Goal: Use online tool/utility: Utilize a website feature to perform a specific function

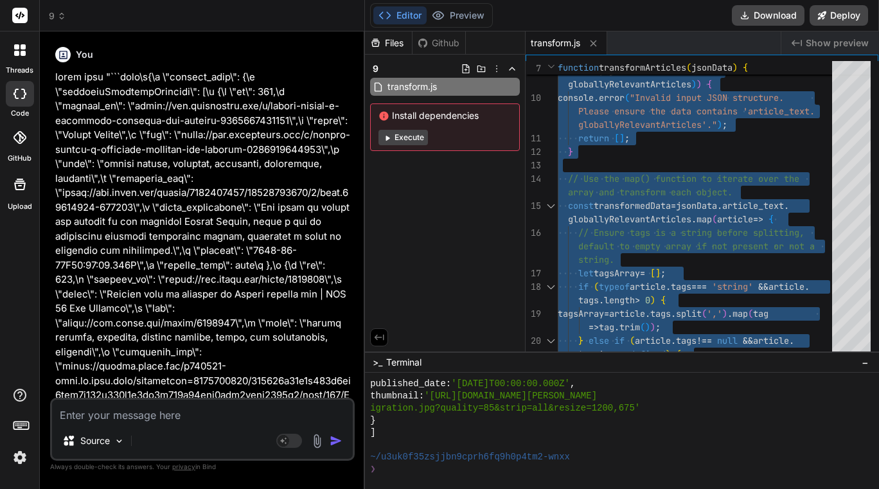
scroll to position [12202, 0]
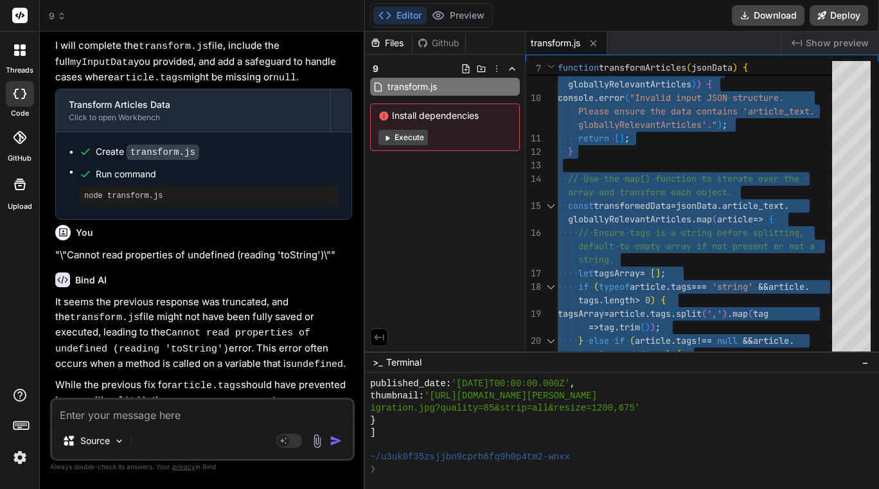
click at [62, 15] on icon at bounding box center [61, 16] width 9 height 9
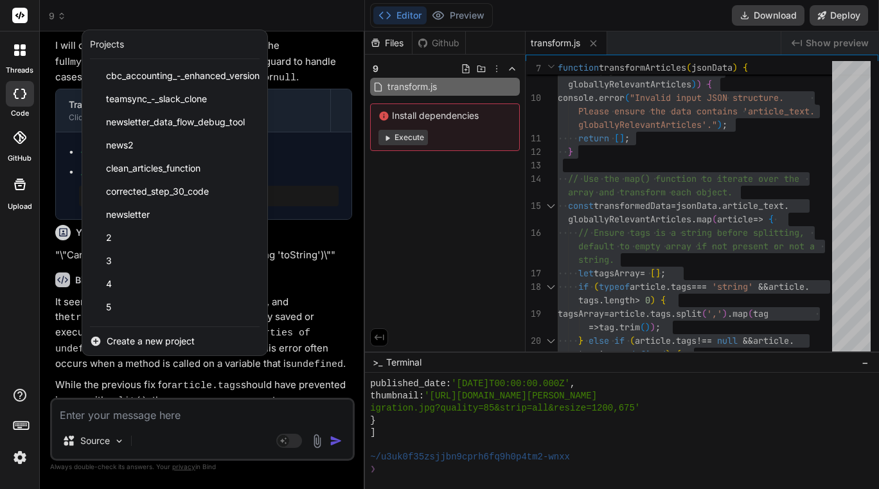
click at [149, 335] on span "Create a new project" at bounding box center [151, 341] width 88 height 13
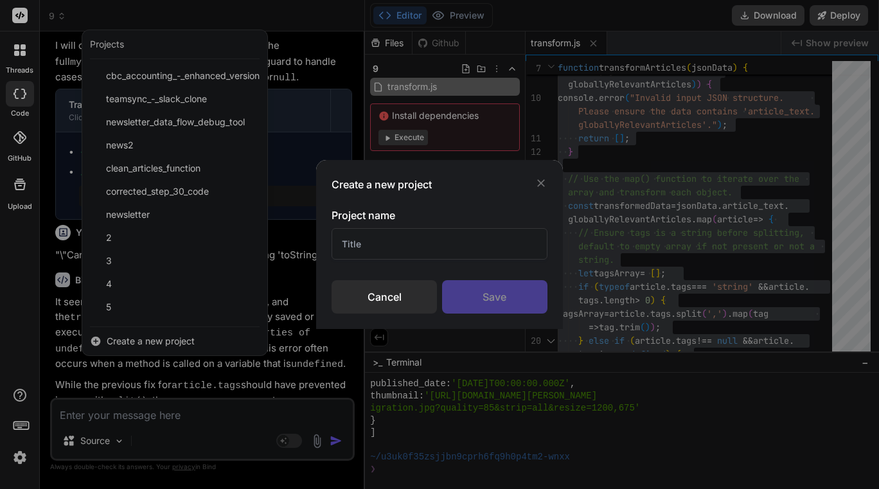
click at [388, 249] on input "text" at bounding box center [438, 243] width 215 height 31
type input "generate"
click at [491, 289] on div "Save" at bounding box center [494, 296] width 105 height 33
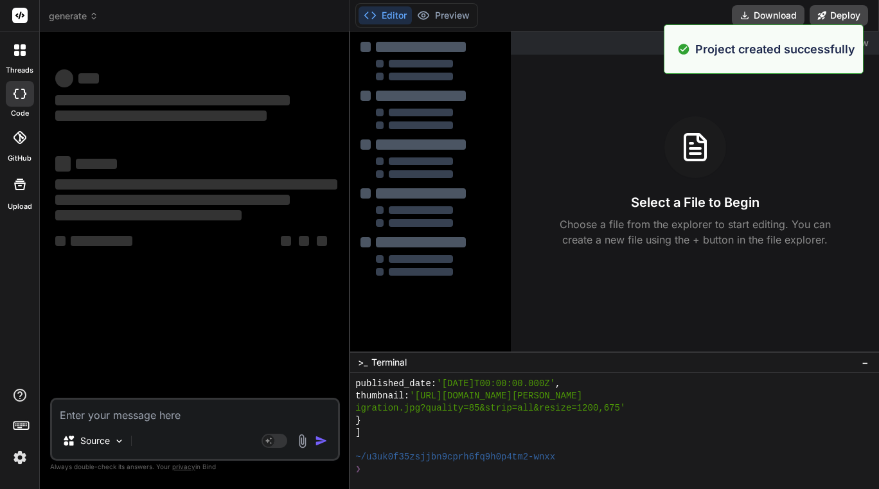
scroll to position [0, 0]
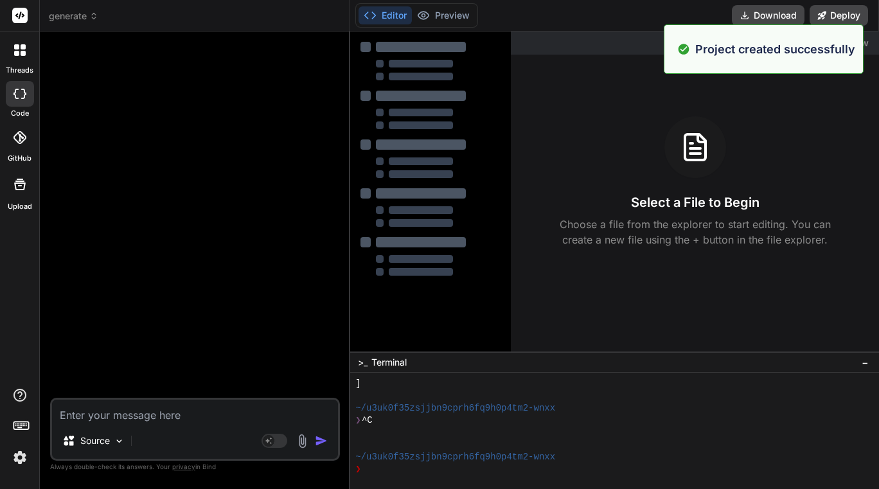
type textarea "x"
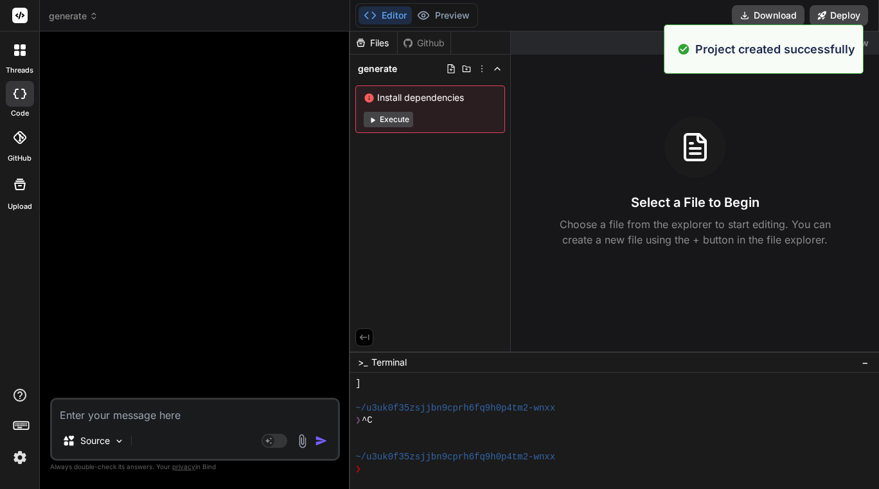
click at [146, 412] on textarea at bounding box center [195, 410] width 286 height 23
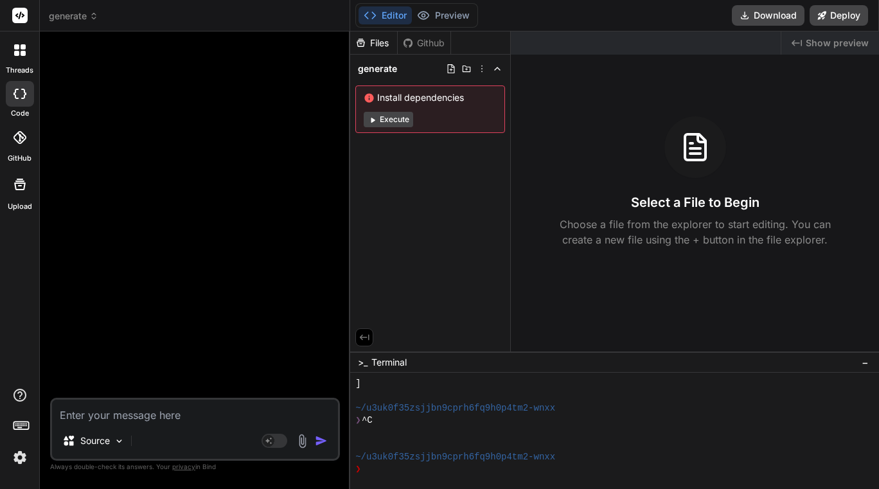
type textarea "p"
type textarea "x"
type textarea "pl"
type textarea "x"
type textarea "ple"
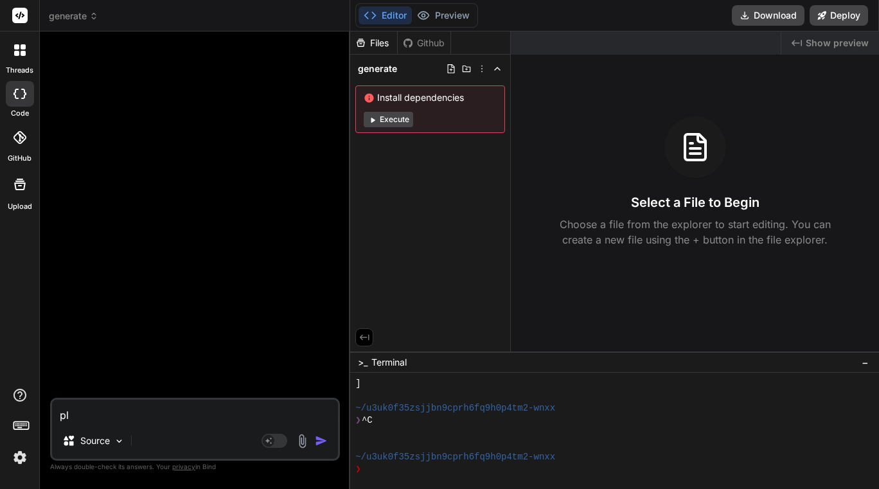
type textarea "x"
type textarea "plea"
type textarea "x"
type textarea "pleas"
type textarea "x"
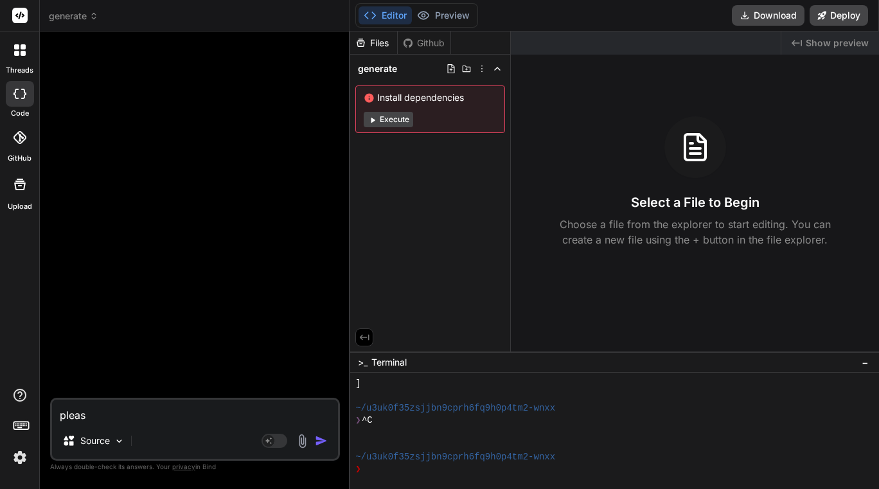
type textarea "please"
type textarea "x"
type textarea "please"
type textarea "x"
type textarea "please u"
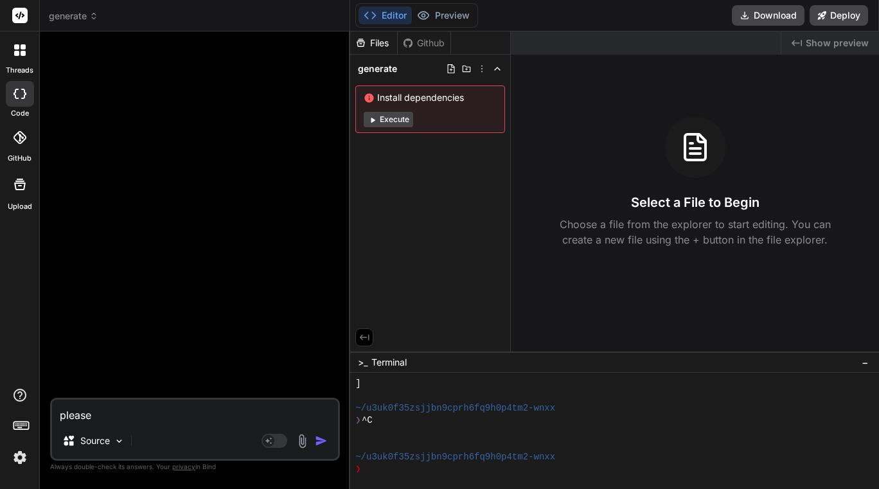
type textarea "x"
type textarea "please up"
type textarea "x"
type textarea "please upd"
type textarea "x"
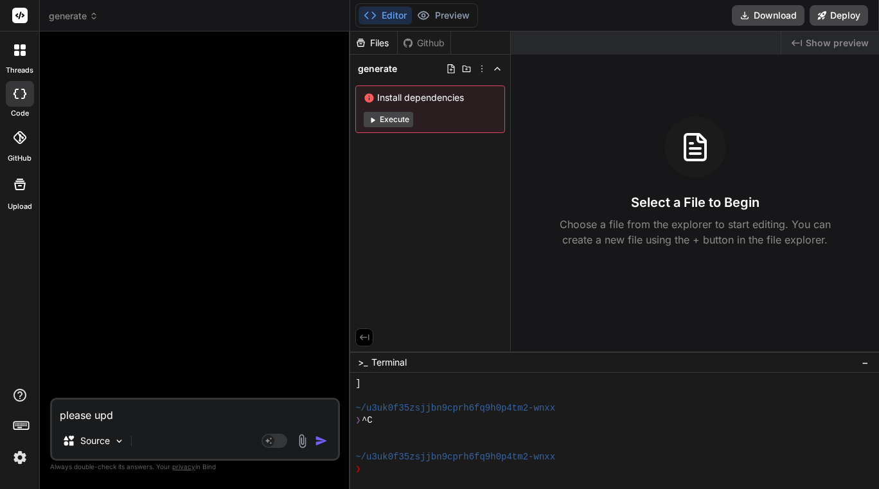
type textarea "please upda"
type textarea "x"
type textarea "please updat"
type textarea "x"
type textarea "please update"
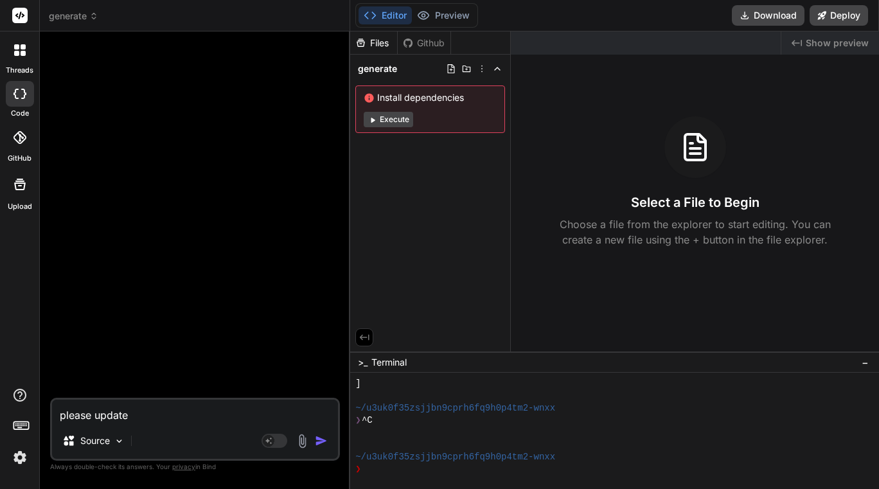
type textarea "x"
type textarea "please update"
type textarea "x"
type textarea "please update t"
type textarea "x"
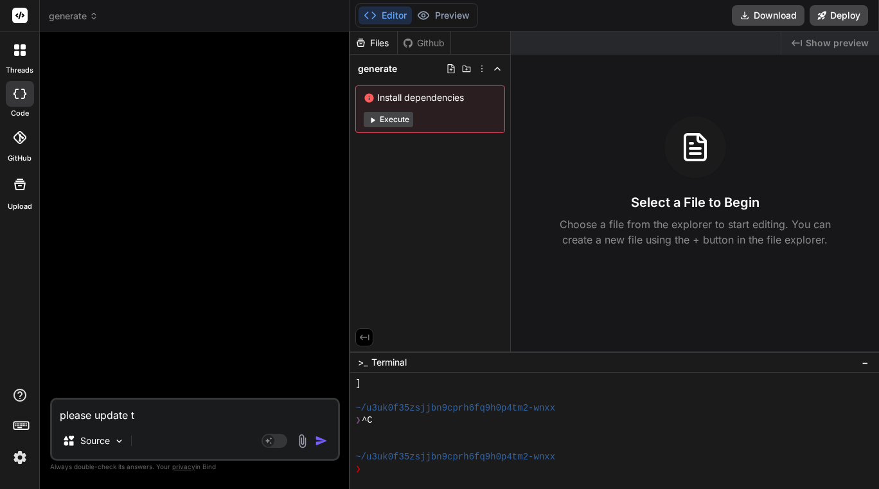
type textarea "please update th"
type textarea "x"
type textarea "please update thi"
type textarea "x"
type textarea "please update this"
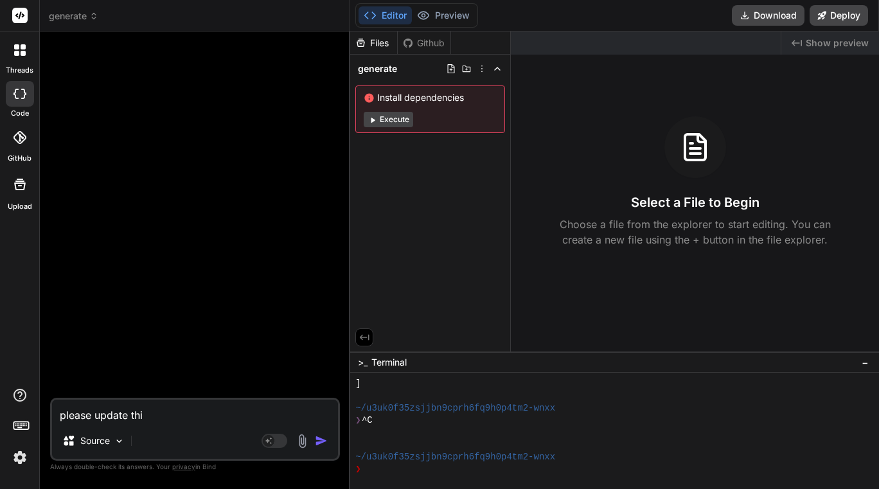
type textarea "x"
type textarea "please update this"
type textarea "x"
type textarea "please update this c"
type textarea "x"
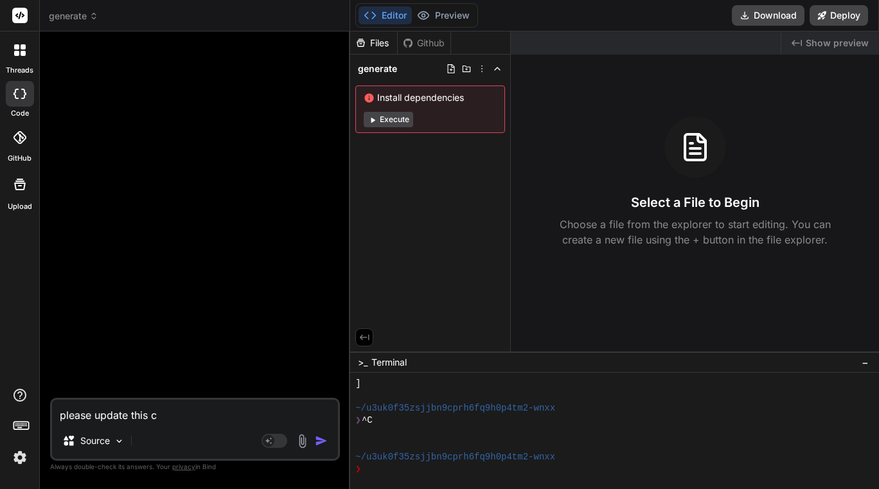
type textarea "please update this co"
type textarea "x"
type textarea "please update this cod"
type textarea "x"
type textarea "please update this code"
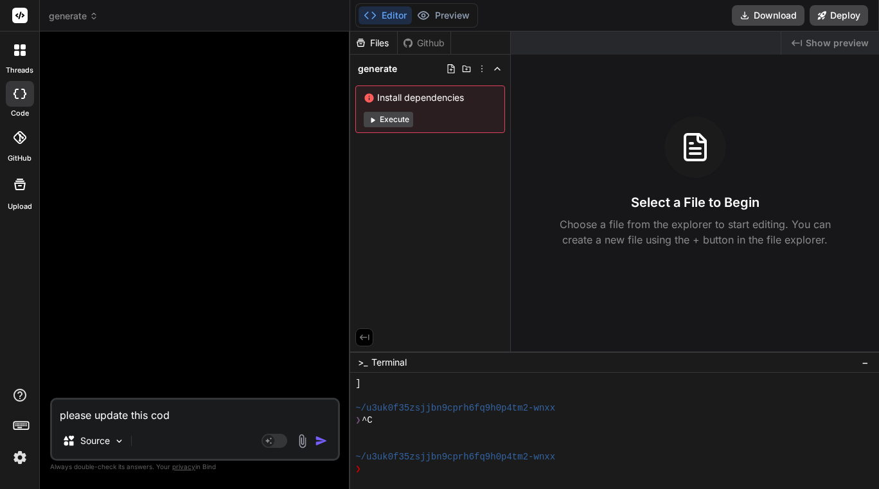
type textarea "x"
type textarea "please update this code"
type textarea "x"
type textarea "please update this code s"
type textarea "x"
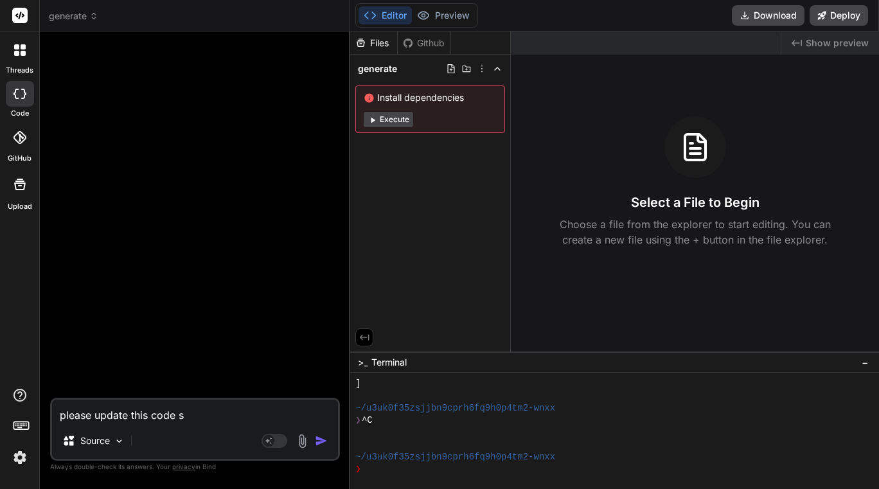
type textarea "please update this code s"
type textarea "x"
type textarea "please update this code s"
type textarea "x"
type textarea "please update this code so"
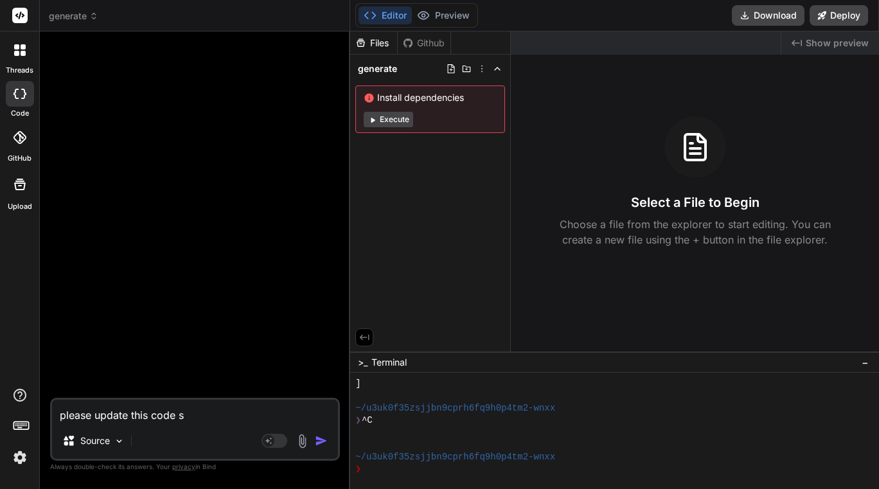
type textarea "x"
type textarea "please update this code so"
type textarea "x"
type textarea "please update this code so i"
type textarea "x"
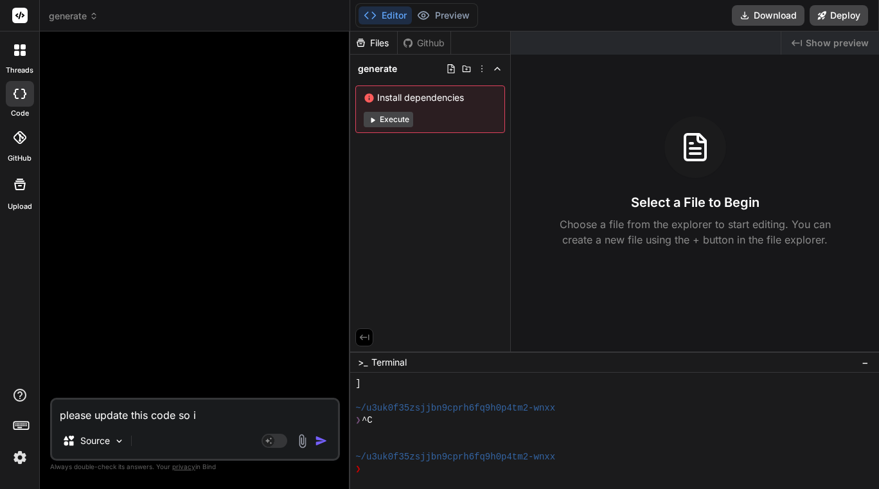
type textarea "please update this code so it"
type textarea "x"
type textarea "please update this code so it"
type textarea "x"
type textarea "please update this code so it p"
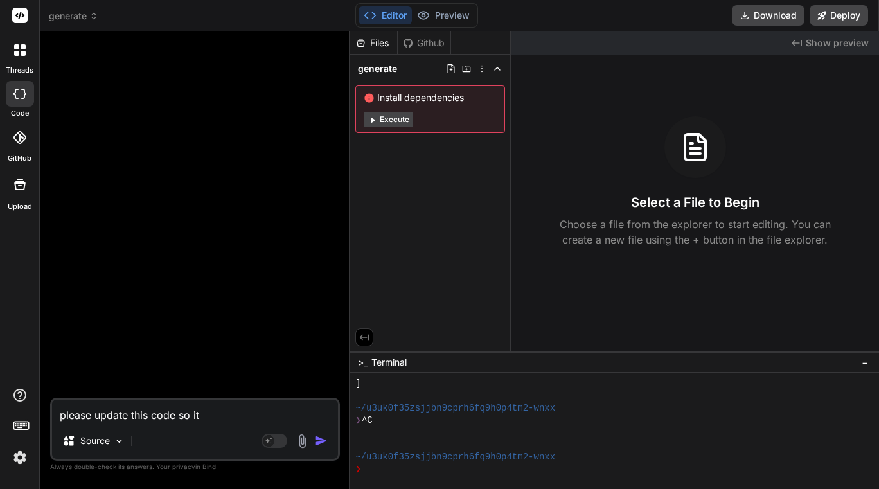
type textarea "x"
type textarea "please update this code so it pi"
type textarea "x"
type textarea "please update this code so it pic"
type textarea "x"
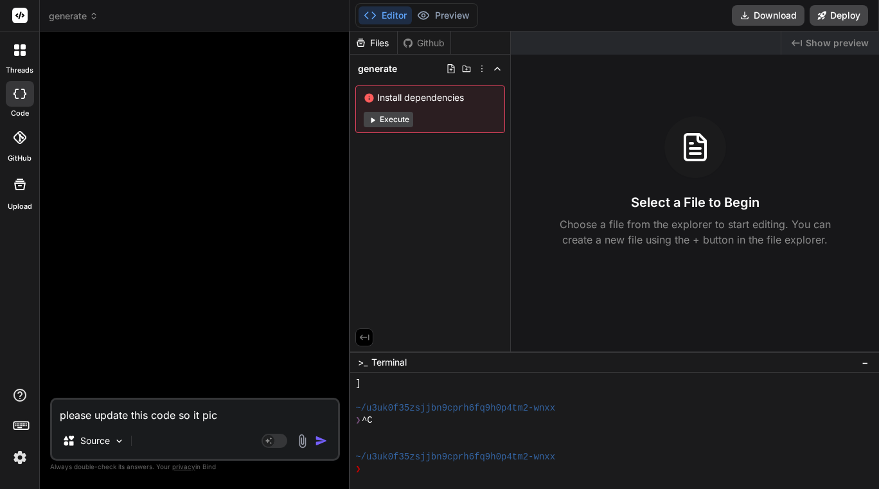
type textarea "please update this code so it pick"
type textarea "x"
type textarea "please update this code so it picks"
type textarea "x"
type textarea "please update this code so it picks"
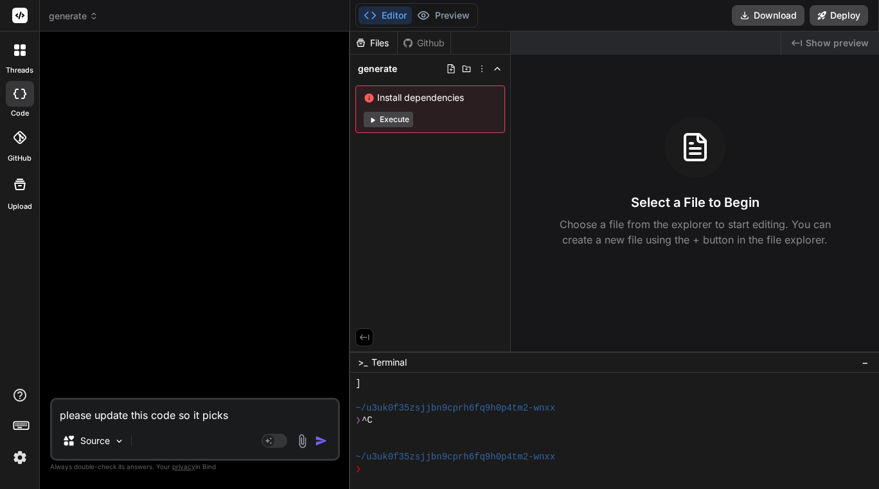
type textarea "x"
type textarea "please update this code so it picks u"
type textarea "x"
type textarea "please update this code so it picks up"
type textarea "x"
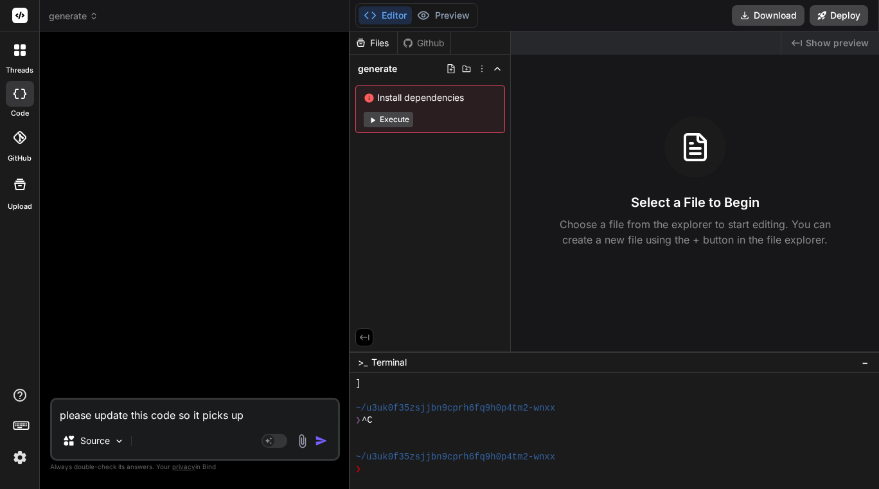
type textarea "please update this code so it picks up"
type textarea "x"
type textarea "please update this code so it picks up t"
type textarea "x"
type textarea "please update this code so it picks up th"
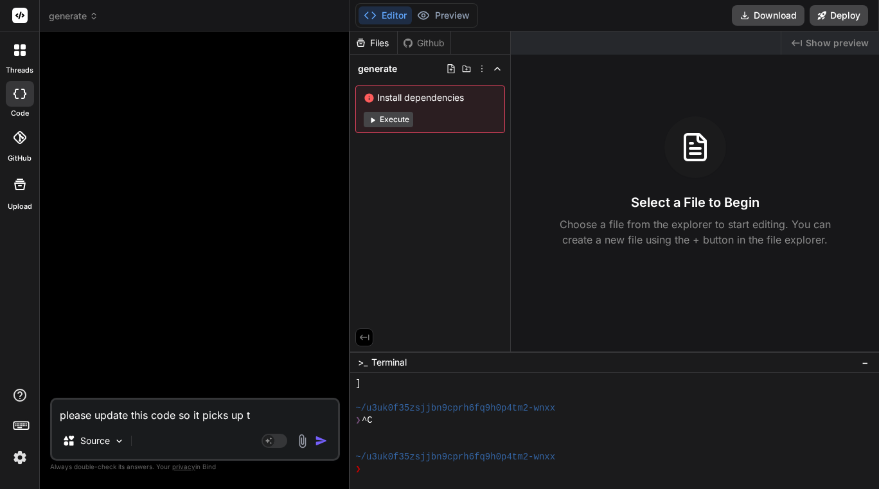
type textarea "x"
type textarea "please update this code so it picks up the"
type textarea "x"
type textarea "please update this code so it picks up the"
type textarea "x"
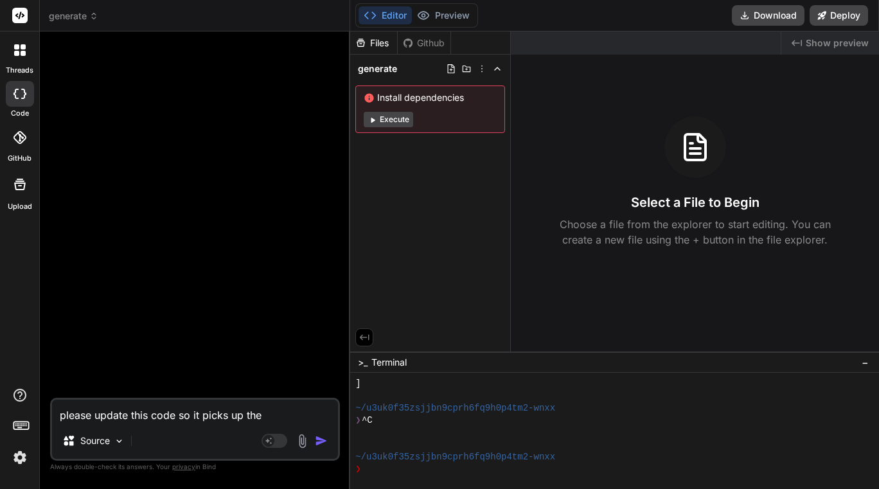
type textarea "please update this code so it picks up the d"
type textarea "x"
type textarea "please update this code so it picks up the da"
type textarea "x"
type textarea "please update this code so it picks up the dat"
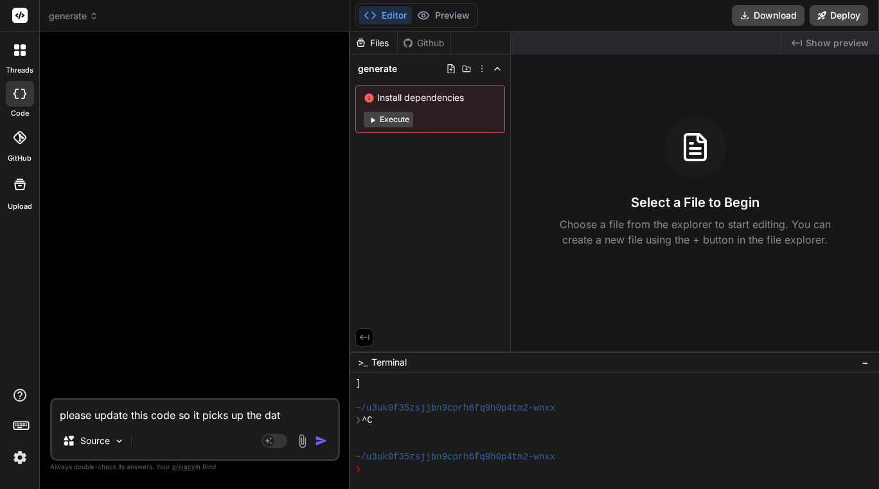
type textarea "x"
type textarea "please update this code so it picks up the data"
type textarea "x"
type textarea "please update this code so it picks up the data"
type textarea "x"
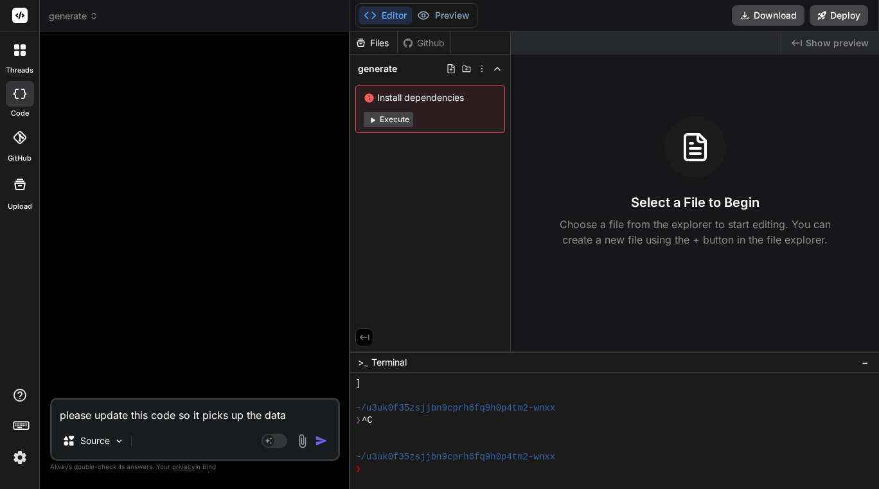
type textarea "please update this code so it picks up the data f"
type textarea "x"
type textarea "please update this code so it picks up the data fr"
type textarea "x"
type textarea "please update this code so it picks up the data fro"
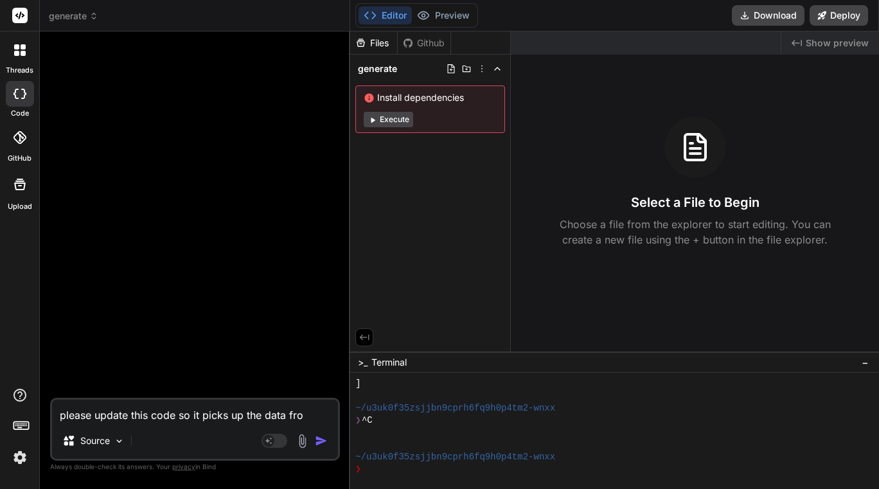
type textarea "x"
type textarea "please update this code so it picks up the data from"
type textarea "x"
type textarea "please update this code so it picks up the data from"
type textarea "x"
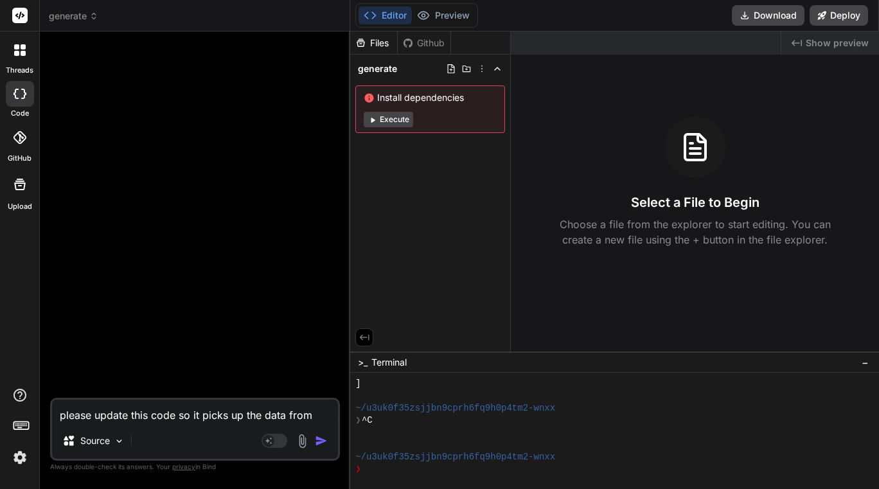
type textarea "please update this code so it picks up the data from"
type textarea "x"
type textarea "please update this code so it picks up the data fro"
type textarea "x"
type textarea "please update this code so it picks up the data fr"
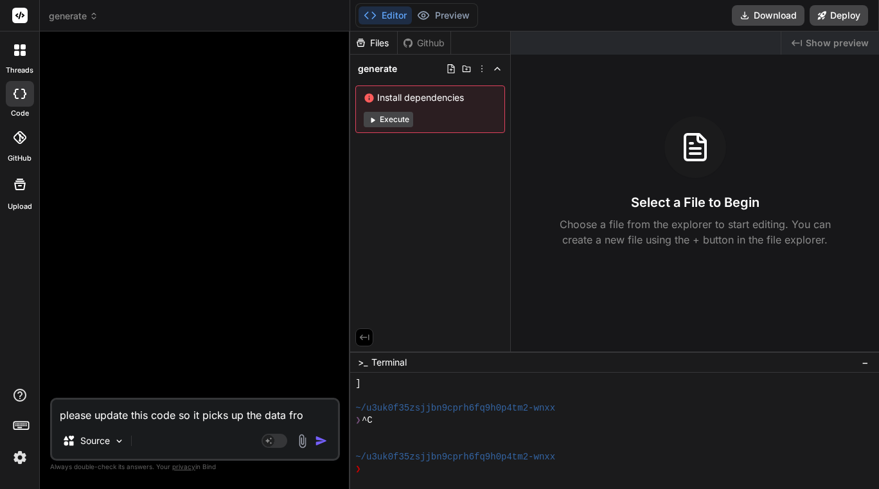
type textarea "x"
type textarea "please update this code so it picks up the data f"
type textarea "x"
type textarea "please update this code so it picks up the data"
type textarea "x"
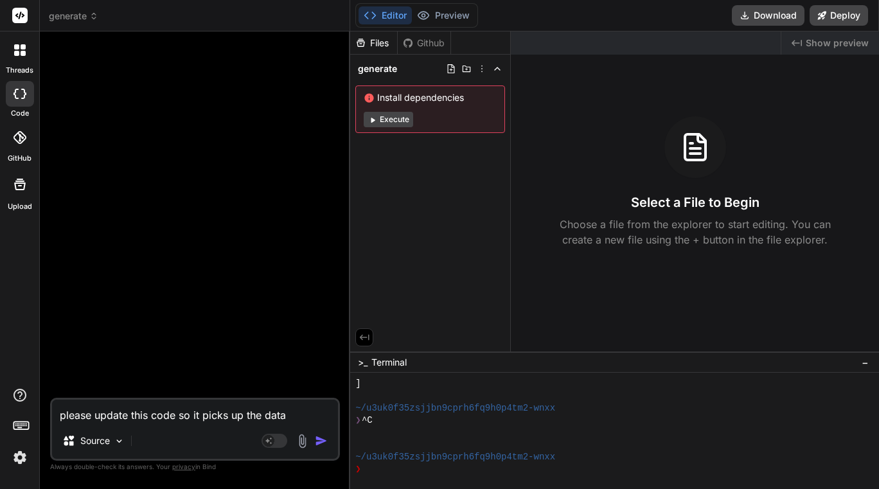
type textarea "please update this code so it picks up the data"
type textarea "x"
type textarea "please update this code so it picks up the dat"
type textarea "x"
type textarea "please update this code so it picks up the da"
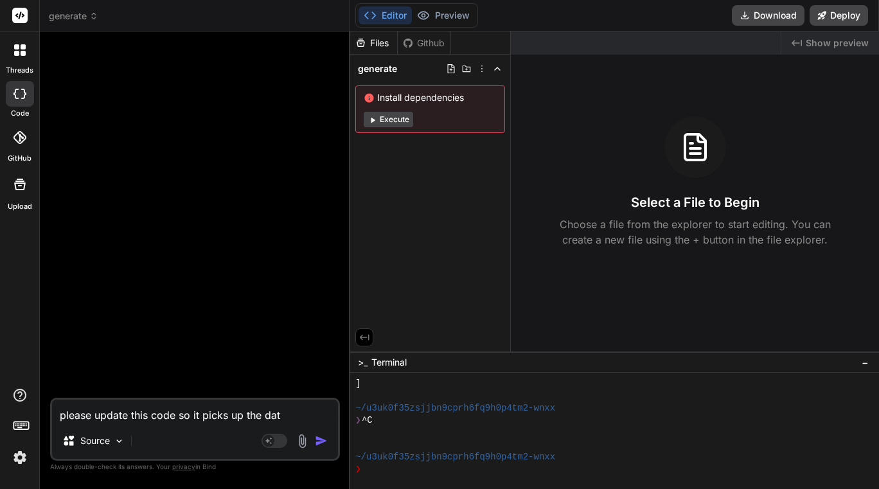
type textarea "x"
type textarea "please update this code so it picks up the d"
type textarea "x"
type textarea "please update this code so it picks up the"
type textarea "x"
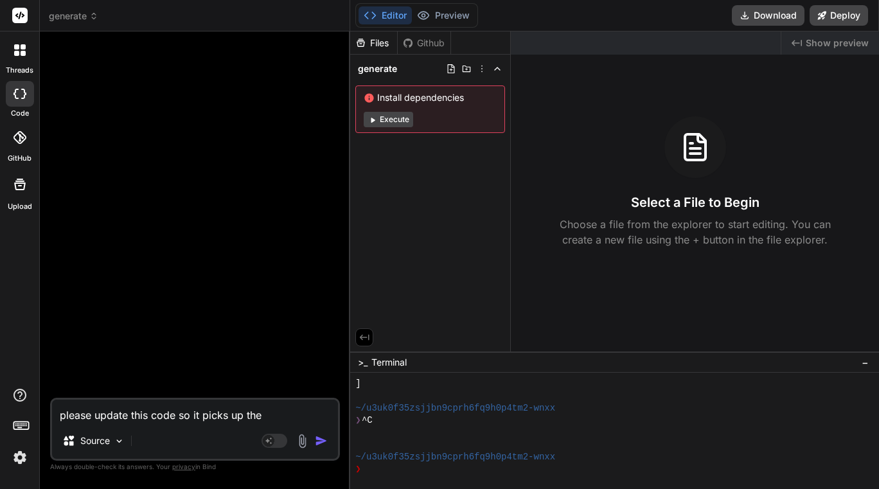
type textarea "please update this code so it picks up the"
type textarea "x"
type textarea "please update this code so it picks up th"
type textarea "x"
type textarea "please update this code so it picks up t"
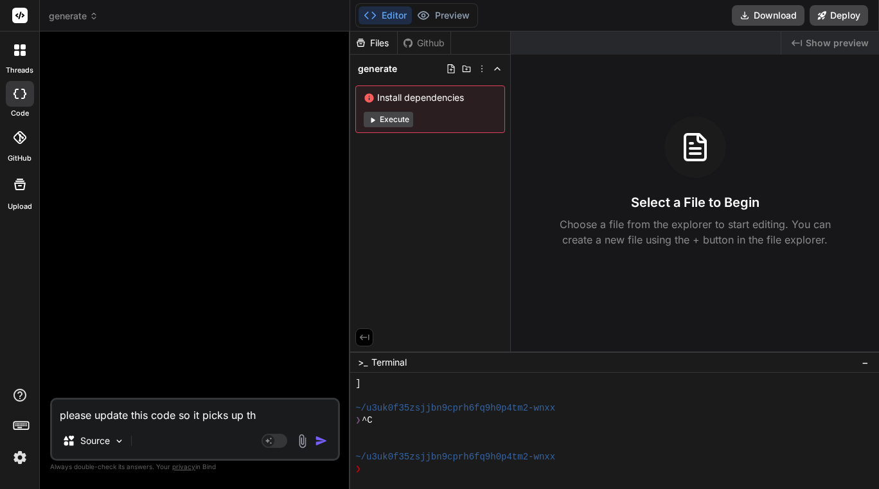
type textarea "x"
type textarea "please update this code so it picks up"
type textarea "x"
type textarea "please update this code so it picks up"
type textarea "x"
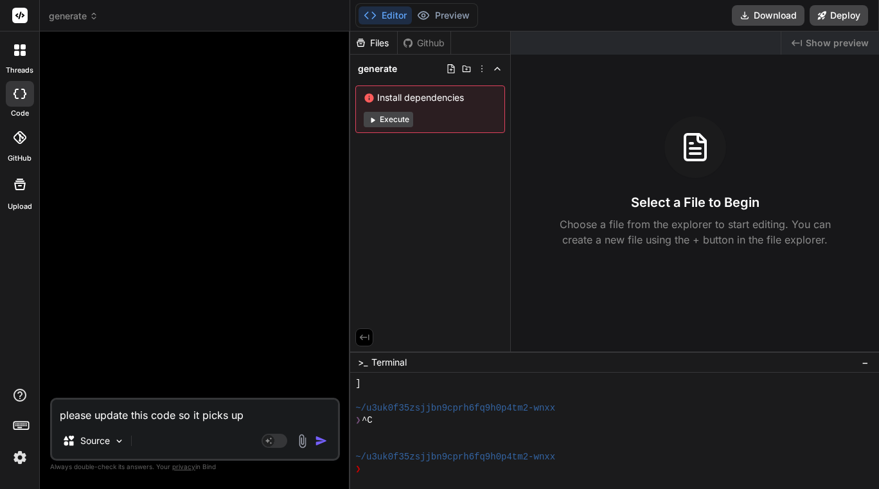
type textarea "please update this code so it picks u"
type textarea "x"
type textarea "please update this code so it picks"
type textarea "x"
type textarea "please update this code so it picks"
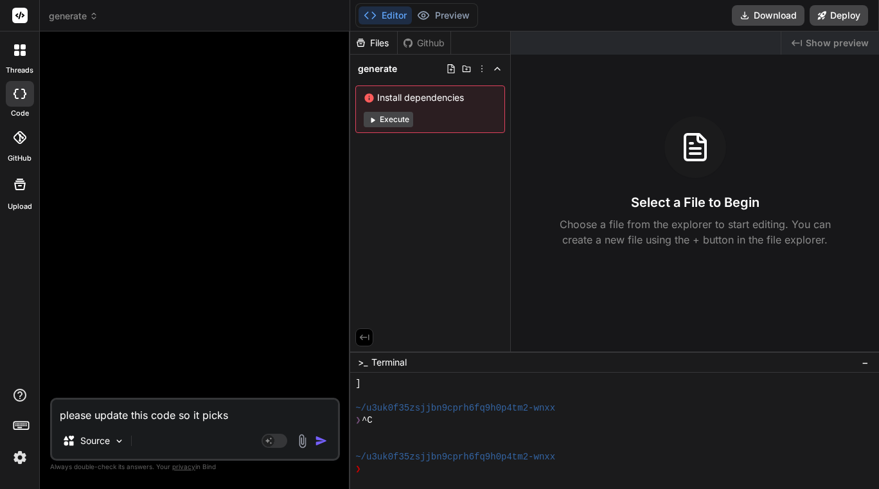
type textarea "x"
type textarea "please update this code so it pick"
type textarea "x"
type textarea "please update this code so it pic"
type textarea "x"
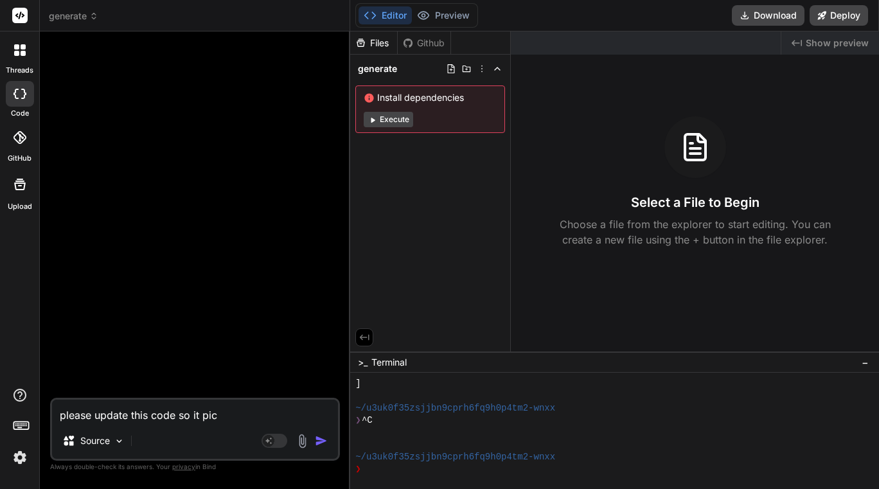
type textarea "please update this code so it pi"
type textarea "x"
type textarea "please update this code so it p"
type textarea "x"
type textarea "please update this code so it"
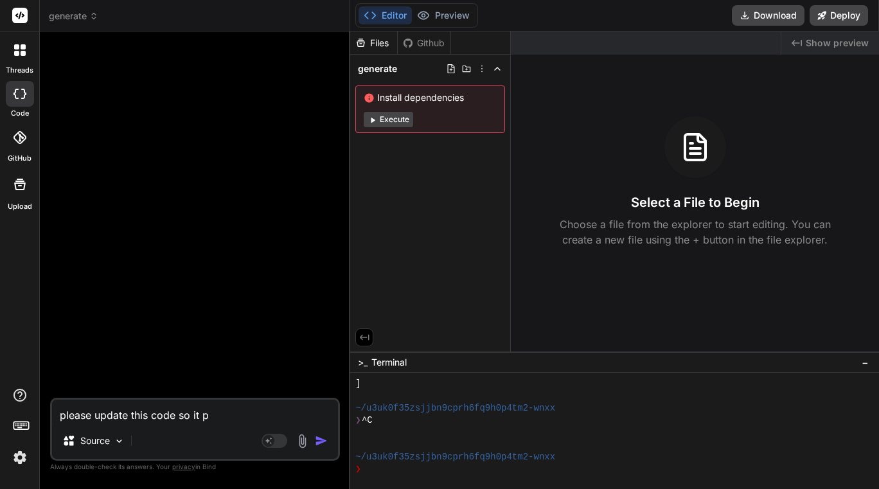
type textarea "x"
type textarea "please update this code so it"
type textarea "x"
type textarea "please update this code so i"
type textarea "x"
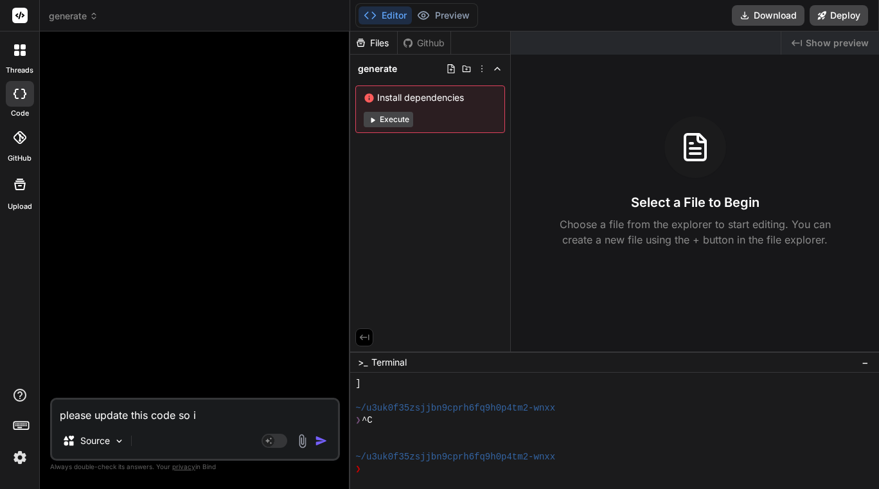
type textarea "please update this code so"
type textarea "x"
type textarea "please update this code so"
type textarea "x"
type textarea "please update this code s"
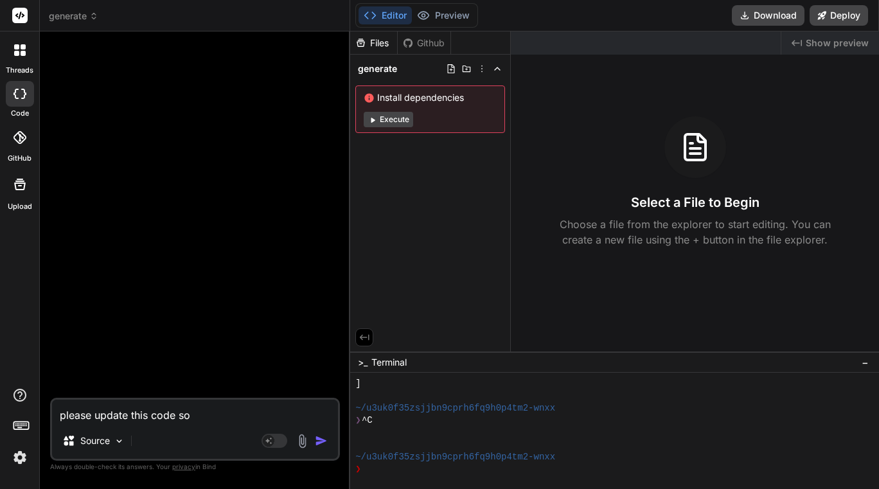
type textarea "x"
type textarea "please update this code"
type textarea "x"
type textarea "please update this code"
type textarea "x"
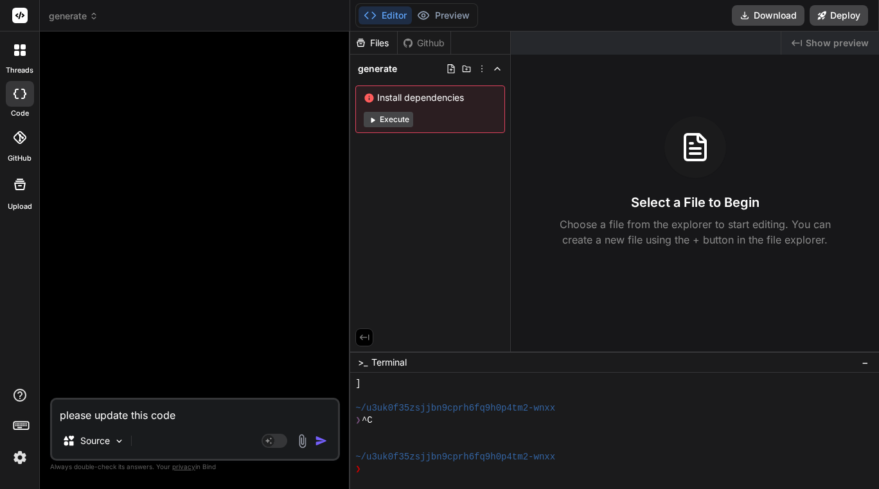
type textarea "please update this code"
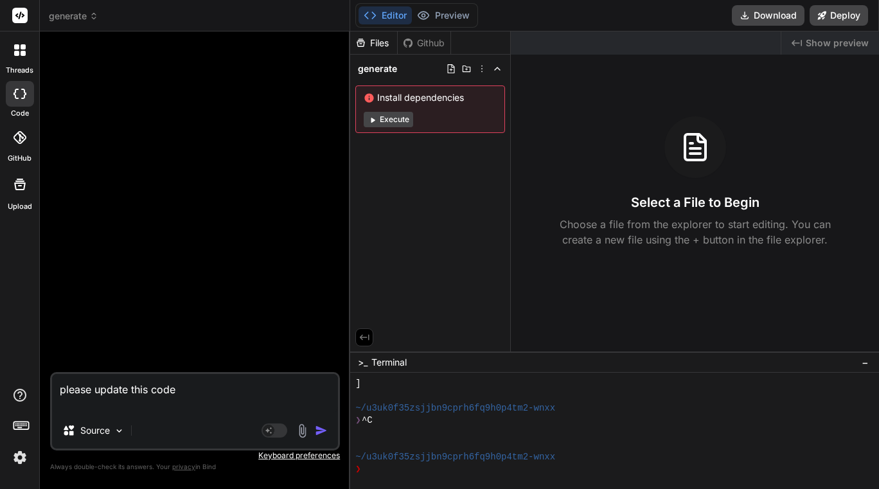
type textarea "x"
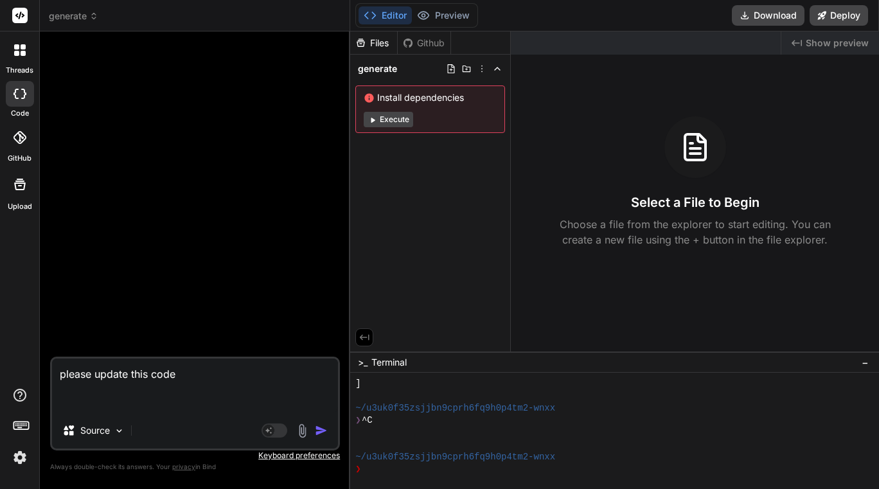
paste textarea "export const code = async (inputs) => { // Map all the necessary inputs const s…"
type textarea "please update this code export const code = async (inputs) => { // Map all the …"
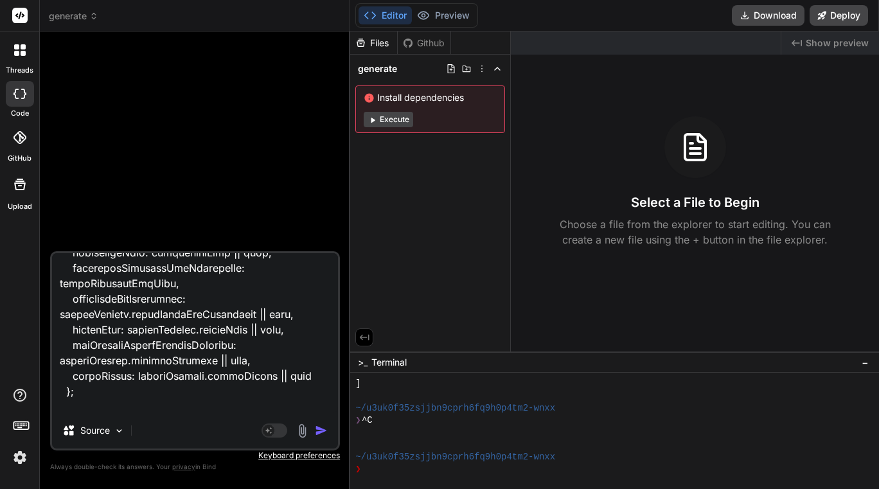
type textarea "x"
type textarea "please update this code export const code = async (inputs) => { // Map all the …"
type textarea "x"
type textarea "please update this code export const code = async (inputs) => { // Map all the …"
type textarea "x"
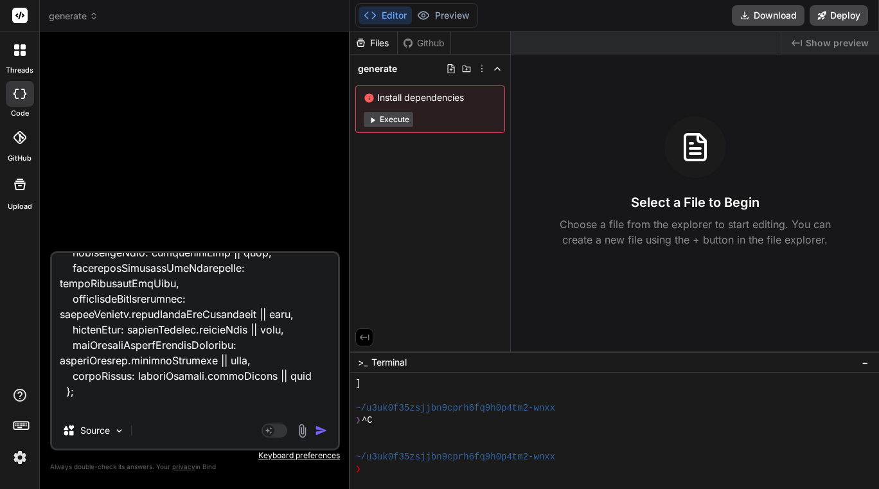
scroll to position [1696, 0]
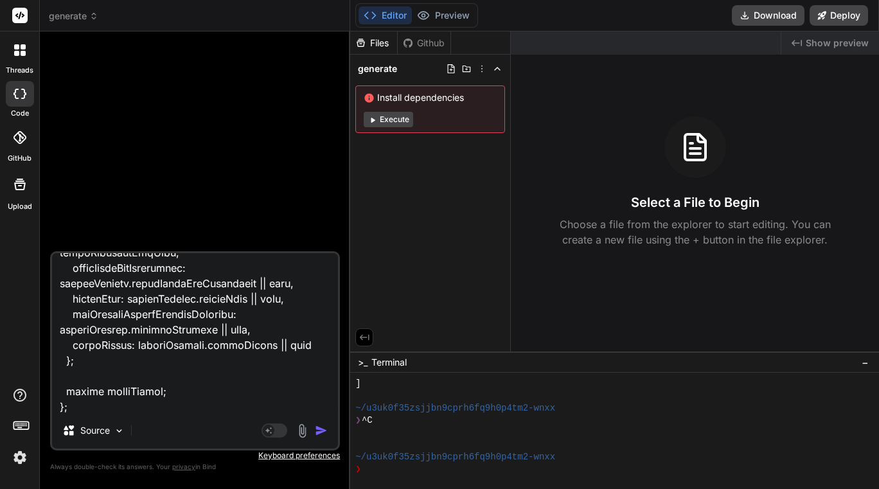
type textarea "please update this code export const code = async (inputs) => { // Map all the …"
type textarea "x"
type textarea "please update this code export const code = async (inputs) => { // Map all the …"
type textarea "x"
type textarea "please update this code export const code = async (inputs) => { // Map all the …"
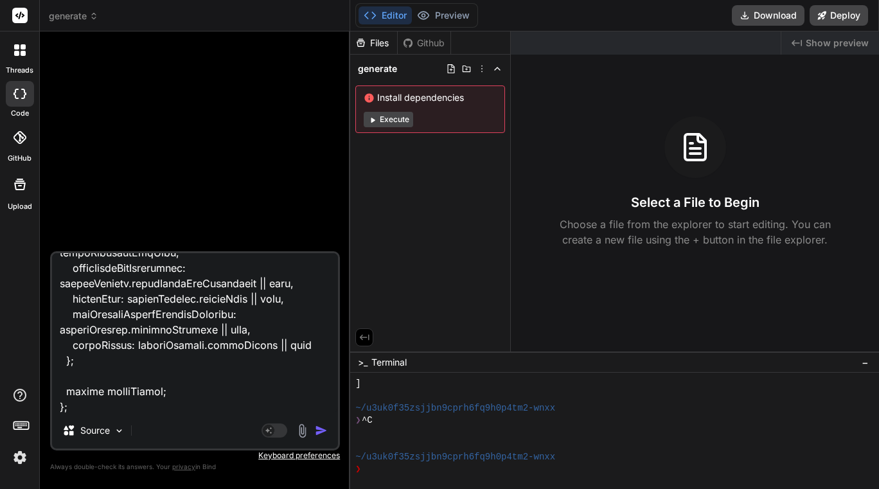
type textarea "x"
type textarea "please update this code export const code = async (inputs) => { // Map all the …"
type textarea "x"
type textarea "please update this code export const code = async (inputs) => { // Map all the …"
type textarea "x"
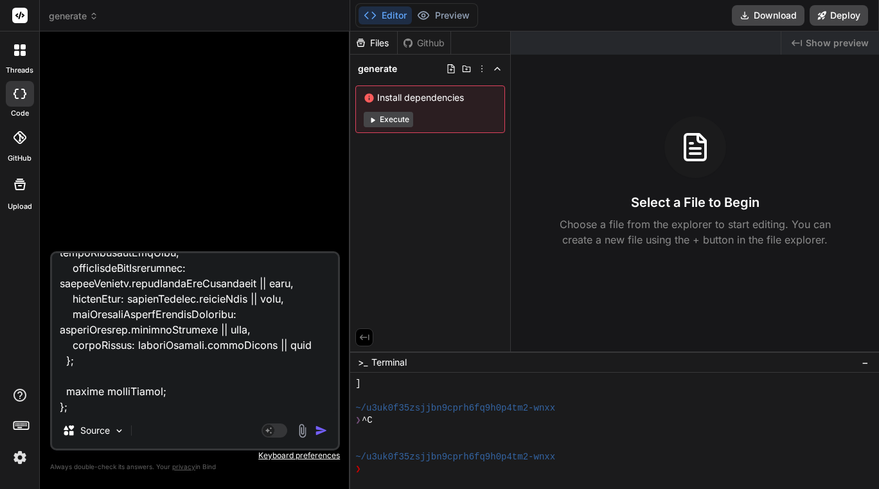
type textarea "please update this code export const code = async (inputs) => { // Map all the …"
type textarea "x"
type textarea "please update this code export const code = async (inputs) => { // Map all the …"
type textarea "x"
type textarea "please update this code export const code = async (inputs) => { // Map all the …"
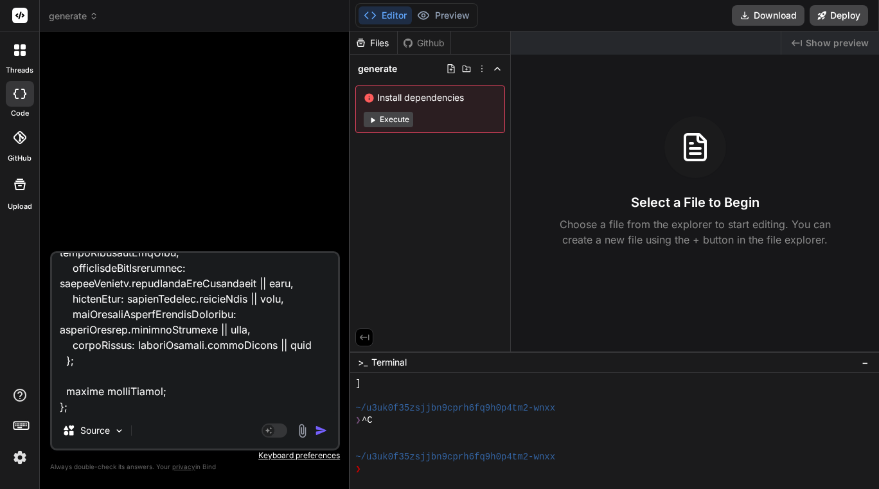
type textarea "x"
type textarea "please update this code export const code = async (inputs) => { // Map all the …"
type textarea "x"
type textarea "please update this code export const code = async (inputs) => { // Map all the …"
type textarea "x"
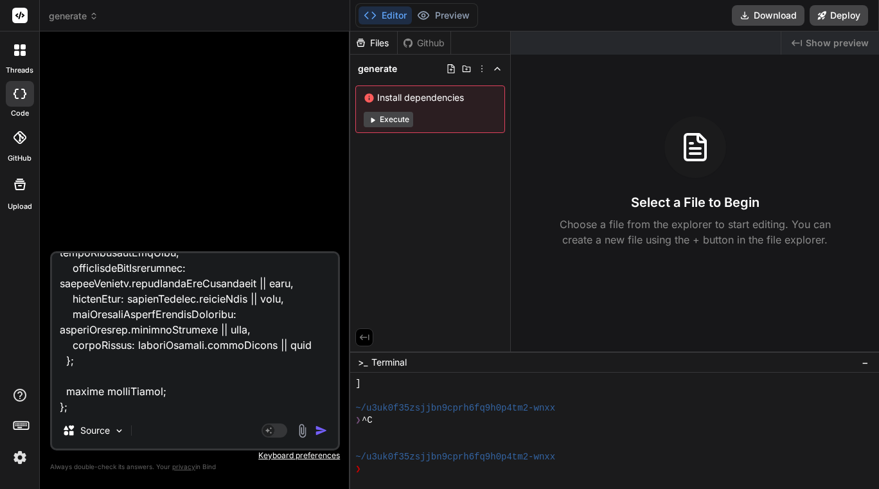
paste textarea "allEnrichedArticles"
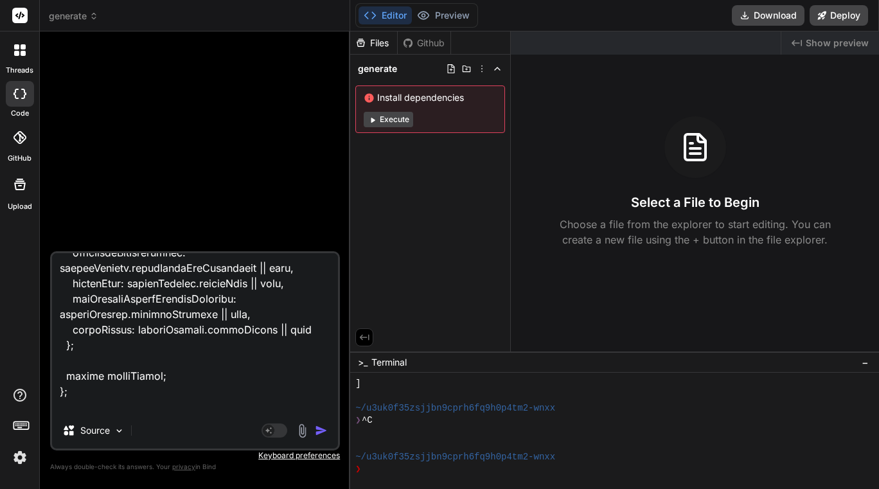
scroll to position [1742, 0]
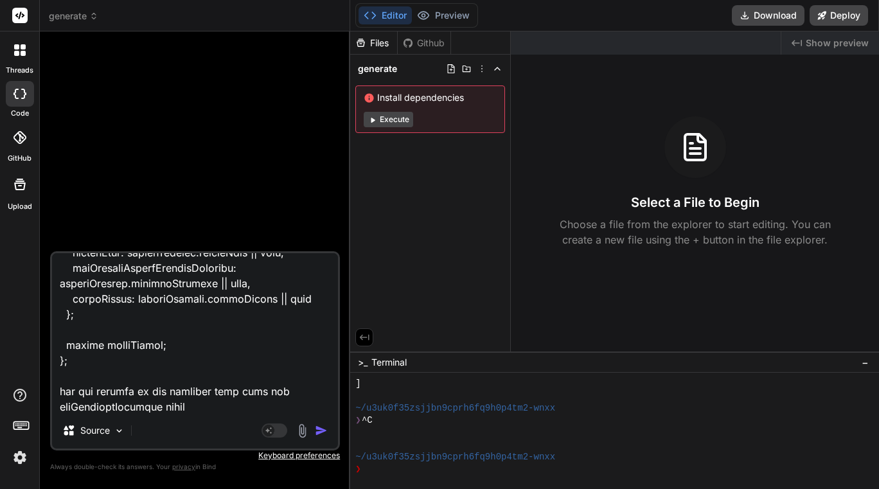
paste textarea "allEnrichedArticles"
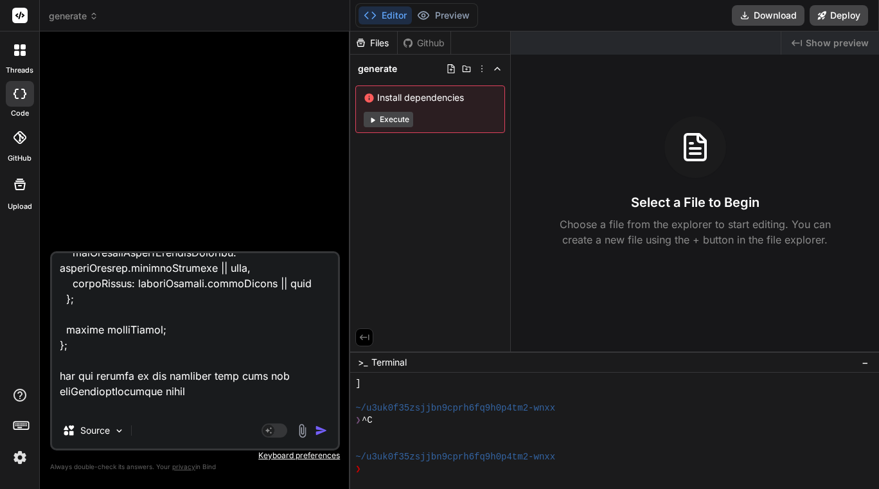
click at [211, 407] on textarea at bounding box center [195, 332] width 286 height 159
paste textarea "{ "candidates": [ { "content": { "parts": [ { "text": "{\n \"globallyRelevantAr…"
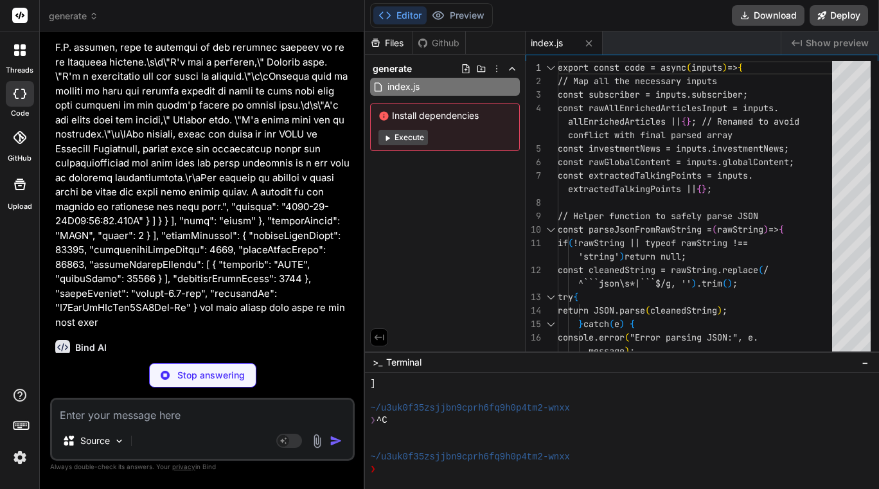
scroll to position [15937, 0]
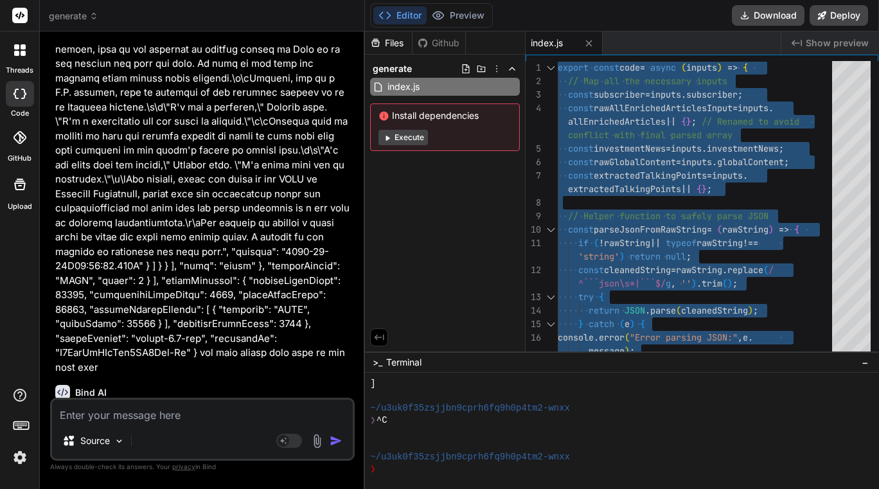
click at [200, 417] on textarea at bounding box center [202, 410] width 301 height 23
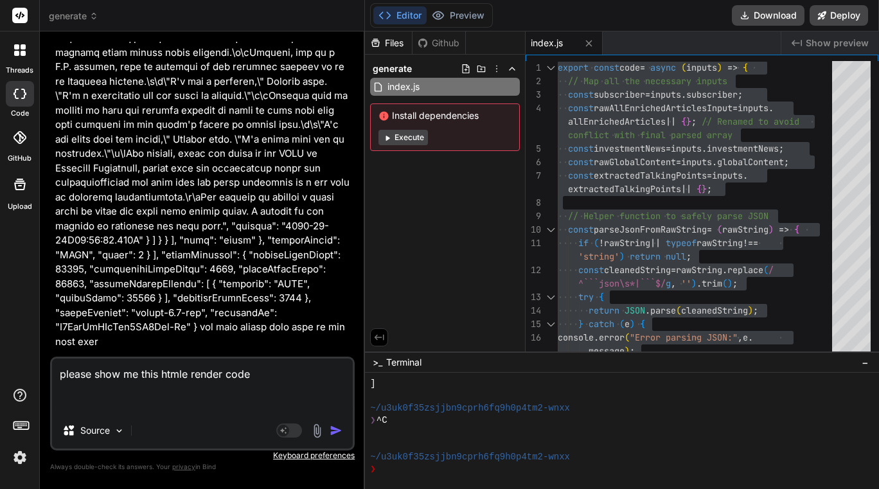
scroll to position [15978, 0]
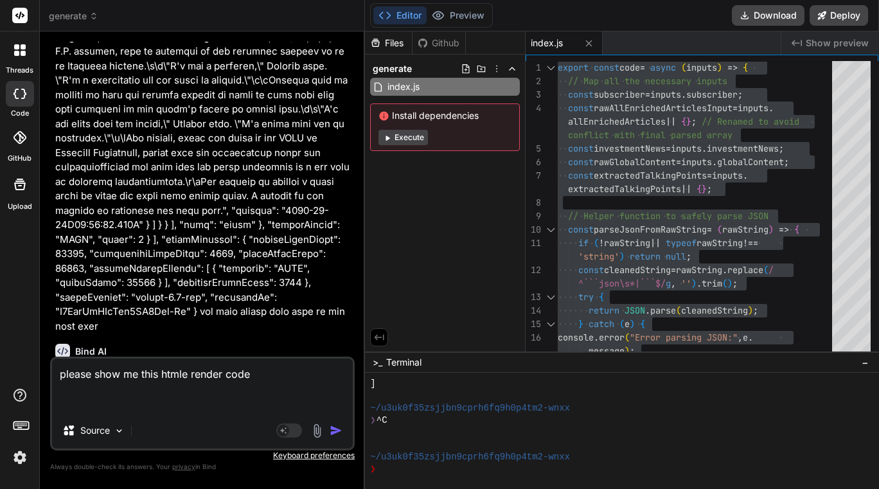
paste textarea "{ "htmlSnippet": "<!DOCTYPE html><html lang=\"en\"><head><meta charset=\"UTF-8\…"
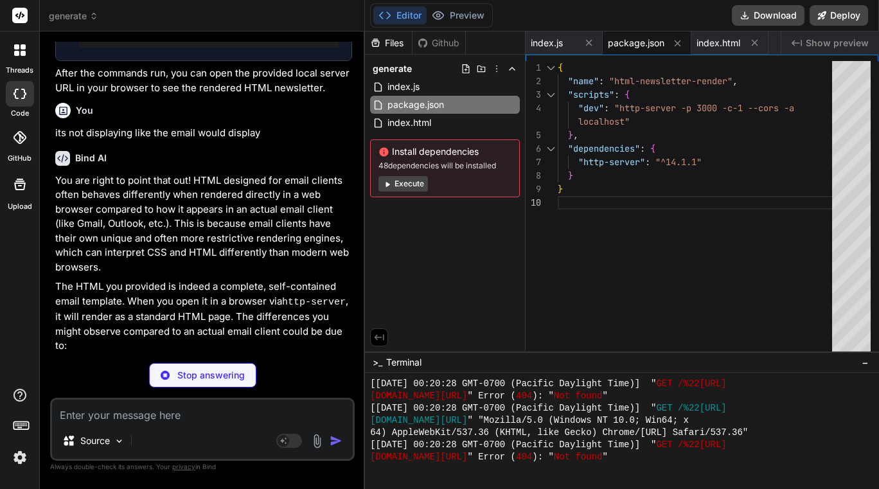
scroll to position [23033, 0]
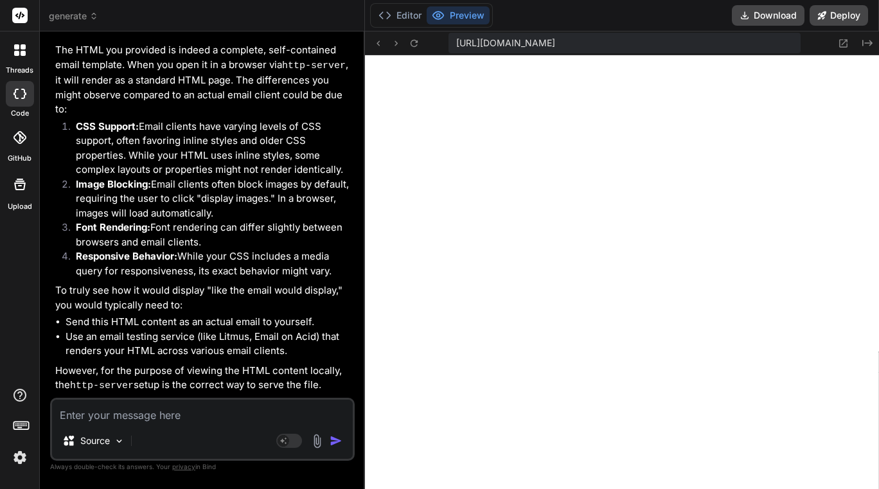
click at [151, 410] on textarea at bounding box center [202, 410] width 301 height 23
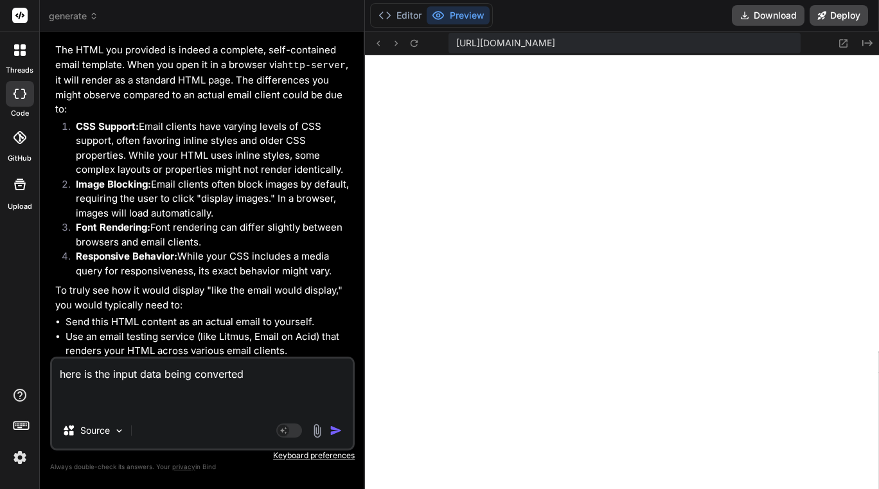
paste textarea "{ "investmentNews": [ { "organization": "Empower - LACERA & SEIU Local 721 (Cou…"
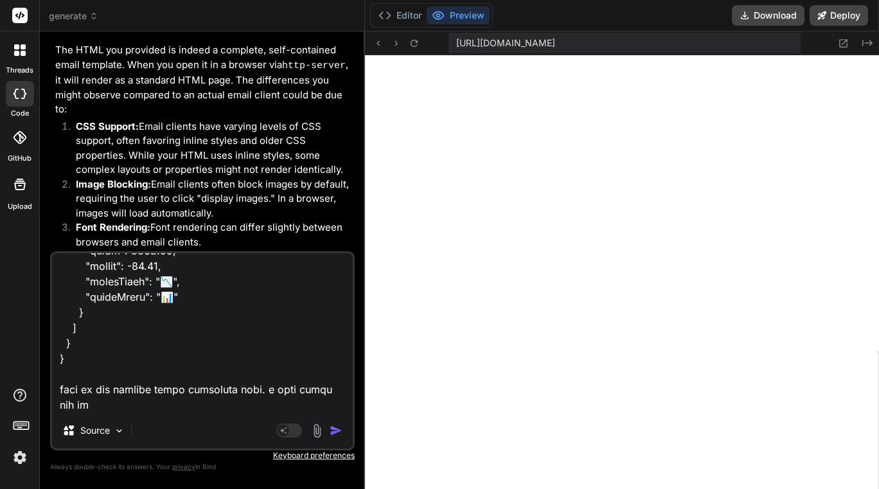
scroll to position [4301, 0]
click at [193, 405] on textarea at bounding box center [202, 332] width 301 height 159
paste textarea "export const code = async (inputs) => { // This step assembles the final data p…"
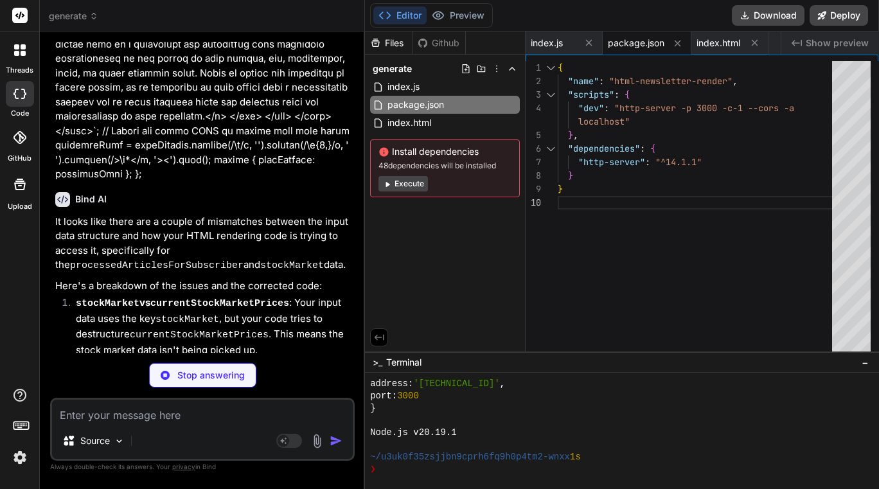
scroll to position [30533, 0]
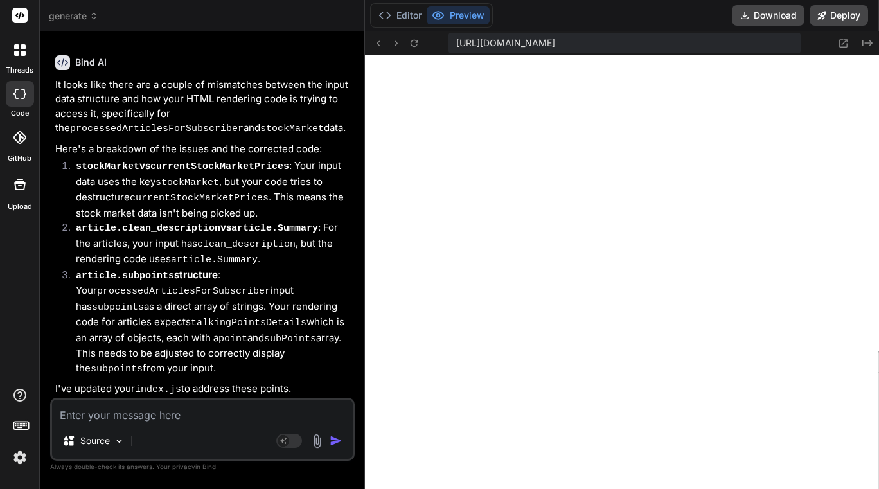
click at [195, 421] on textarea at bounding box center [202, 410] width 301 height 23
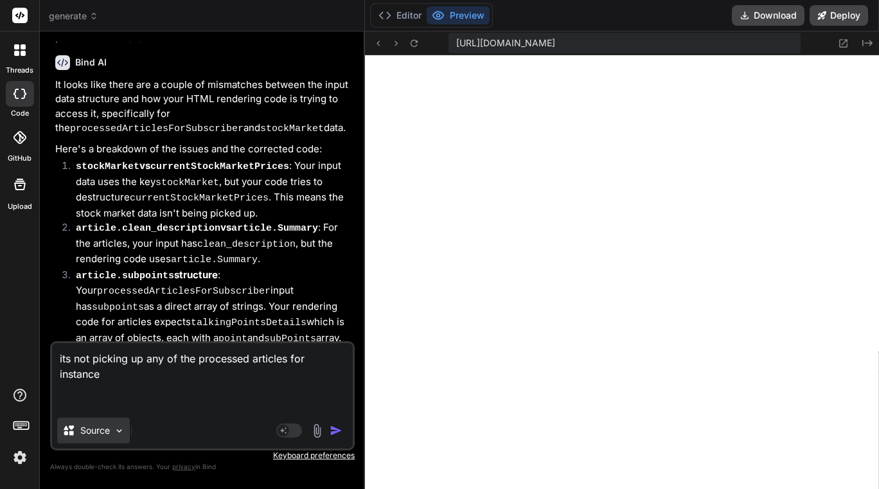
paste textarea "processedArticlesForSubscriber:[2 items 0:{6 items id:498 title:"[DATE] Night H…"
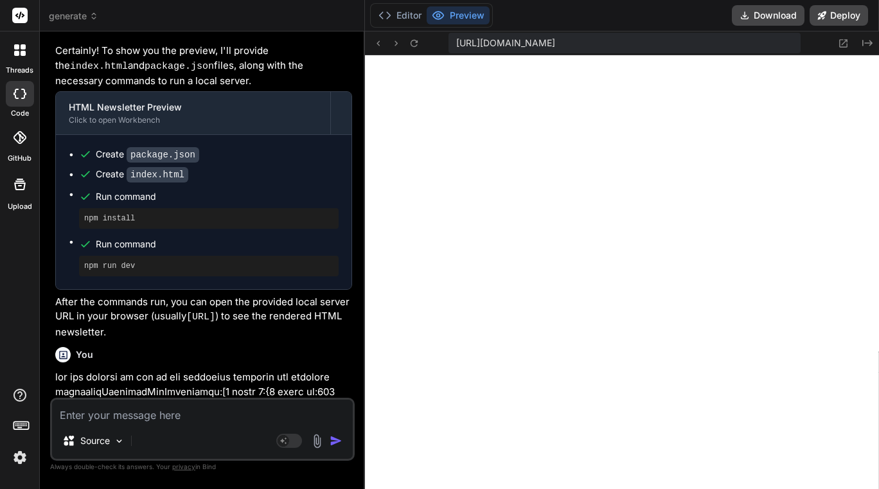
scroll to position [31071, 0]
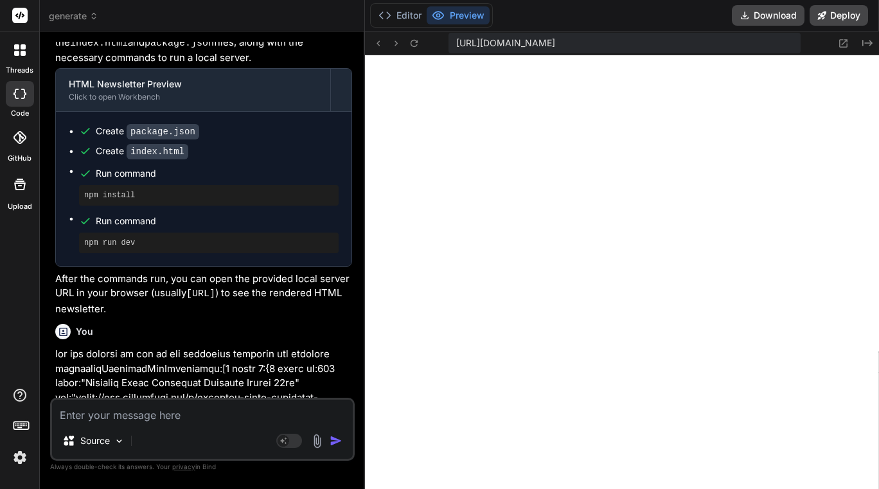
click at [23, 288] on div "threads code GitHub Upload" at bounding box center [20, 244] width 40 height 489
click at [15, 276] on div "threads code GitHub Upload" at bounding box center [20, 244] width 40 height 489
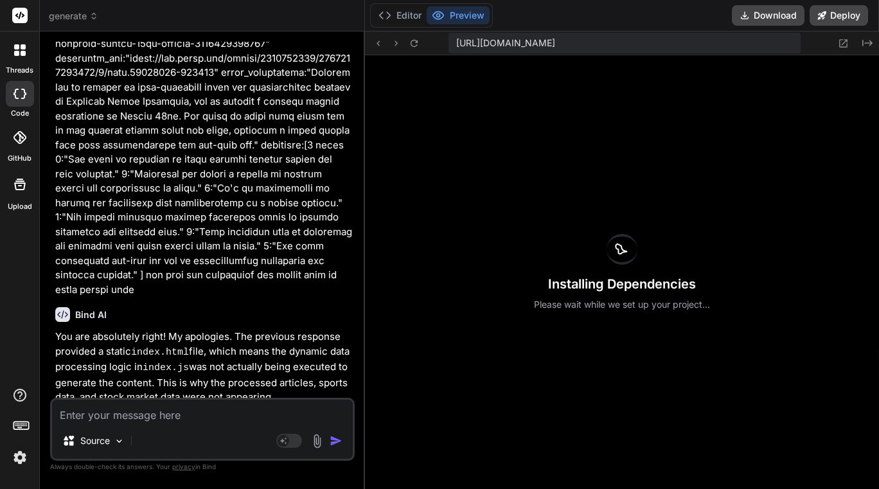
scroll to position [31595, 0]
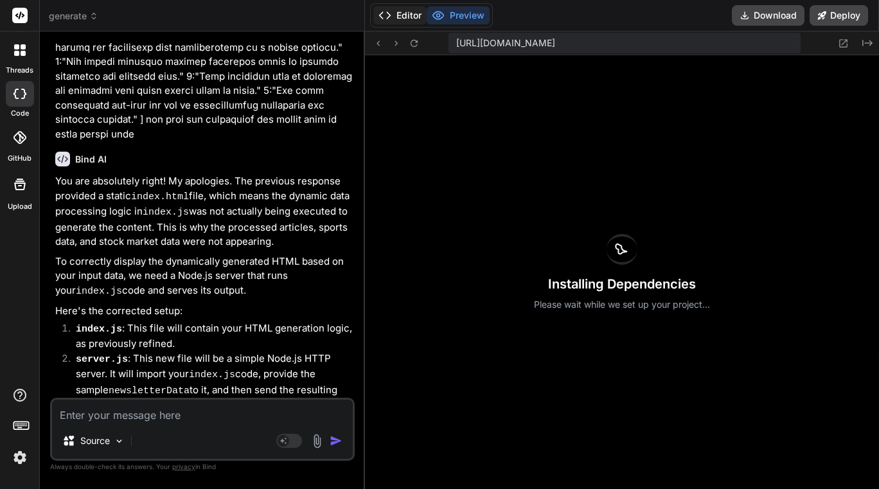
click at [402, 20] on button "Editor" at bounding box center [399, 15] width 53 height 18
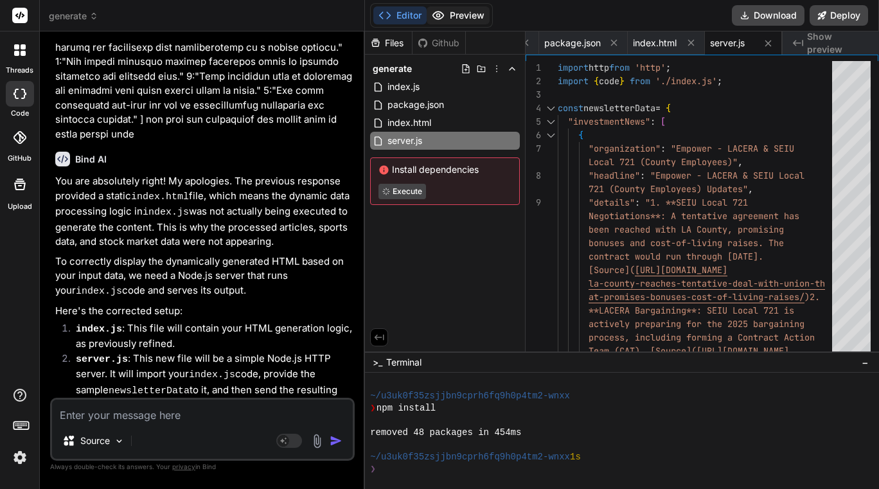
click at [457, 22] on button "Preview" at bounding box center [457, 15] width 63 height 18
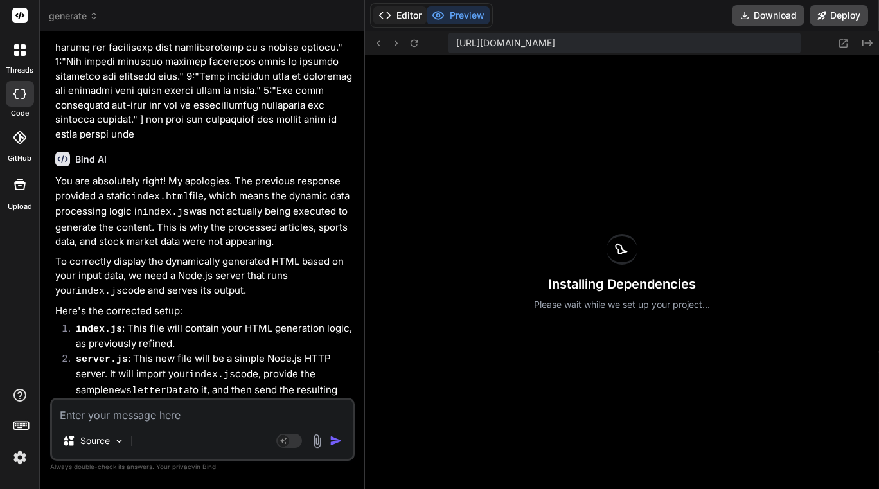
click at [412, 18] on button "Editor" at bounding box center [399, 15] width 53 height 18
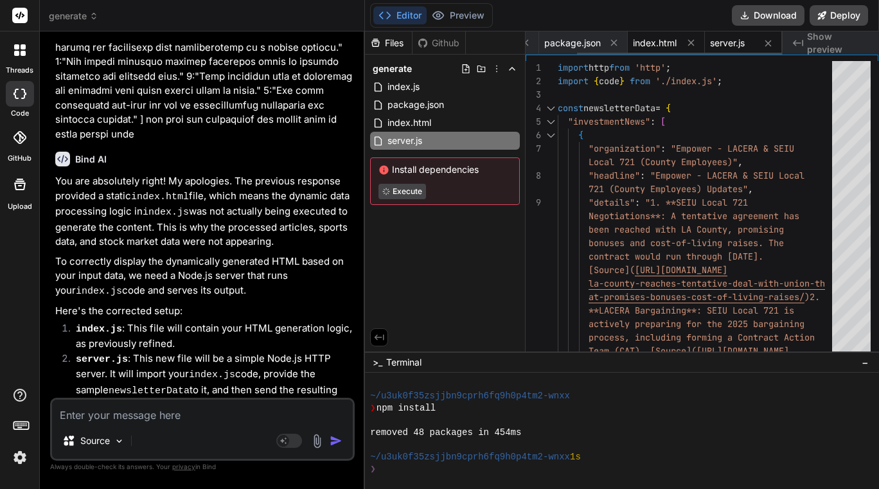
click at [651, 36] on div "index.html" at bounding box center [665, 42] width 77 height 23
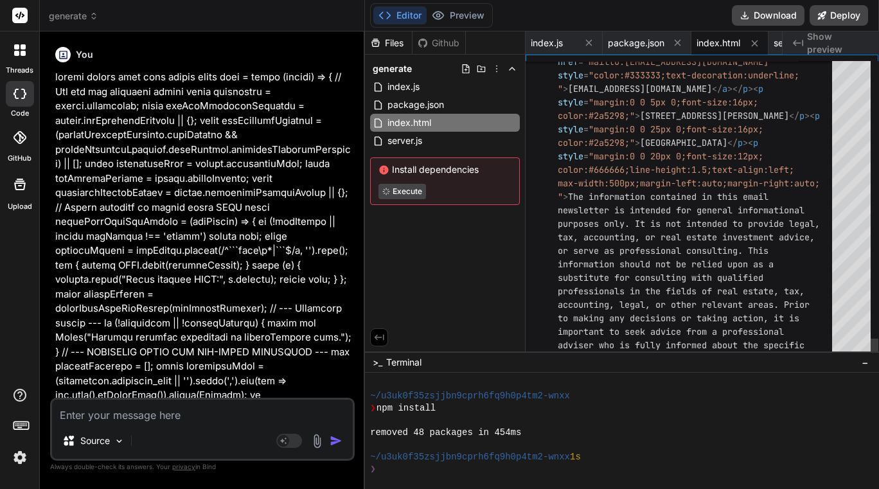
scroll to position [12202, 0]
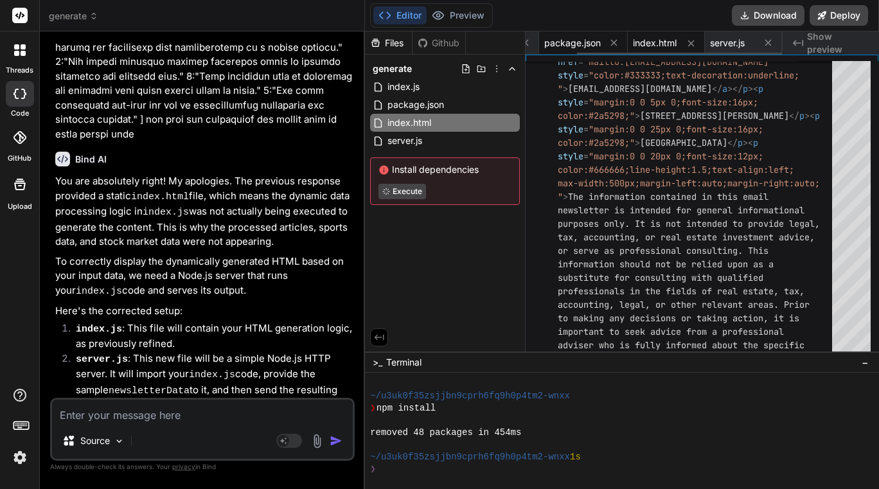
click at [577, 46] on span "package.json" at bounding box center [572, 43] width 57 height 13
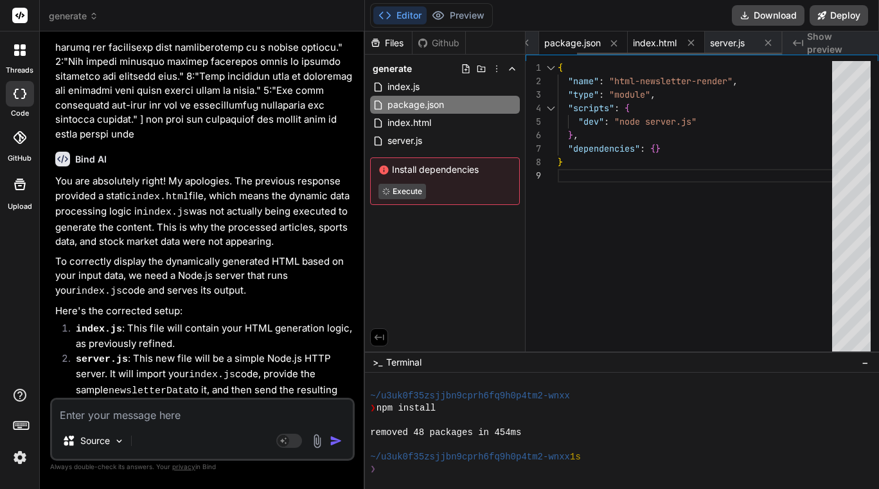
click at [658, 49] on div "index.html" at bounding box center [665, 42] width 77 height 23
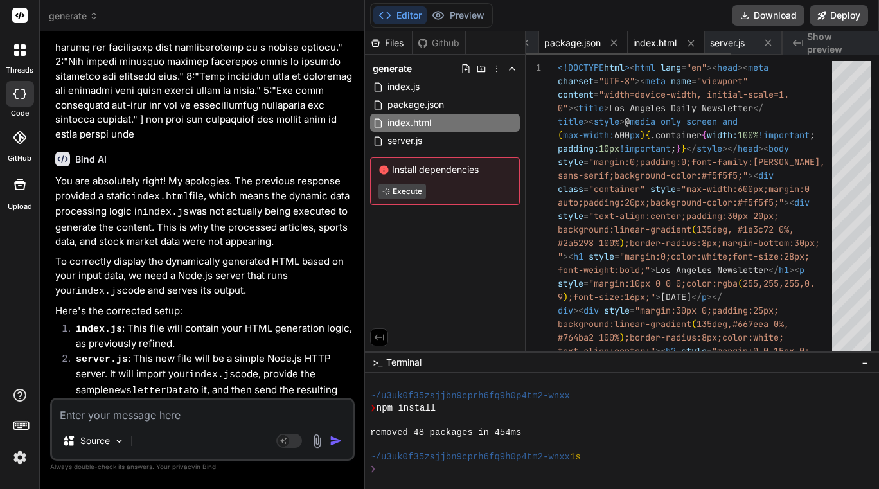
scroll to position [0, 0]
click at [559, 39] on span "index.js" at bounding box center [546, 43] width 32 height 13
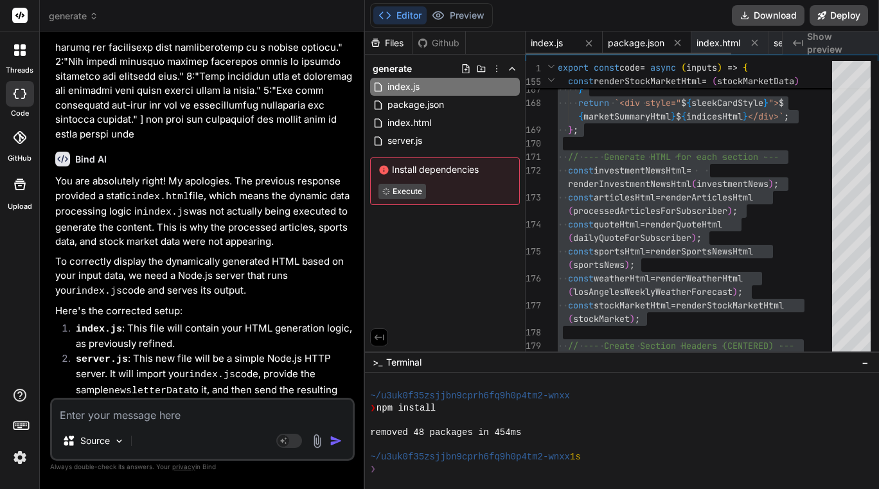
click at [624, 42] on span "package.json" at bounding box center [636, 43] width 57 height 13
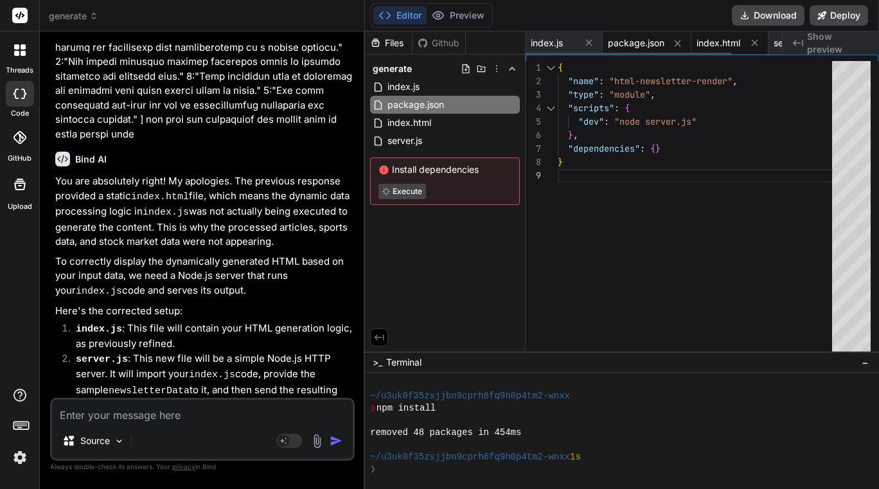
click at [714, 39] on span "index.html" at bounding box center [718, 43] width 44 height 13
type textarea "adviser who is fully informed about the specific facts and circumstances of you…"
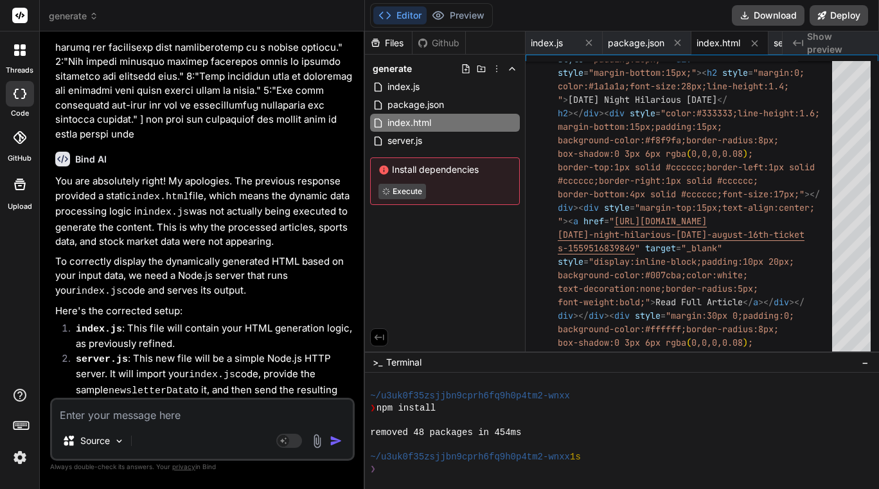
click at [160, 414] on textarea at bounding box center [202, 410] width 301 height 23
type textarea "c"
type textarea "x"
type textarea "ca"
type textarea "x"
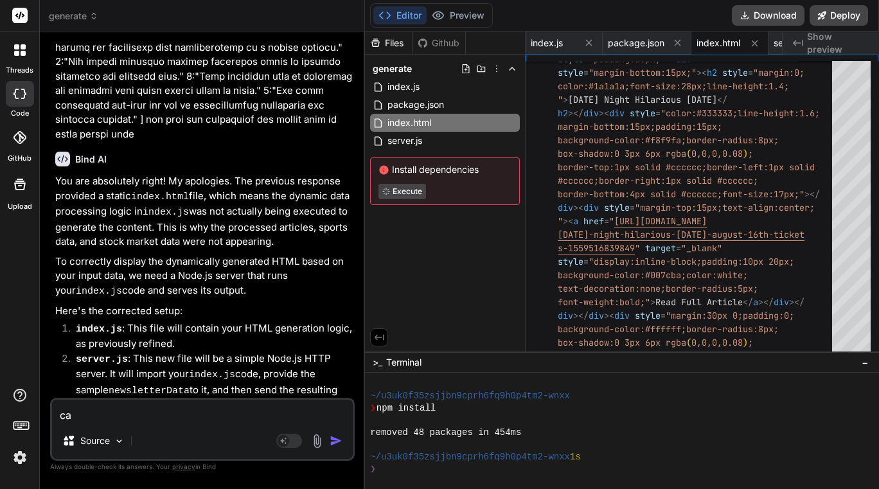
type textarea "can"
type textarea "x"
type textarea "can"
type textarea "x"
type textarea "can y"
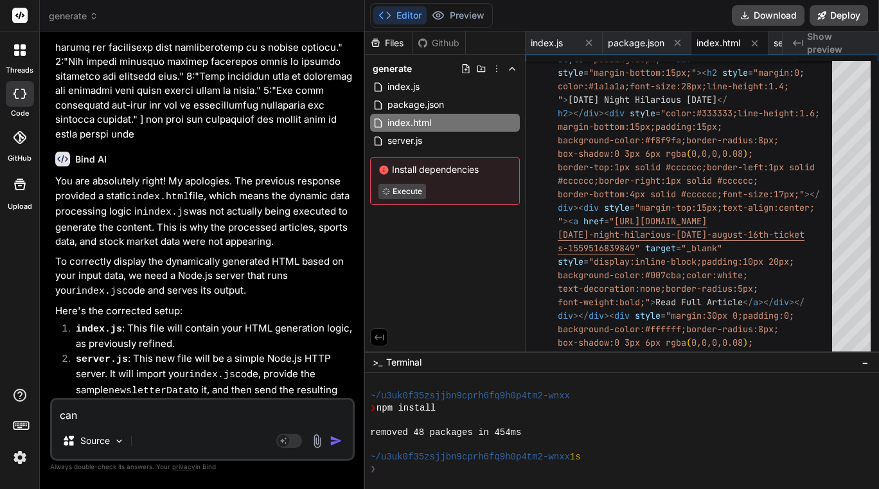
type textarea "x"
type textarea "can yo"
type textarea "x"
type textarea "can you"
type textarea "x"
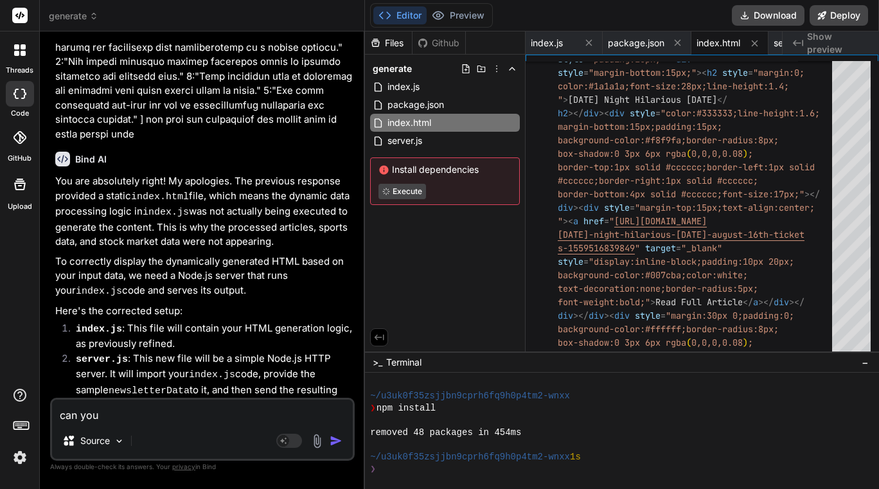
type textarea "can you"
type textarea "x"
type textarea "can you p"
type textarea "x"
type textarea "can you pr"
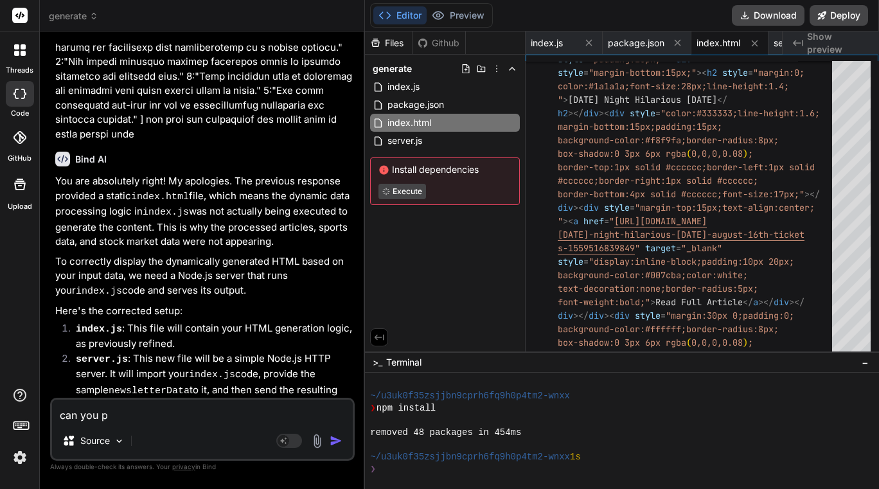
type textarea "x"
type textarea "can you pre"
type textarea "x"
type textarea "can you prev"
type textarea "x"
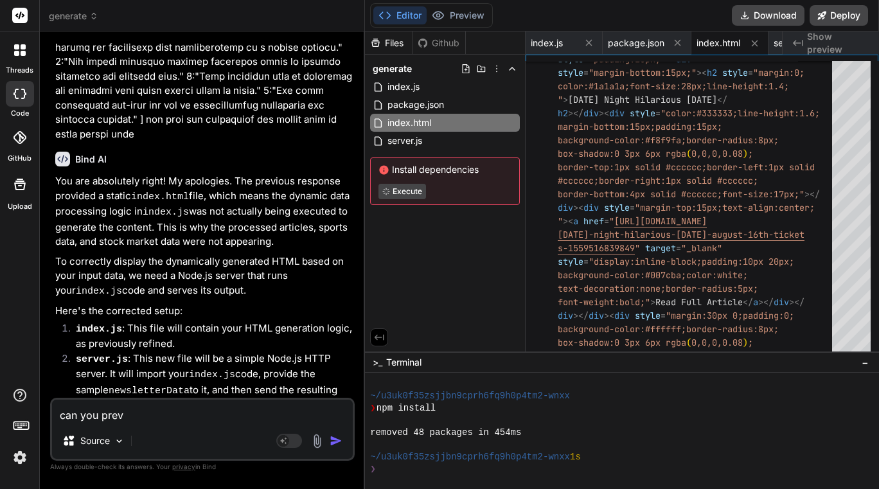
type textarea "can you previ"
type textarea "x"
type textarea "can you previe"
type textarea "x"
type textarea "can you preview"
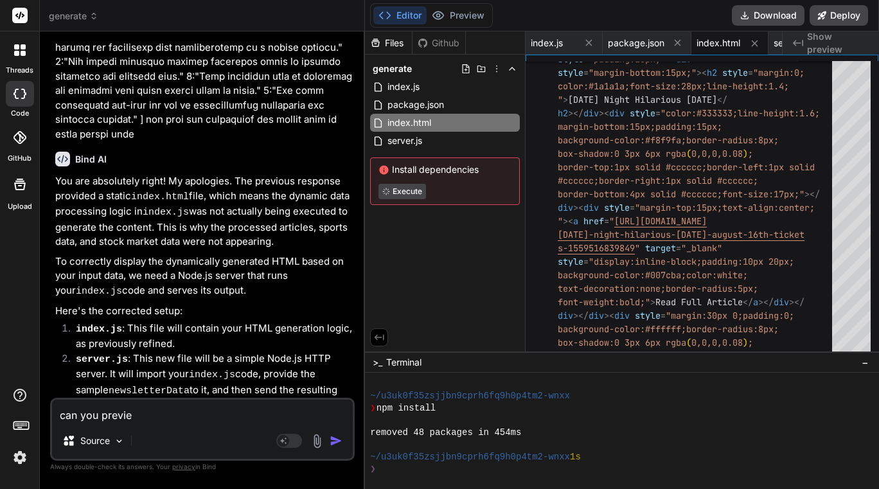
type textarea "x"
type textarea "can you preview"
type textarea "x"
type textarea "can you preview t"
type textarea "x"
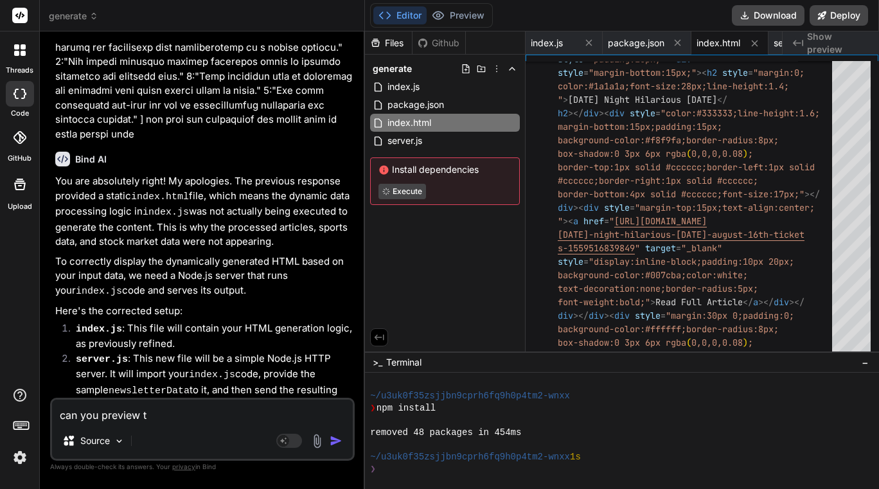
type textarea "can you preview th"
type textarea "x"
type textarea "can you preview thi"
type textarea "x"
type textarea "can you preview this"
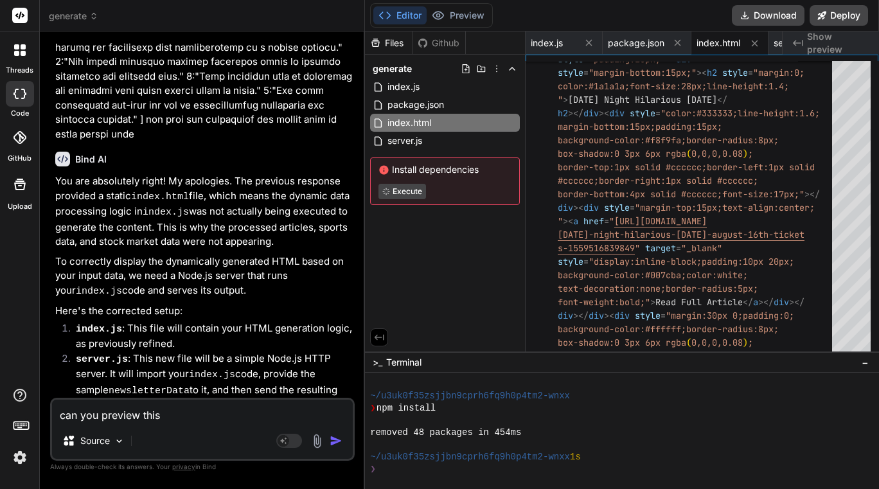
type textarea "x"
type textarea "can you preview this"
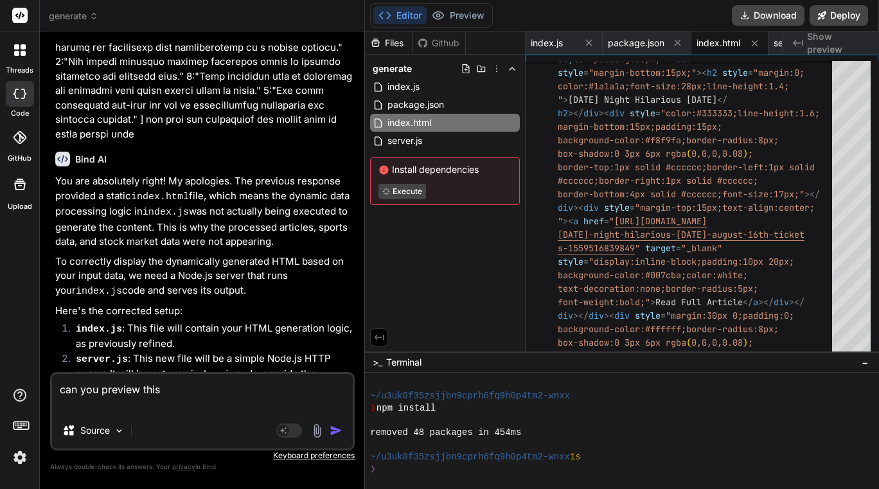
type textarea "x"
paste textarea "{ "htmlSnippet": "<!DOCTYPE html><html lang=\"en\"><head><meta charset=\"UTF-8\…"
type textarea "can you preview this { "htmlSnippet": "<!DOCTYPE html><html lang=\"en\"><head><…"
type textarea "x"
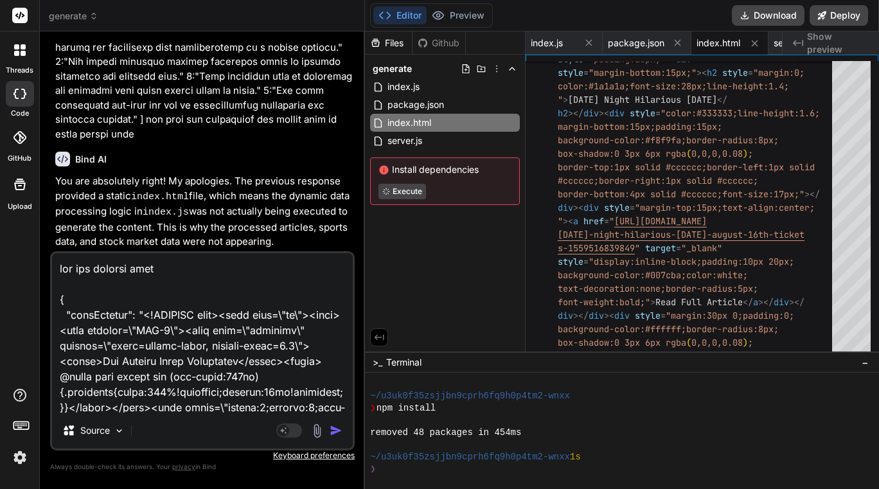
scroll to position [10188, 0]
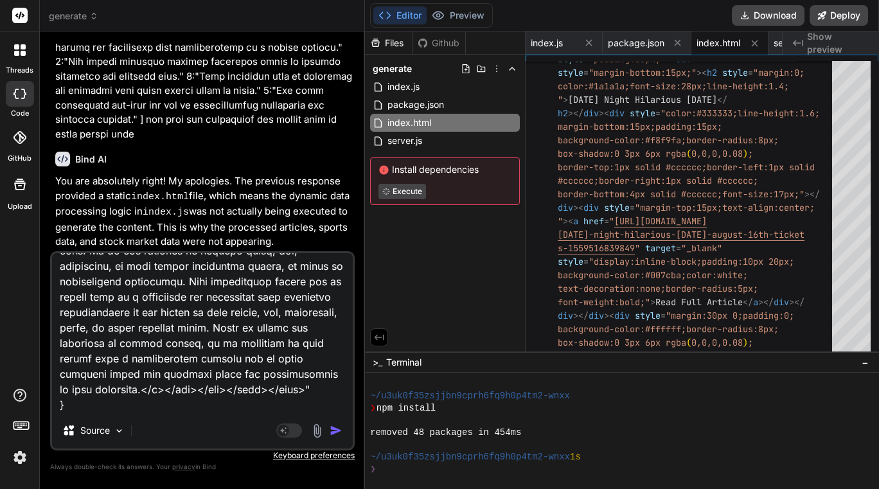
type textarea "can you preview this { "htmlSnippet": "<!DOCTYPE html><html lang=\"en\"><head><…"
click at [327, 428] on div "Agent Mode. When this toggle is activated, AI automatically makes decisions, re…" at bounding box center [311, 430] width 74 height 15
click at [331, 428] on img "button" at bounding box center [335, 430] width 13 height 13
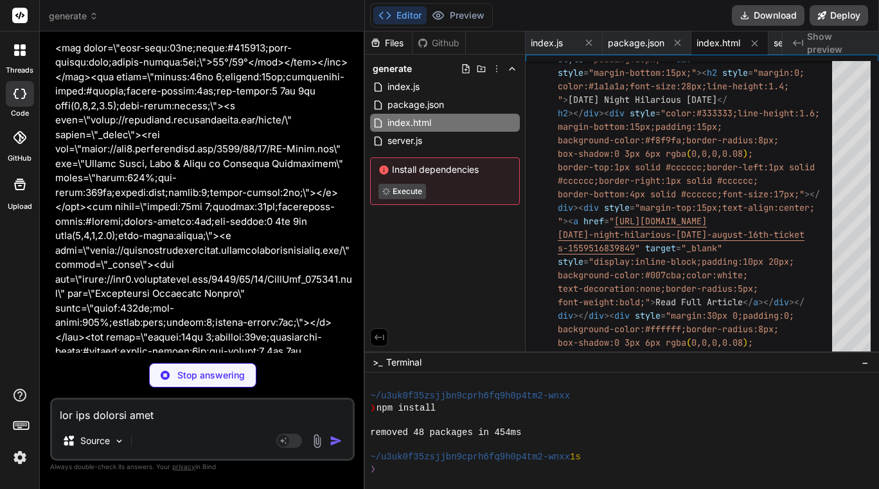
scroll to position [39921, 0]
type textarea "x"
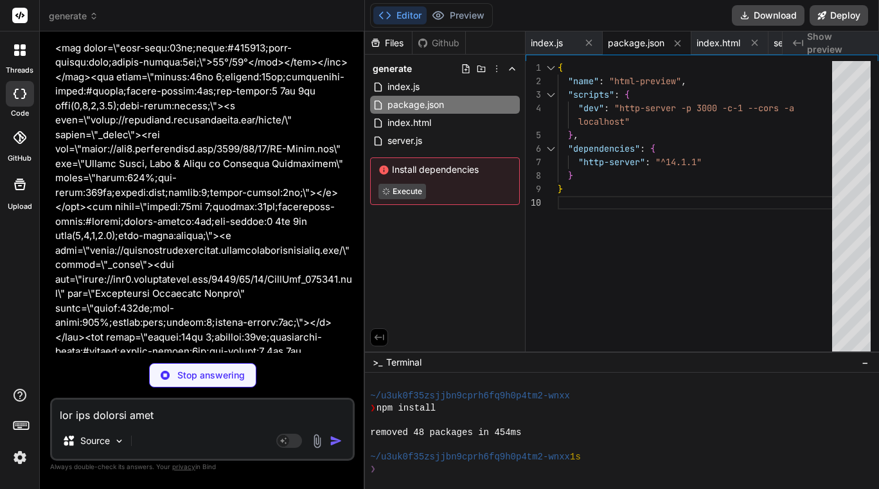
scroll to position [40057, 0]
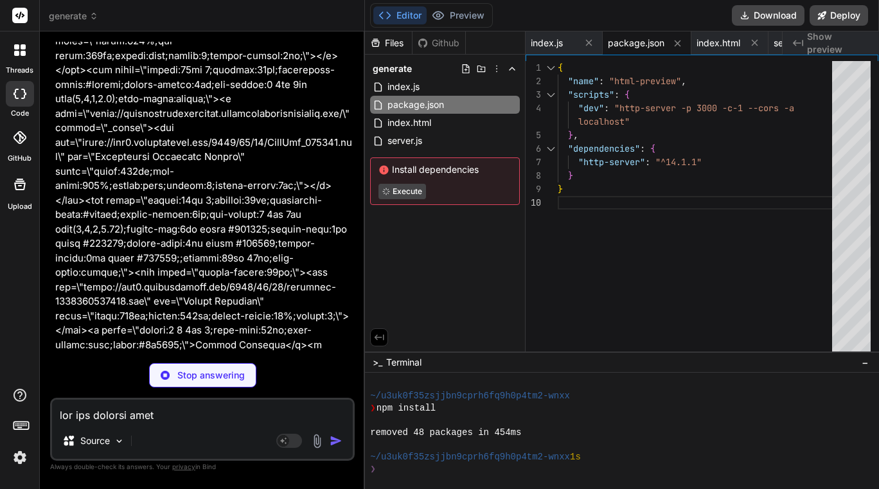
type textarea "x"
type textarea "important to seek advice from a professional adviser who is fully informed abou…"
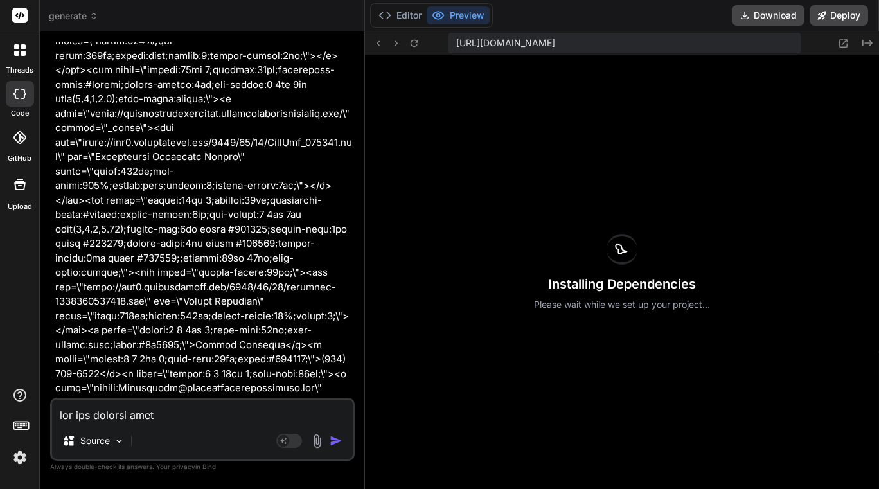
type textarea "x"
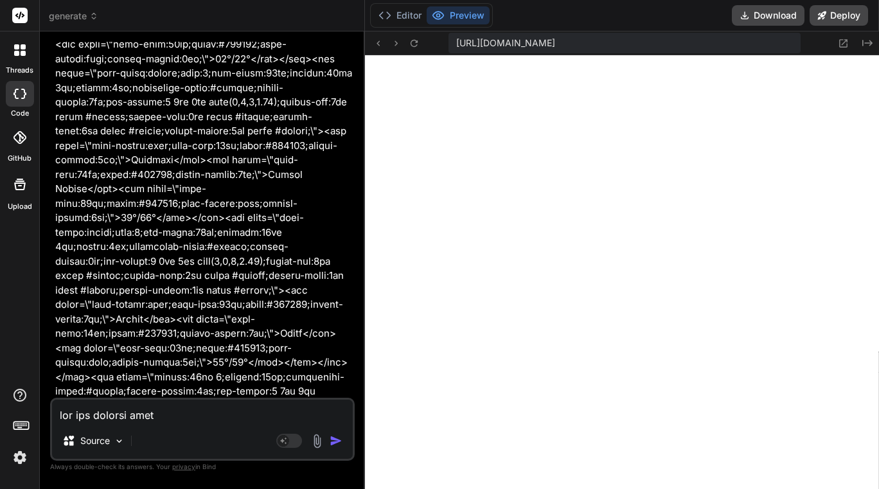
scroll to position [40159, 0]
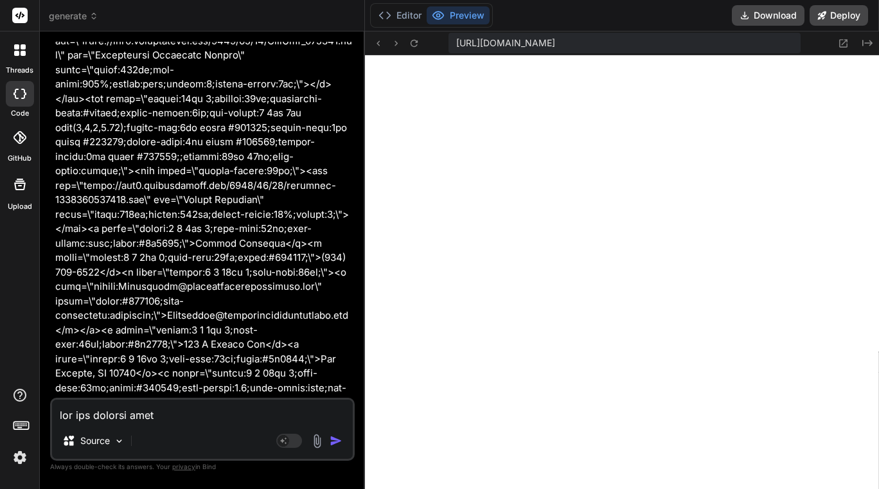
click at [149, 415] on textarea at bounding box center [202, 410] width 301 height 23
type textarea "i"
type textarea "x"
type textarea "it"
type textarea "x"
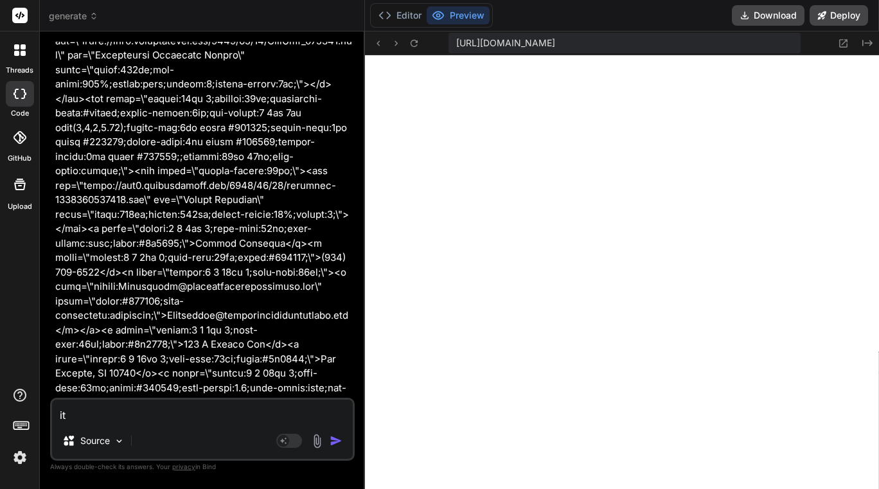
type textarea "it"
type textarea "x"
type textarea "it l"
type textarea "x"
type textarea "it lo"
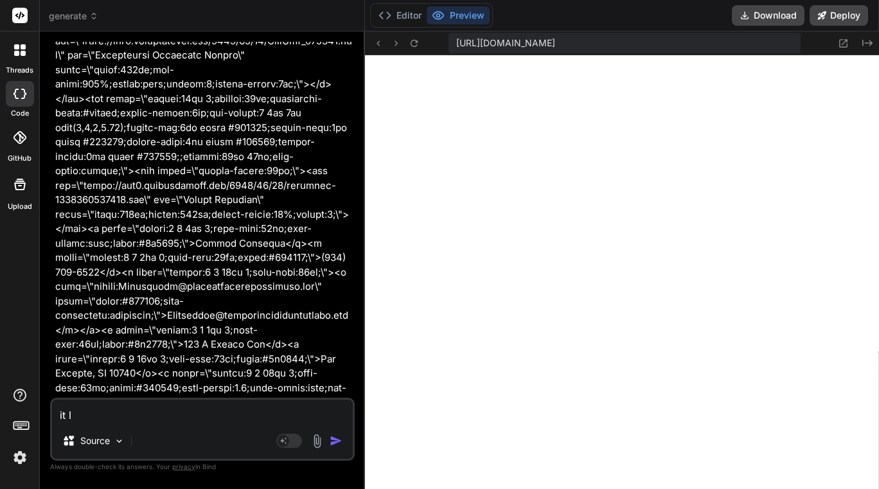
type textarea "x"
type textarea "it loo"
type textarea "x"
type textarea "it look"
type textarea "x"
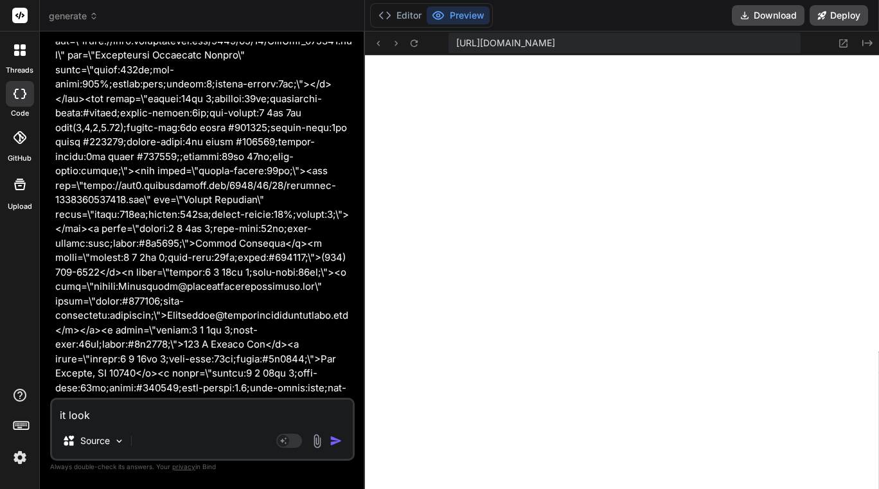
type textarea "it looks"
type textarea "x"
type textarea "it looks"
type textarea "x"
type textarea "it looks l"
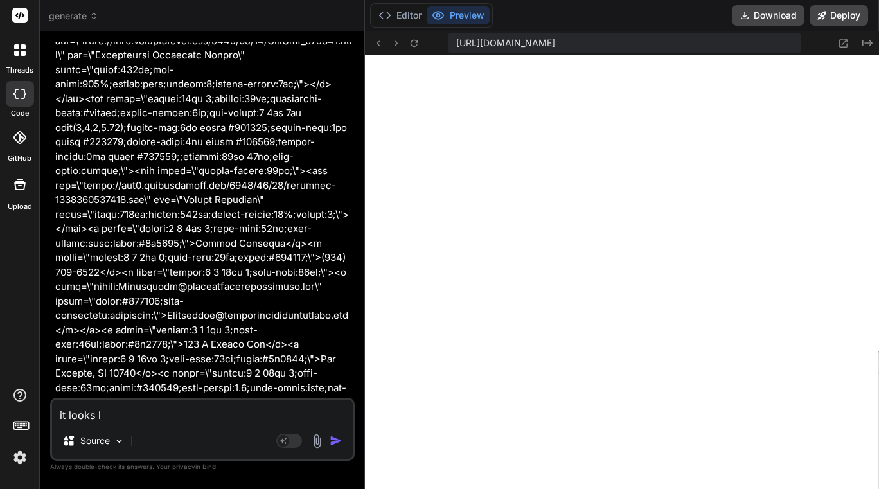
type textarea "x"
type textarea "it looks li"
type textarea "x"
type textarea "it looks lik"
type textarea "x"
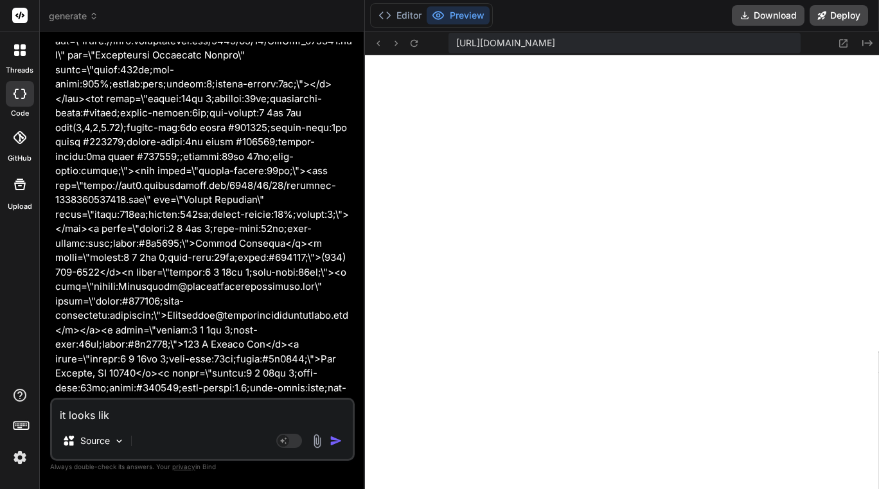
type textarea "it looks like"
type textarea "x"
type textarea "it looks like"
type textarea "x"
type textarea "it looks like t"
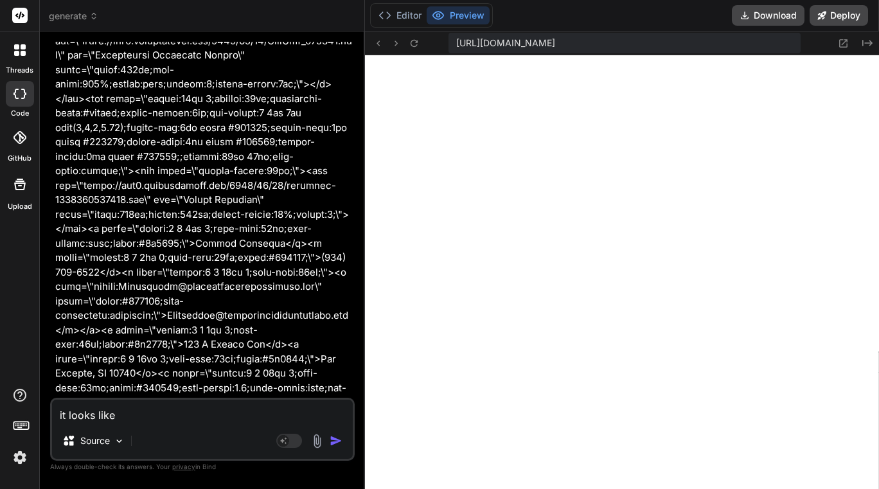
type textarea "x"
type textarea "it looks like th"
type textarea "x"
type textarea "it looks like the"
type textarea "x"
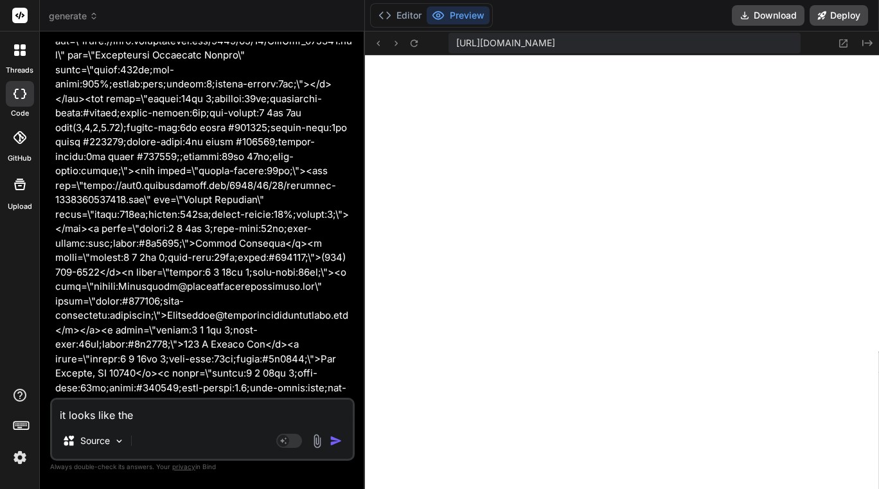
type textarea "it looks like ther"
type textarea "x"
type textarea "it looks like there"
type textarea "x"
type textarea "it looks like theres"
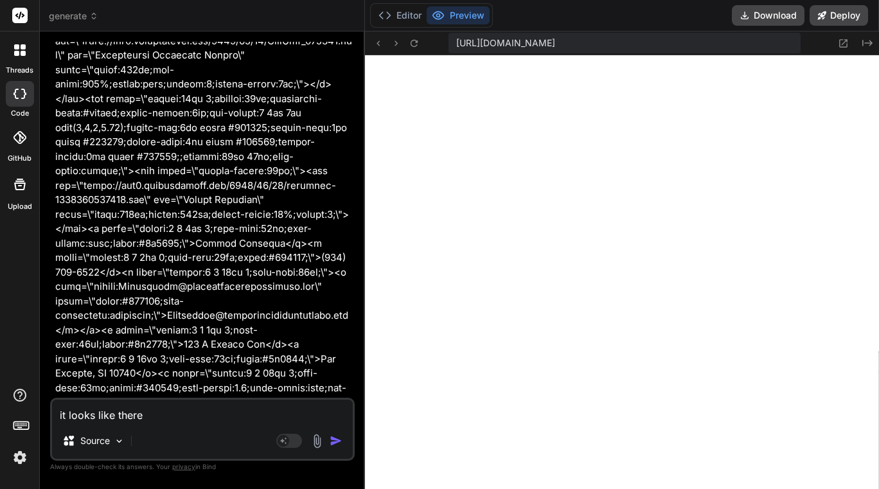
type textarea "x"
type textarea "it looks like theres"
type textarea "x"
type textarea "it looks like theres a"
type textarea "x"
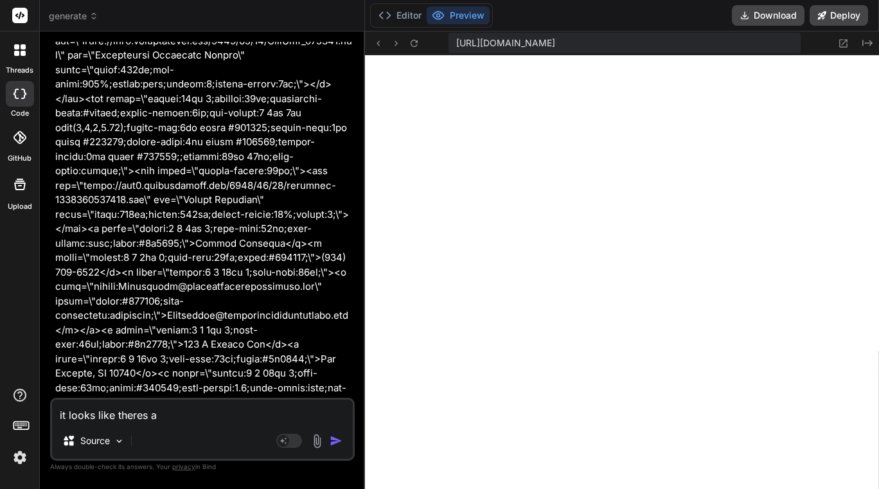
type textarea "it looks like theres an"
type textarea "x"
type textarea "it looks like theres an"
type textarea "x"
type textarea "it looks like theres an e"
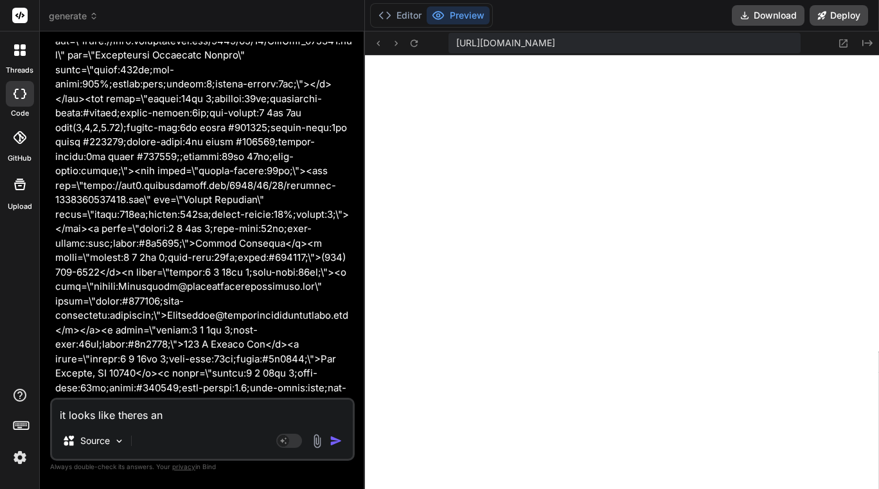
type textarea "x"
type textarea "it looks like theres an ex"
type textarea "x"
type textarea "it looks like theres an ext"
type textarea "x"
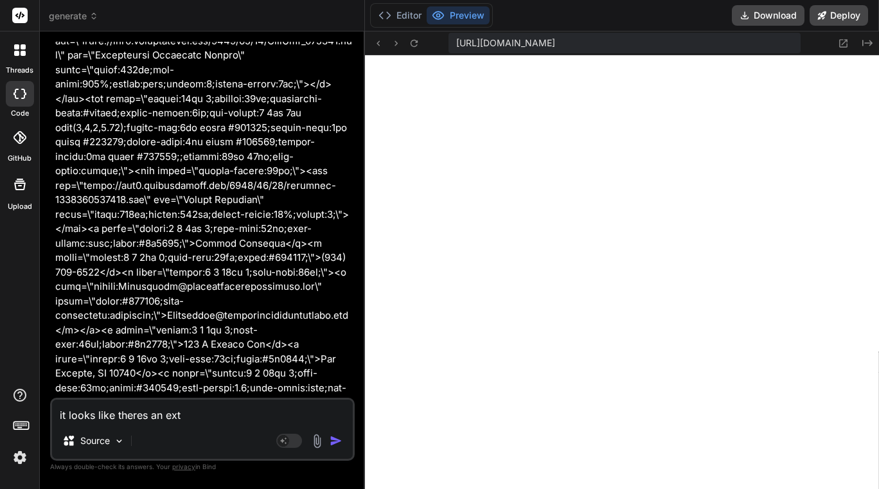
type textarea "it looks like theres an extr"
type textarea "x"
type textarea "it looks like theres an extra"
type textarea "x"
type textarea "it looks like theres an extra"
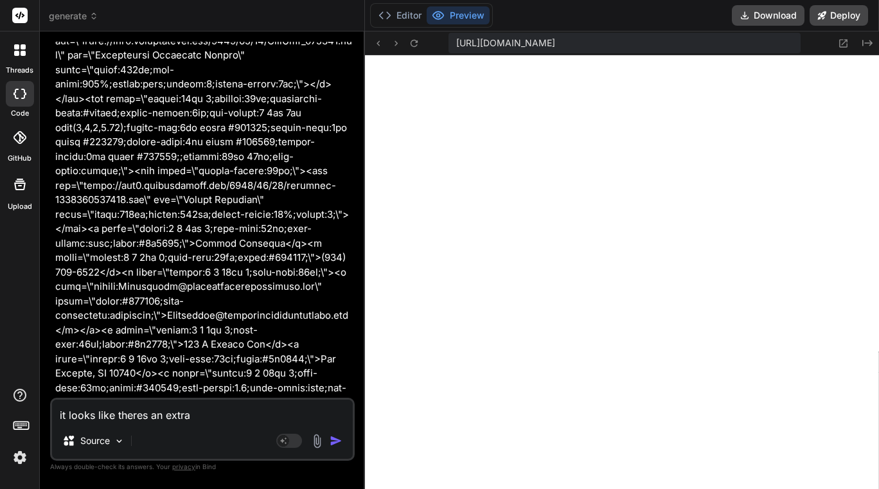
type textarea "x"
type textarea "it looks like theres an extra w"
type textarea "x"
type textarea "it looks like theres an extra we"
type textarea "x"
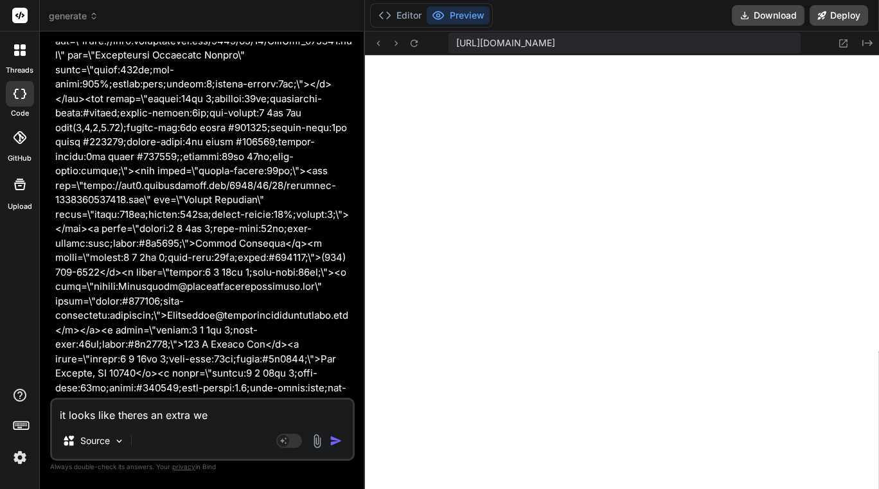
type textarea "it looks like theres an extra wea"
type textarea "x"
type textarea "it looks like theres an extra weat"
type textarea "x"
type textarea "it looks like theres an extra weath"
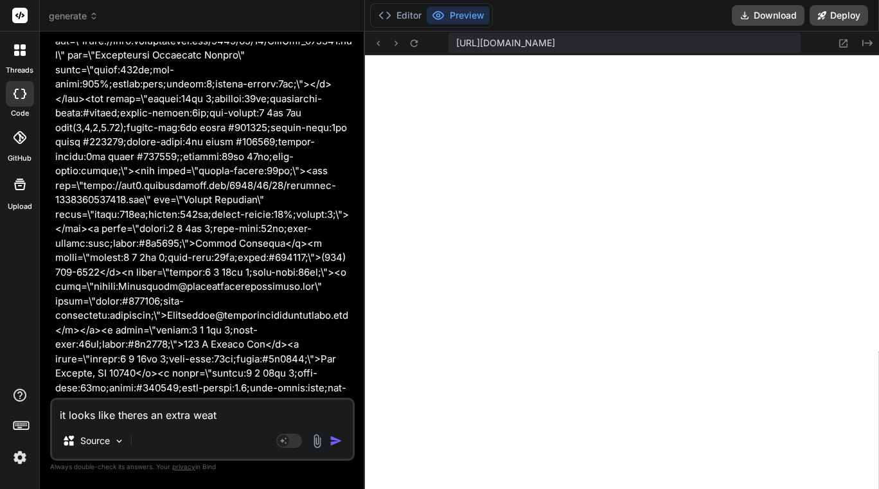
type textarea "x"
type textarea "it looks like theres an extra weathe"
type textarea "x"
type textarea "it looks like theres an extra weather"
type textarea "x"
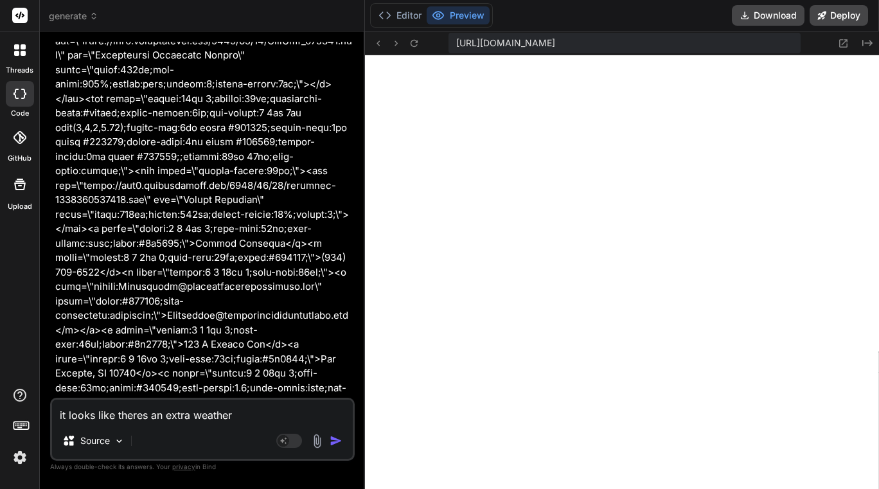
type textarea "it looks like theres an extra weather"
type textarea "x"
type textarea "it looks like theres an extra weather b"
type textarea "x"
type textarea "it looks like theres an extra weather bo"
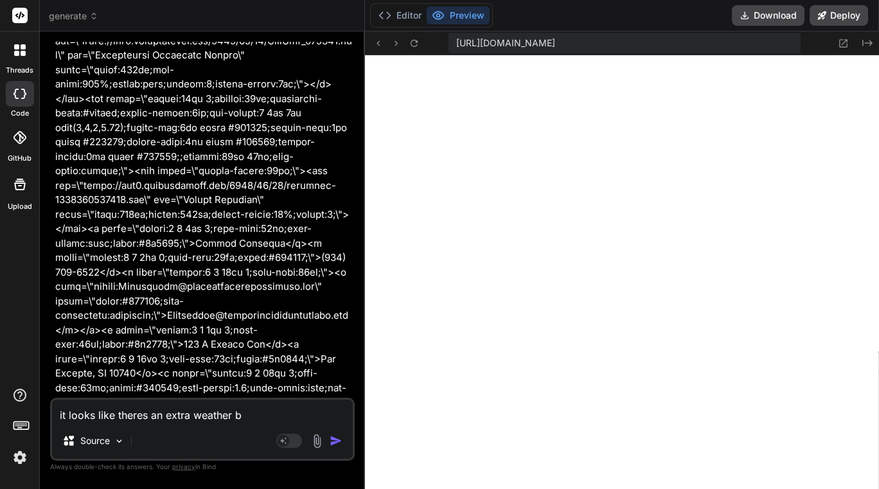
type textarea "x"
type textarea "it looks like theres an extra weather box"
type textarea "x"
type textarea "it looks like theres an extra weather box"
type textarea "x"
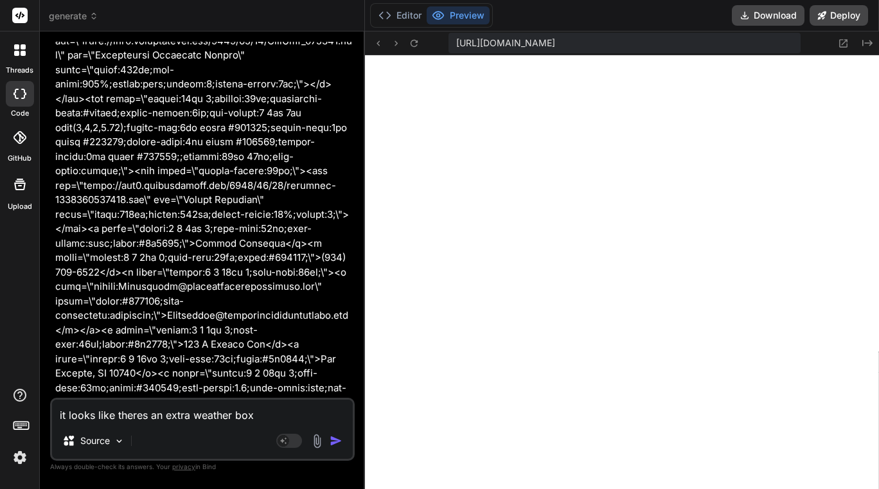
type textarea "it looks like theres an extra weather box i"
type textarea "x"
type textarea "it looks like theres an extra weather box in"
type textarea "x"
type textarea "it looks like theres an extra weather box in"
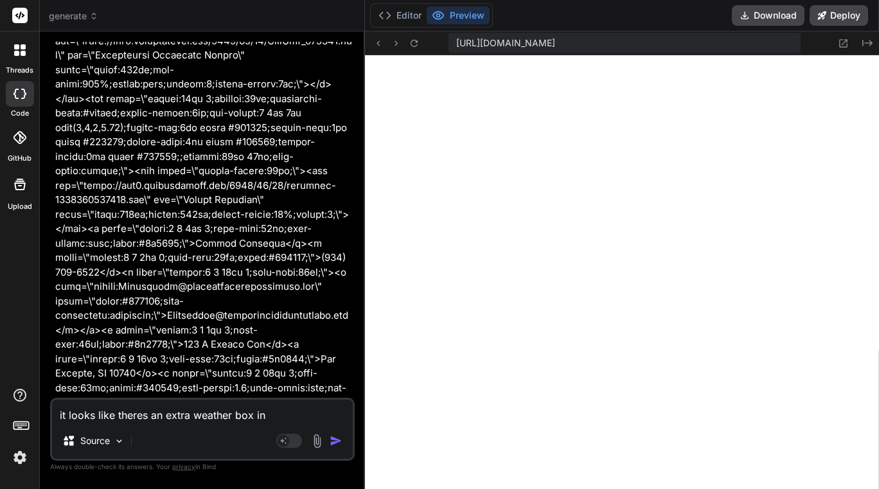
type textarea "x"
type textarea "it looks like theres an extra weather box in f"
type textarea "x"
type textarea "it looks like theres an extra weather box in fr"
type textarea "x"
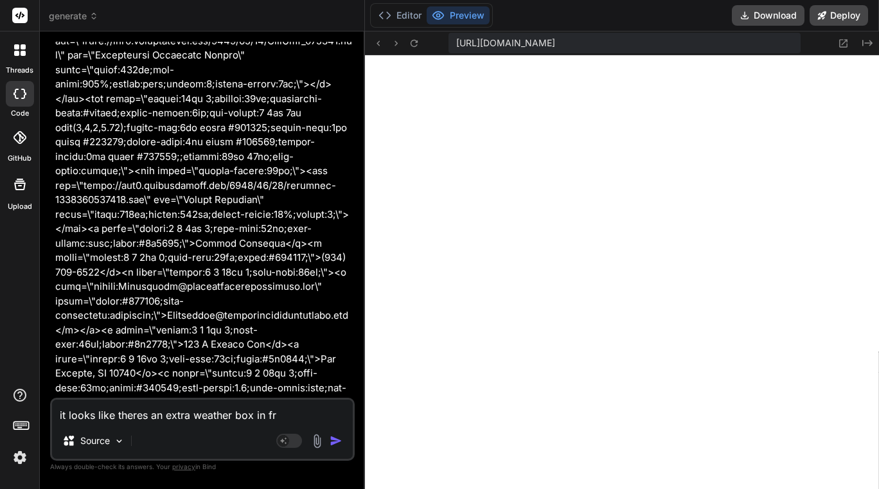
type textarea "it looks like theres an extra weather box in fro"
type textarea "x"
type textarea "it looks like theres an extra weather box in fron"
type textarea "x"
type textarea "it looks like theres an extra weather box in front"
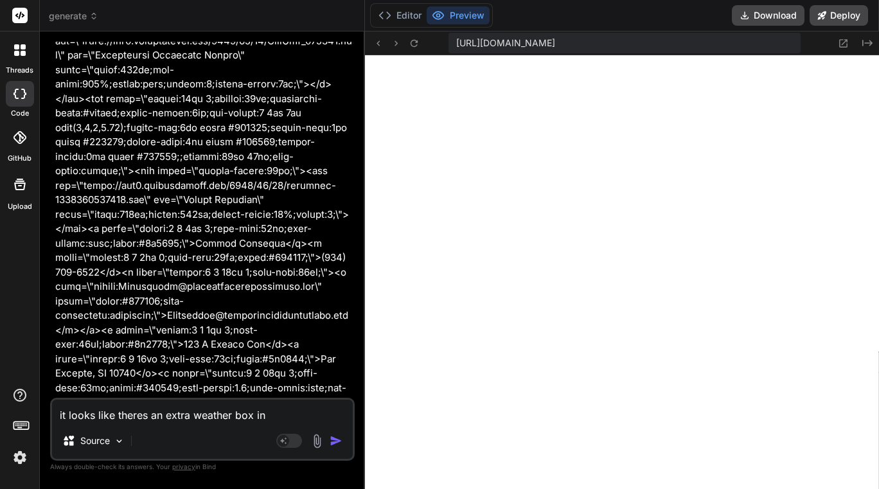
type textarea "x"
type textarea "it looks like theres an extra weather box in front"
type textarea "x"
type textarea "it looks like theres an extra weather box in front o"
type textarea "x"
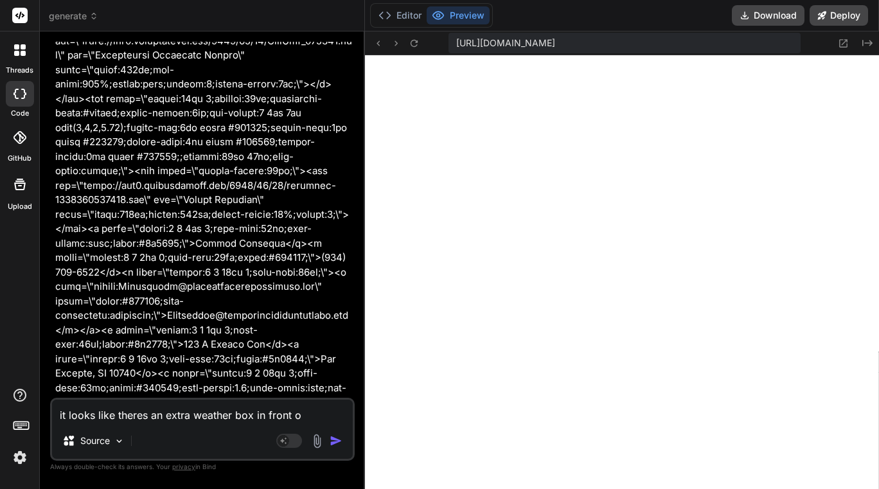
type textarea "it looks like theres an extra weather box in front of"
type textarea "x"
type textarea "it looks like theres an extra weather box in front of"
type textarea "x"
type textarea "it looks like theres an extra weather box in front of t"
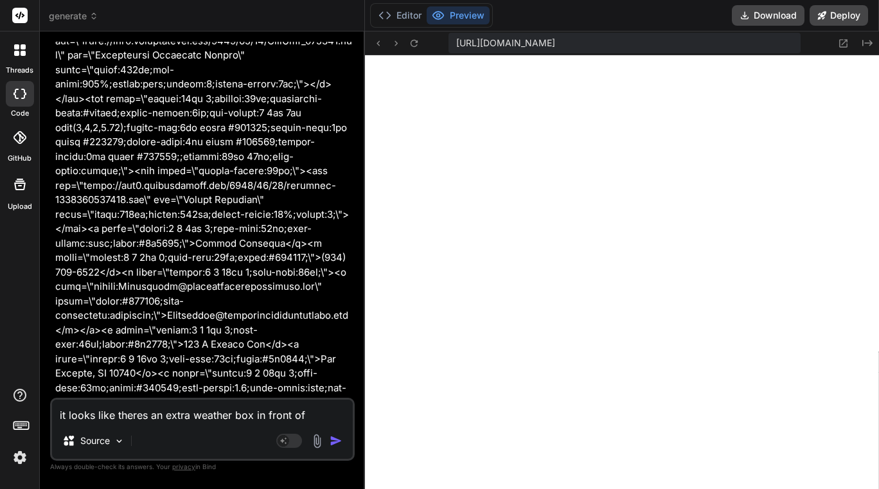
type textarea "x"
type textarea "it looks like theres an extra weather box in front of th"
type textarea "x"
type textarea "it looks like theres an extra weather box in front of the"
type textarea "x"
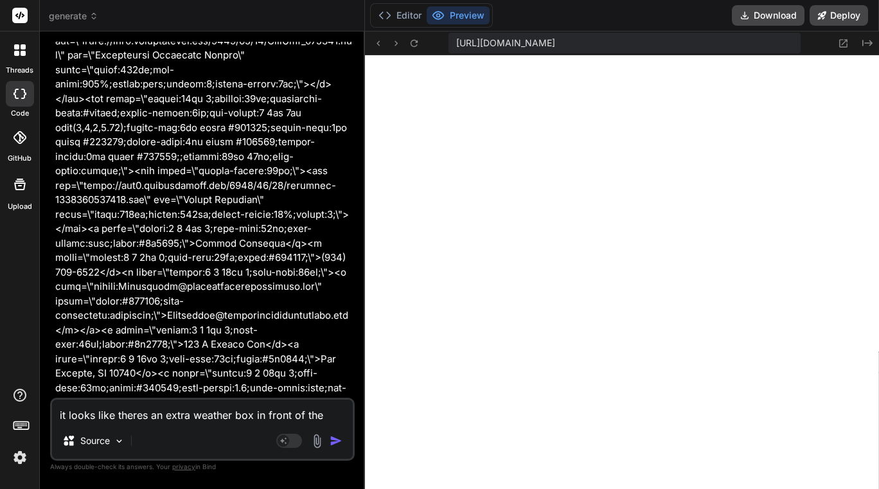
type textarea "it looks like theres an extra weather box in front of the"
type textarea "x"
type textarea "it looks like theres an extra weather box in front of the m"
type textarea "x"
type textarea "it looks like theres an extra weather box in front of the mo"
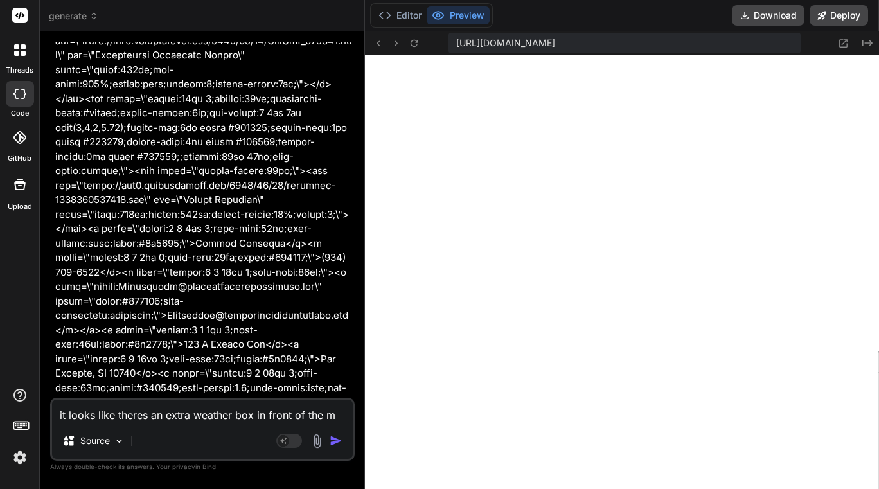
type textarea "x"
type textarea "it looks like theres an extra weather box in front of the mon"
type textarea "x"
type textarea "it looks like theres an extra weather box in front of the mond"
type textarea "x"
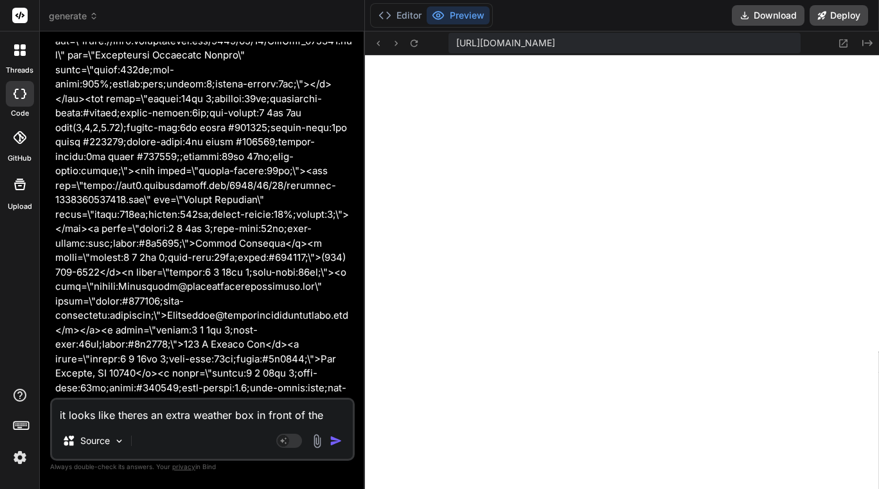
type textarea "it looks like theres an extra weather box in front of the monda"
type textarea "x"
type textarea "it looks like theres an extra weather box in front of the monday"
type textarea "x"
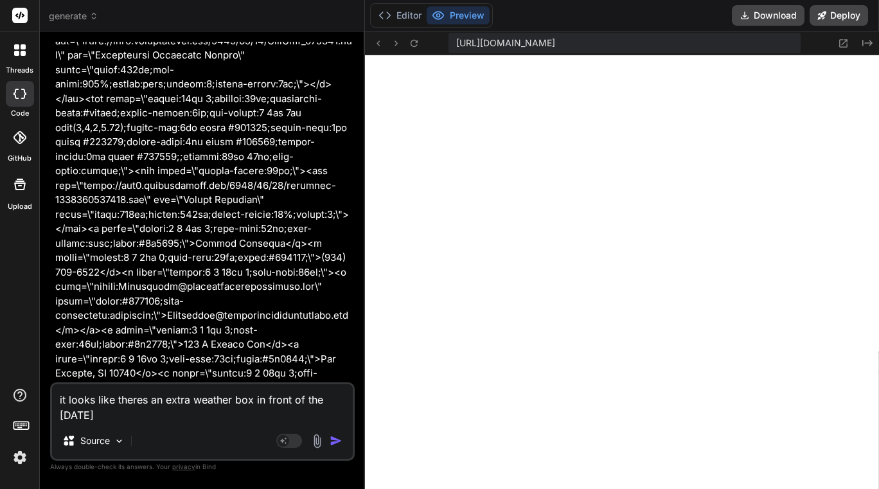
type textarea "it looks like theres an extra weather box in front of the monday"
type textarea "x"
type textarea "it looks like theres an extra weather box in front of the monday w"
type textarea "x"
type textarea "it looks like theres an extra weather box in front of the monday we"
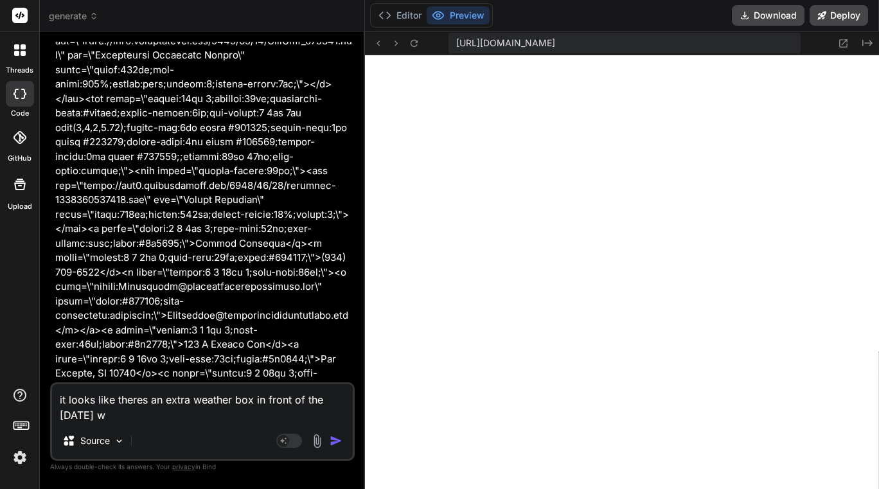
type textarea "x"
type textarea "it looks like theres an extra weather box in front of the monday wea"
type textarea "x"
type textarea "it looks like theres an extra weather box in front of the monday weat"
type textarea "x"
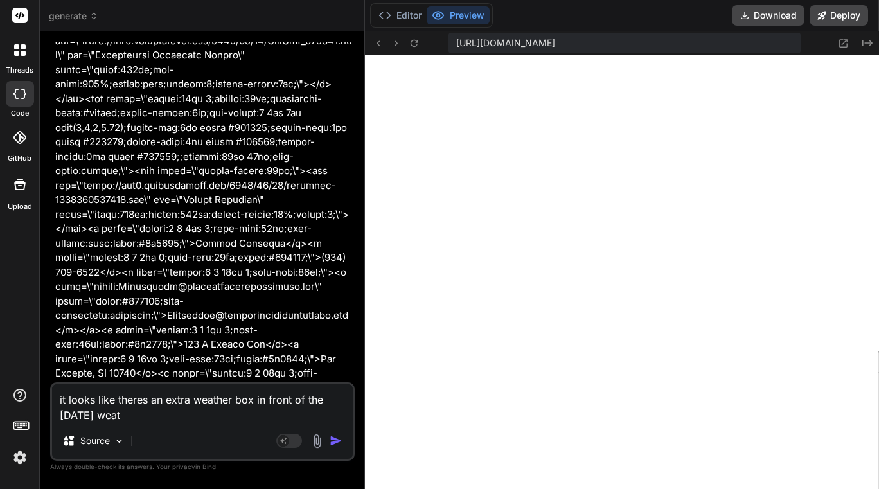
type textarea "it looks like theres an extra weather box in front of the monday weath"
type textarea "x"
type textarea "it looks like theres an extra weather box in front of the monday weathe"
type textarea "x"
type textarea "it looks like theres an extra weather box in front of the monday weather"
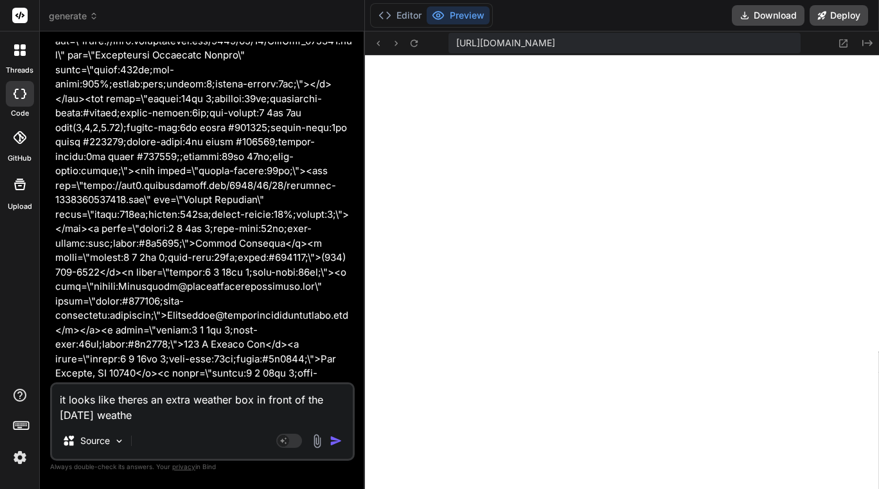
type textarea "x"
type textarea "it looks like theres an extra weather box in front of the monday weather"
type textarea "x"
type textarea "it looks like theres an extra weather box in front of the monday weather b"
type textarea "x"
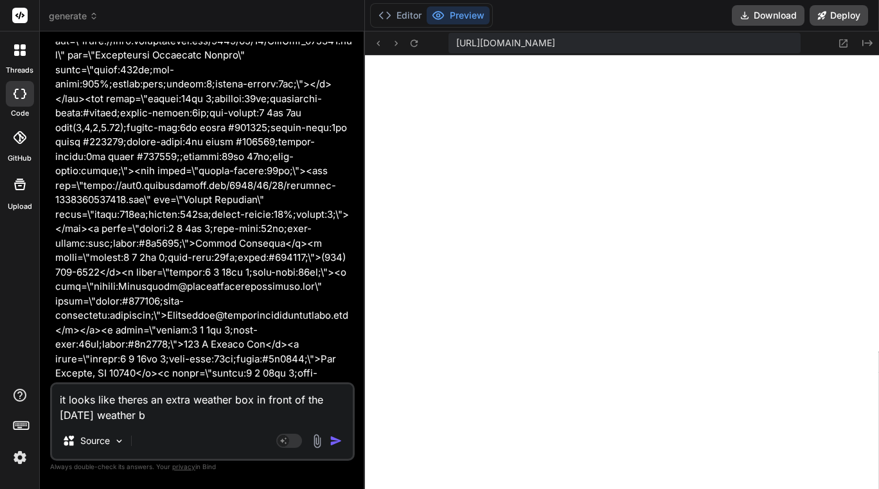
type textarea "it looks like theres an extra weather box in front of the monday weather bo"
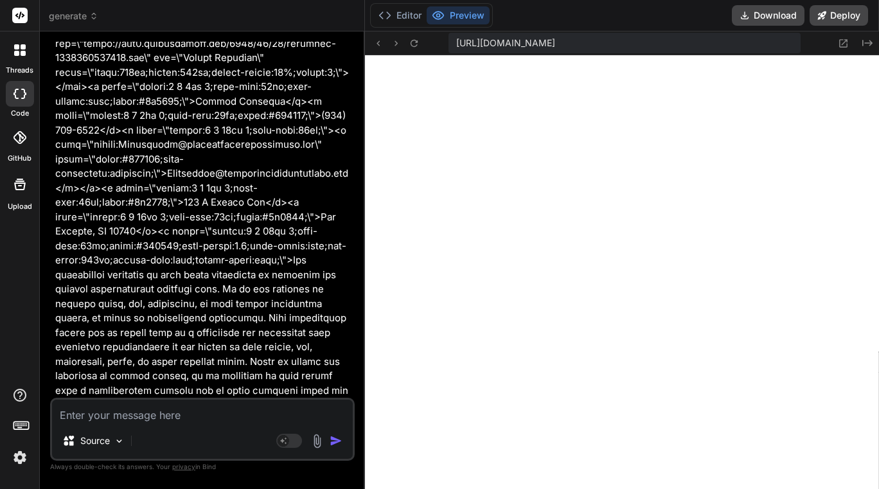
scroll to position [40158, 0]
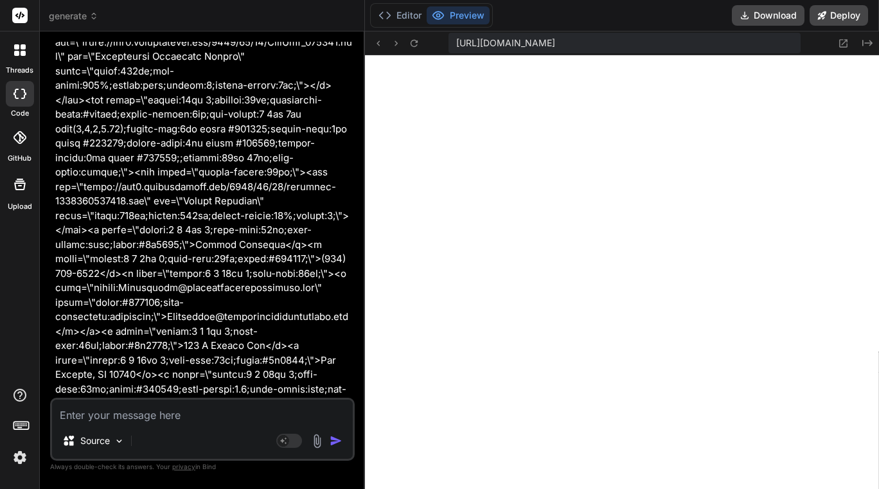
click at [153, 418] on textarea at bounding box center [202, 410] width 301 height 23
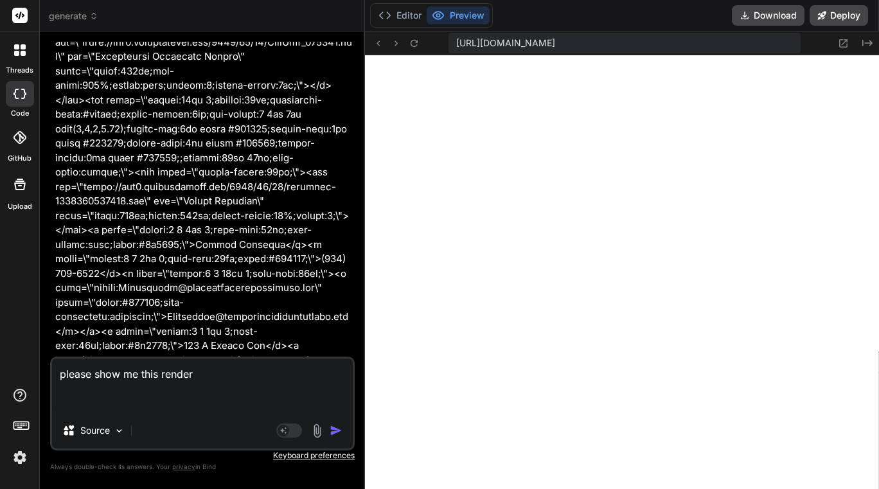
paste textarea "export const code = async (inputs) => { // This step assembles the final data p…"
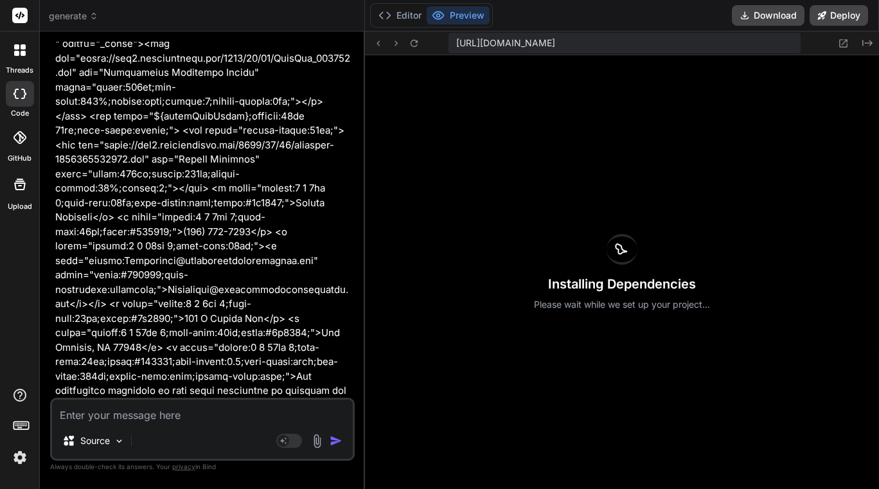
scroll to position [46010, 0]
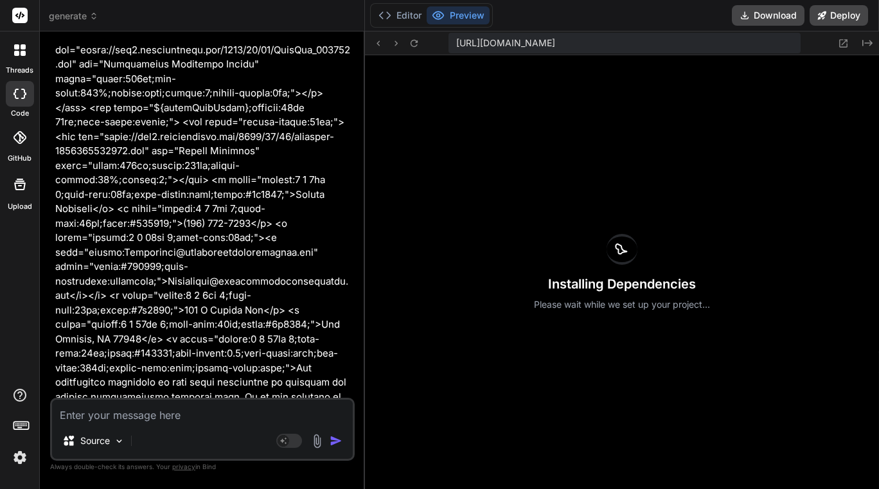
click at [82, 12] on span "generate" at bounding box center [73, 16] width 49 height 13
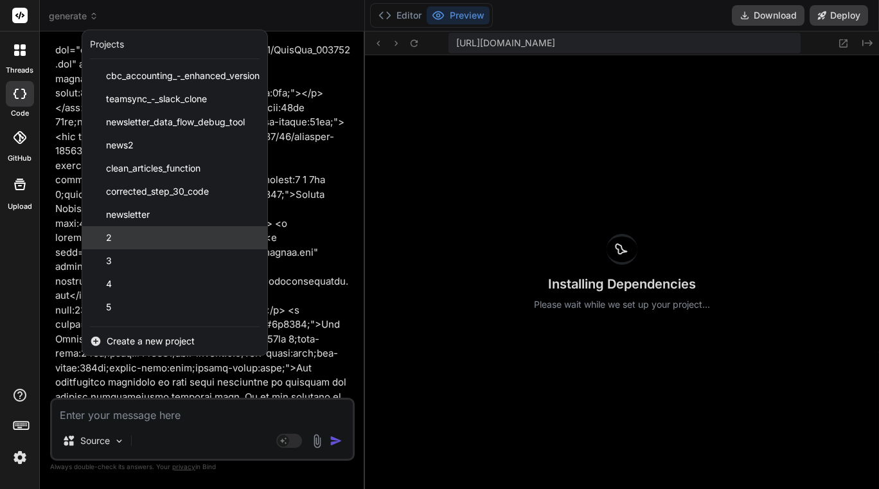
scroll to position [206, 0]
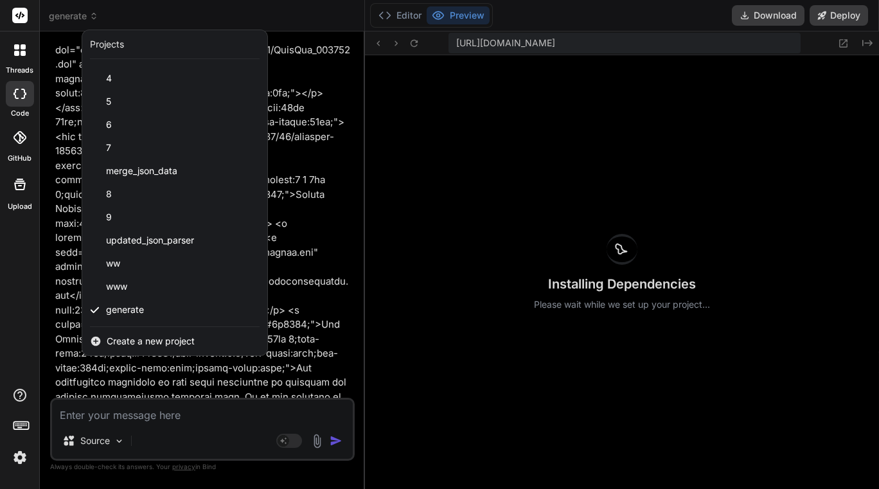
drag, startPoint x: 146, startPoint y: 261, endPoint x: 144, endPoint y: 339, distance: 77.7
click at [144, 339] on span "Create a new project" at bounding box center [151, 341] width 88 height 13
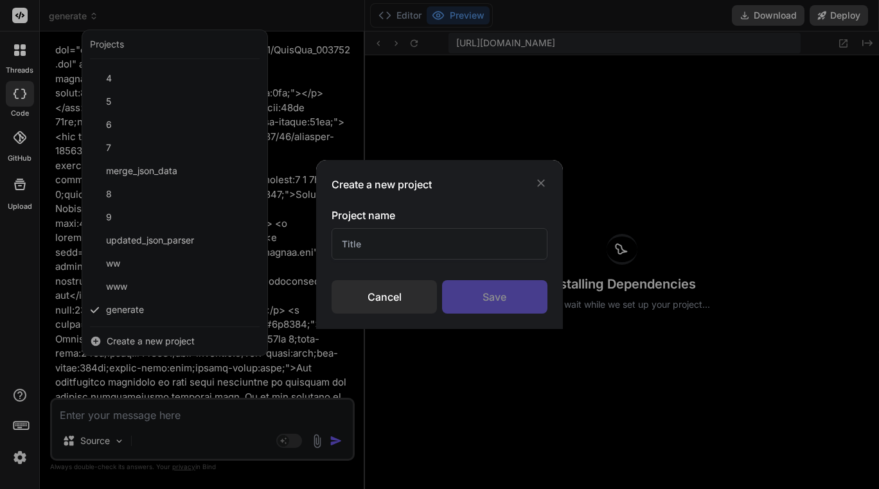
click at [383, 247] on input "text" at bounding box center [438, 243] width 215 height 31
click at [496, 293] on div "Save" at bounding box center [494, 296] width 105 height 33
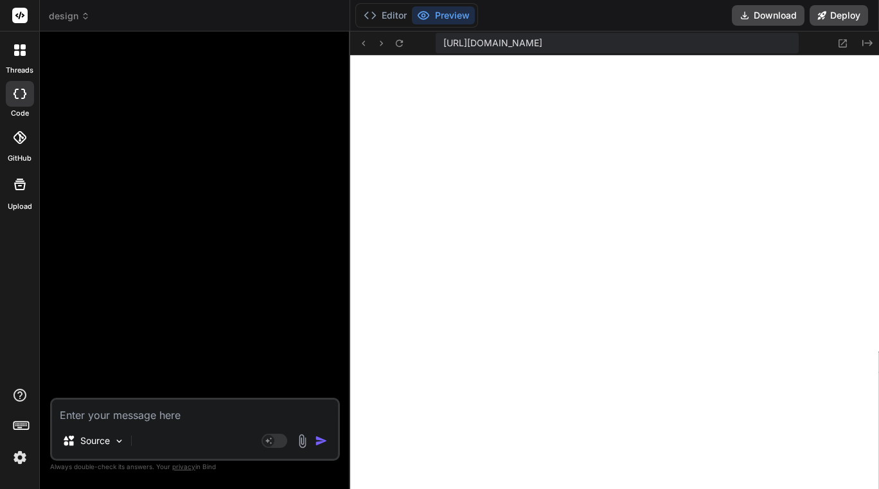
click at [143, 408] on textarea at bounding box center [195, 410] width 286 height 23
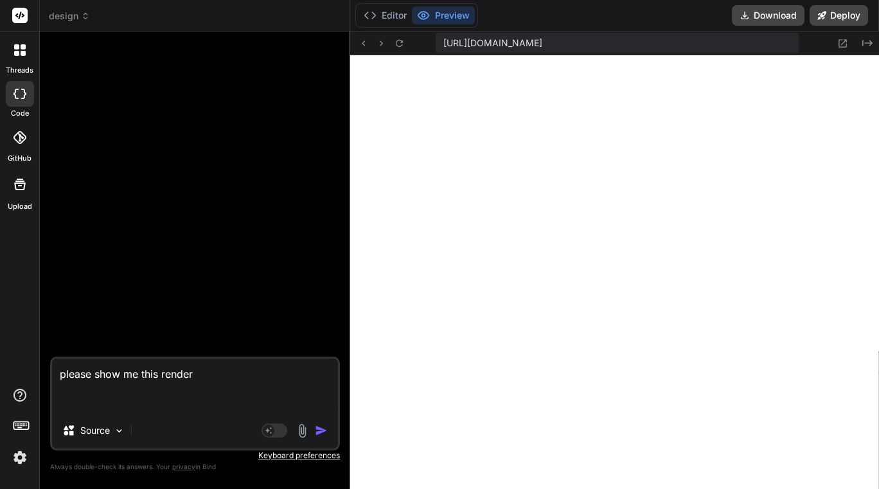
paste textarea "export const code = async (inputs) => { // This step assembles the final data p…"
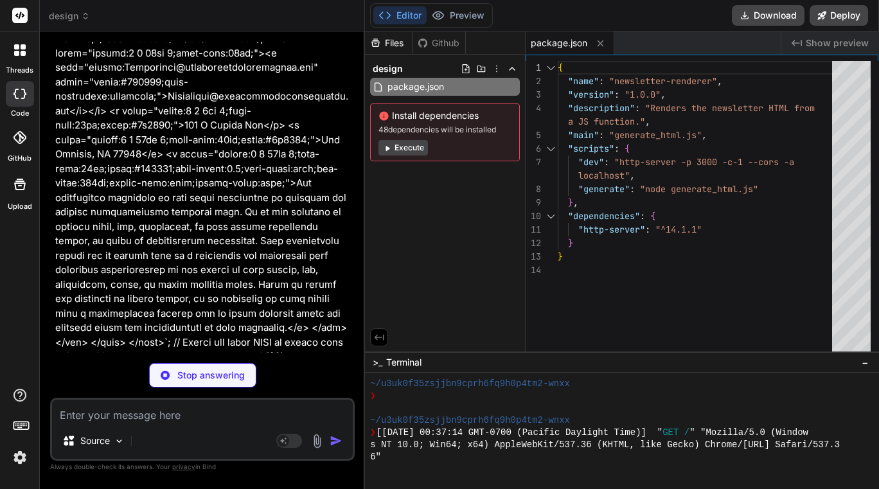
scroll to position [4895, 0]
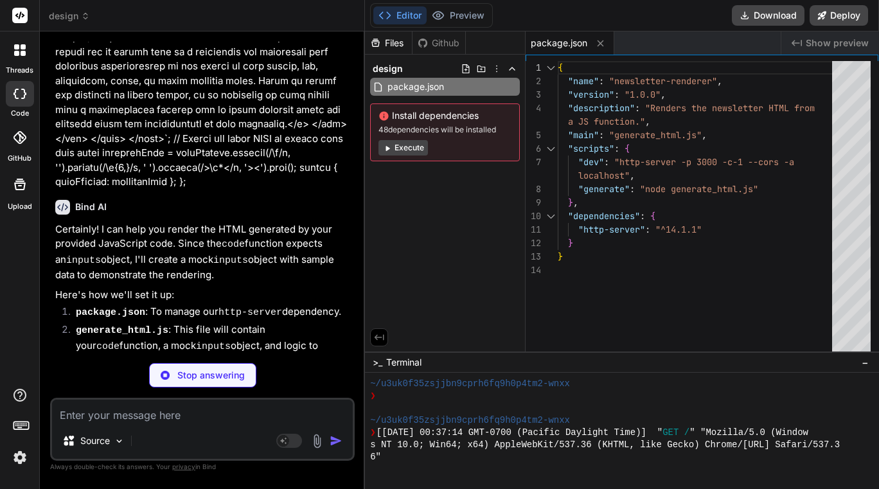
click at [69, 12] on span "design" at bounding box center [69, 16] width 41 height 13
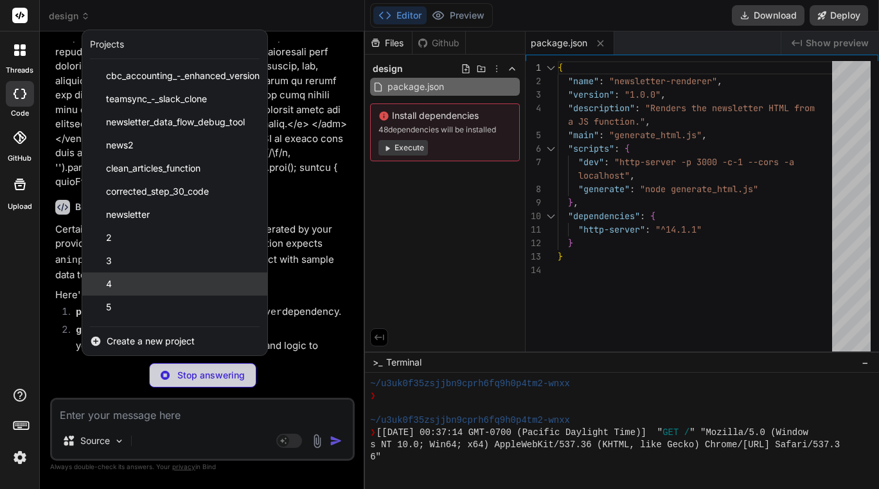
scroll to position [229, 0]
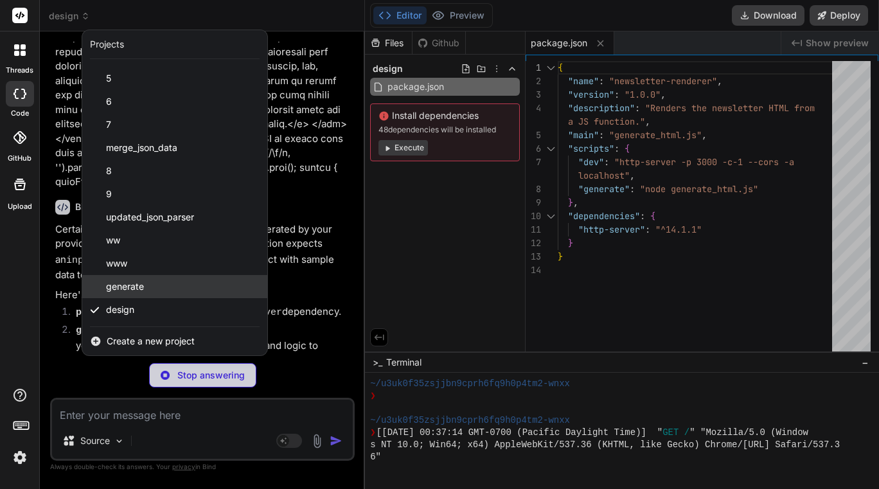
click at [149, 286] on div "generate" at bounding box center [174, 286] width 185 height 23
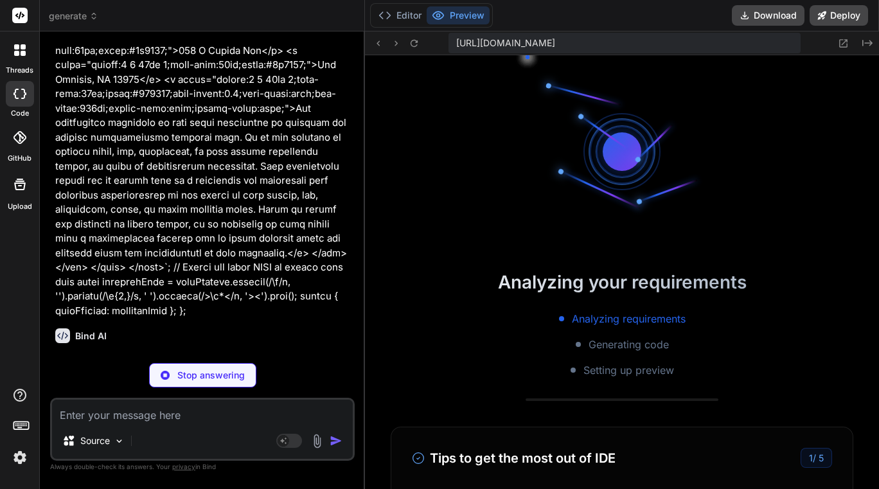
scroll to position [15436, 0]
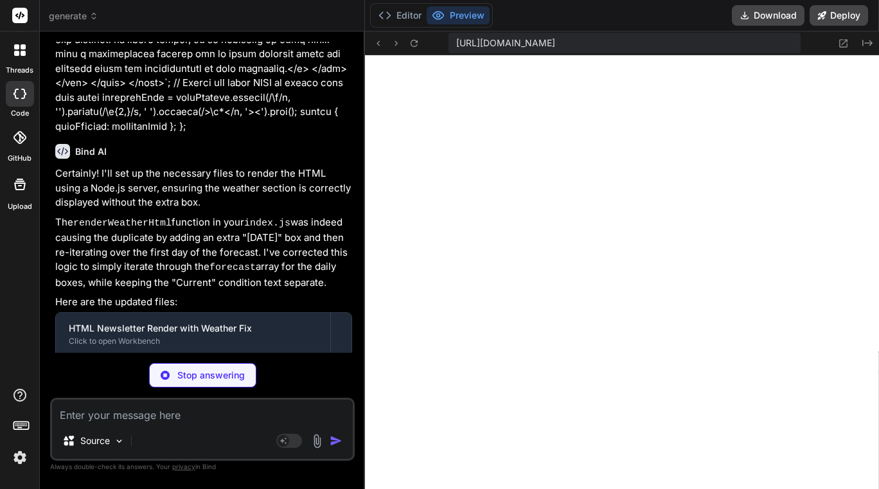
click at [194, 377] on p "Stop answering" at bounding box center [210, 375] width 67 height 13
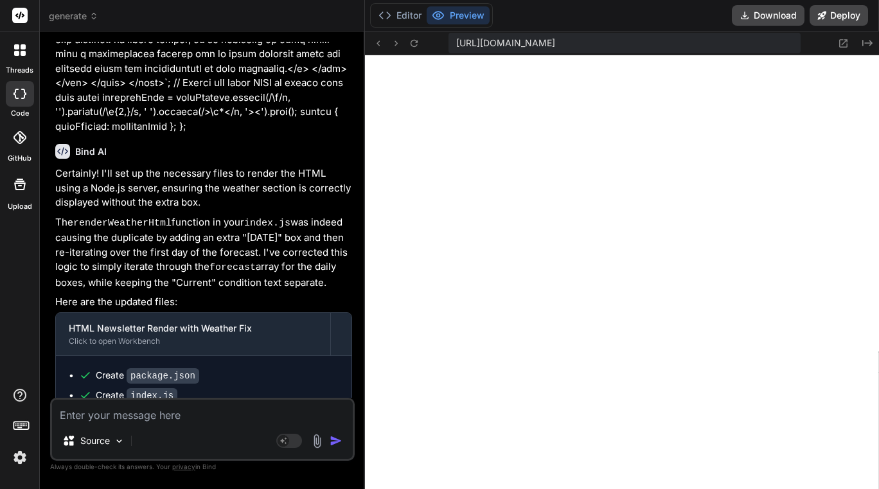
scroll to position [15391, 0]
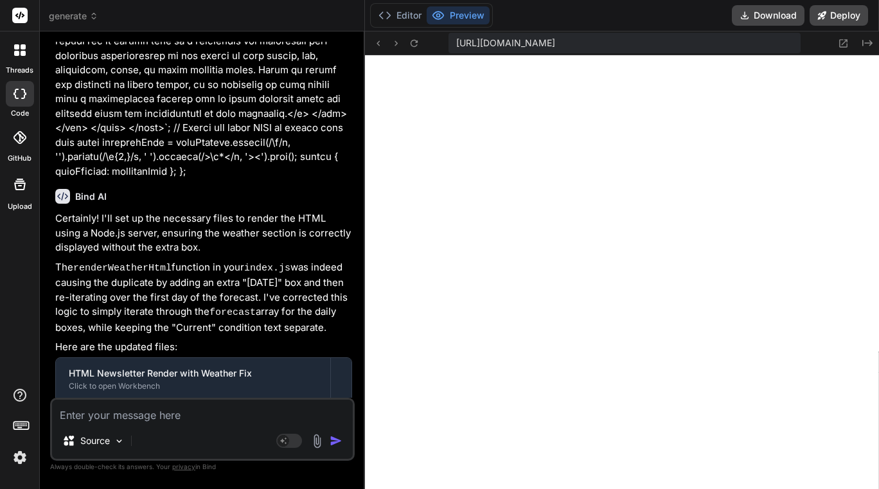
click at [164, 409] on textarea at bounding box center [202, 410] width 301 height 23
paste textarea "export const code = async (inputs) => { // This step assembles the final data p…"
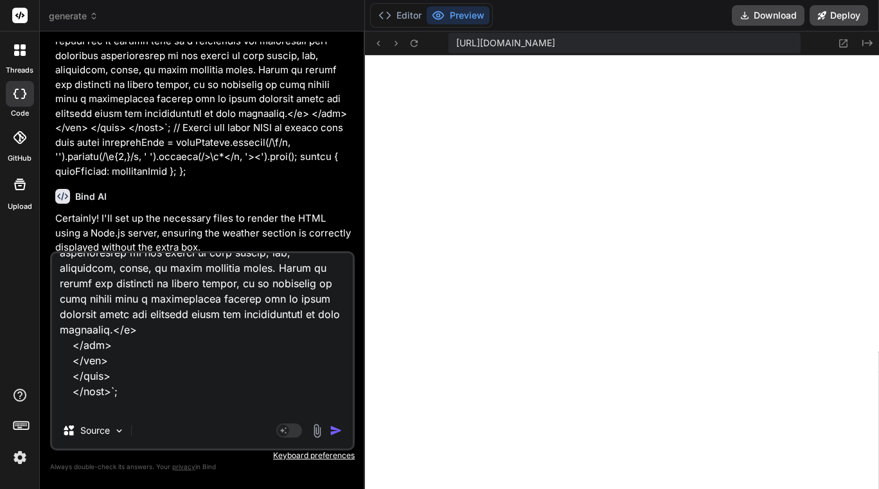
scroll to position [8000, 0]
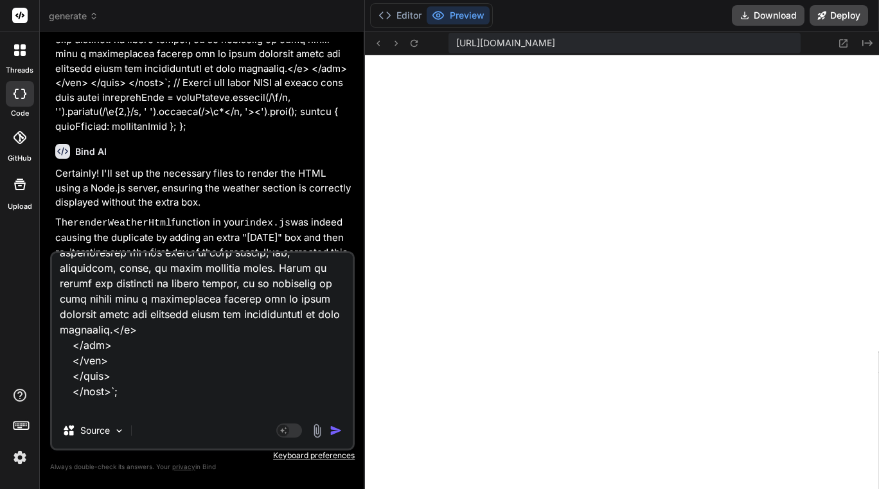
click at [336, 432] on img "button" at bounding box center [335, 430] width 13 height 13
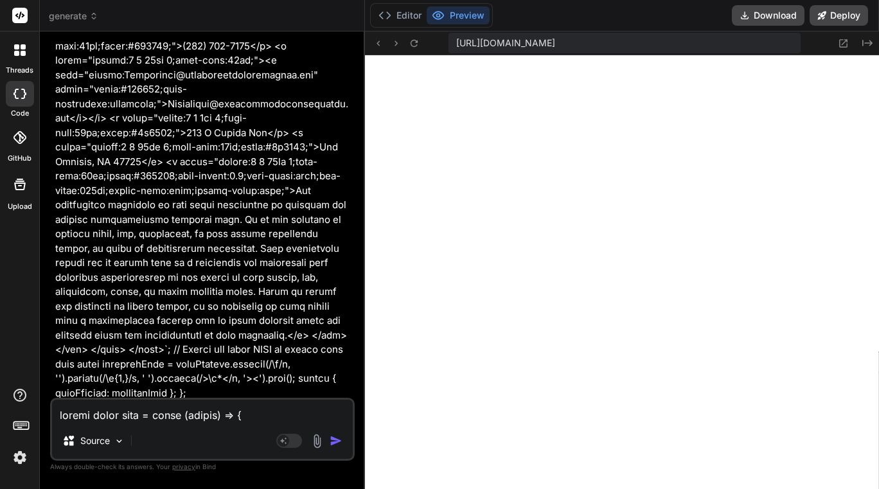
scroll to position [20749, 0]
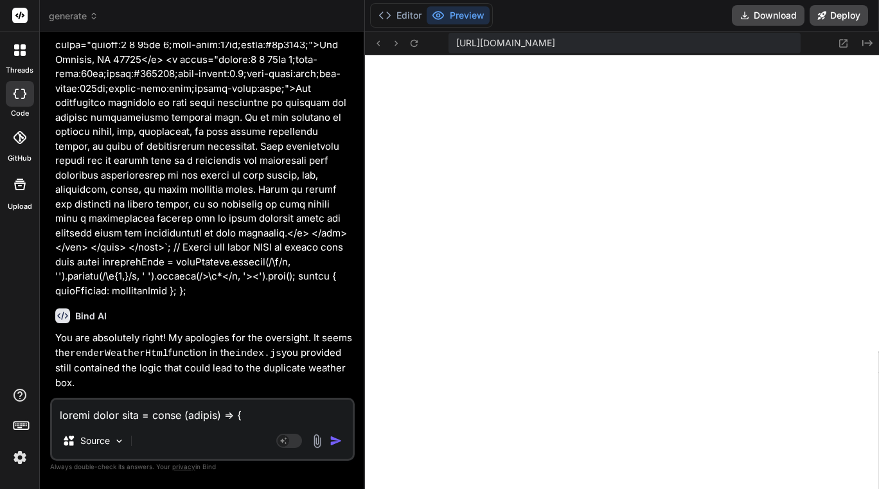
click at [152, 415] on textarea at bounding box center [202, 410] width 301 height 23
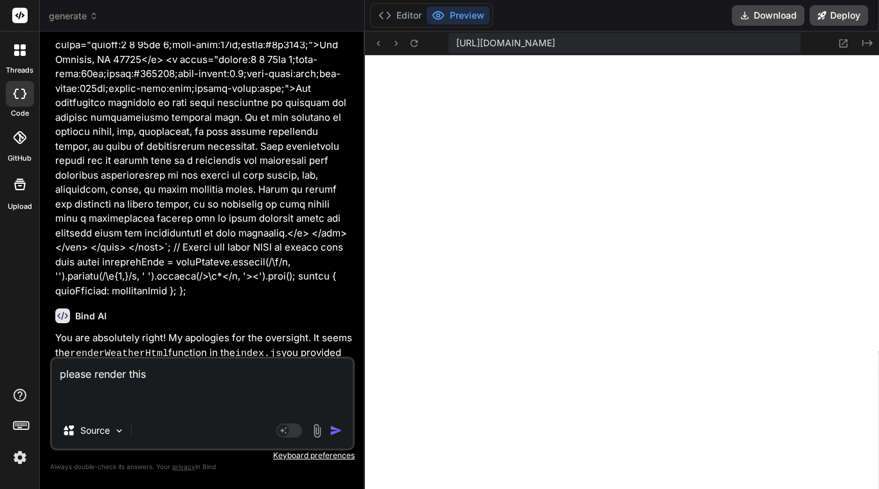
paste textarea "export const code = async (inputs) => { // This step assembles the final data p…"
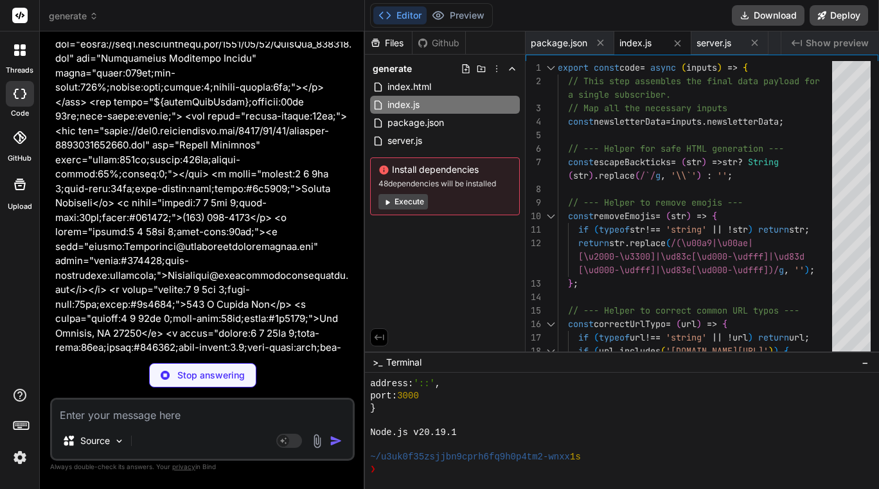
scroll to position [26006, 0]
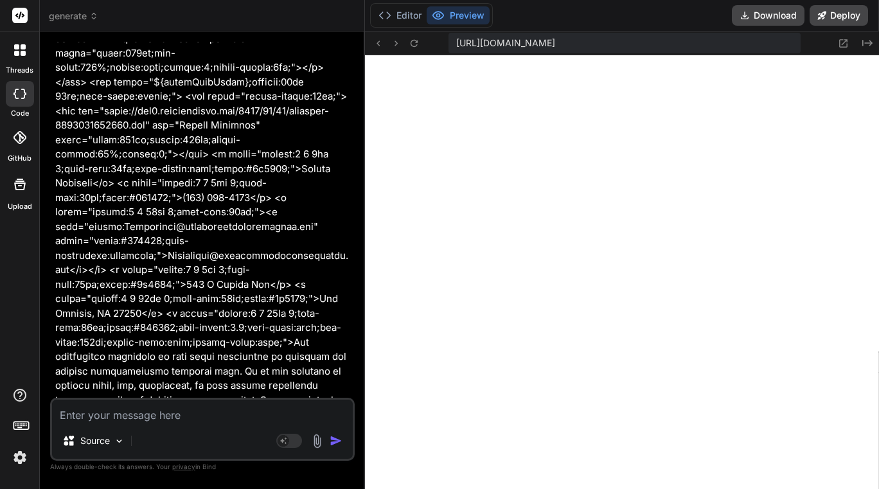
drag, startPoint x: 100, startPoint y: 1, endPoint x: 147, endPoint y: 410, distance: 412.4
click at [147, 410] on textarea at bounding box center [202, 410] width 301 height 23
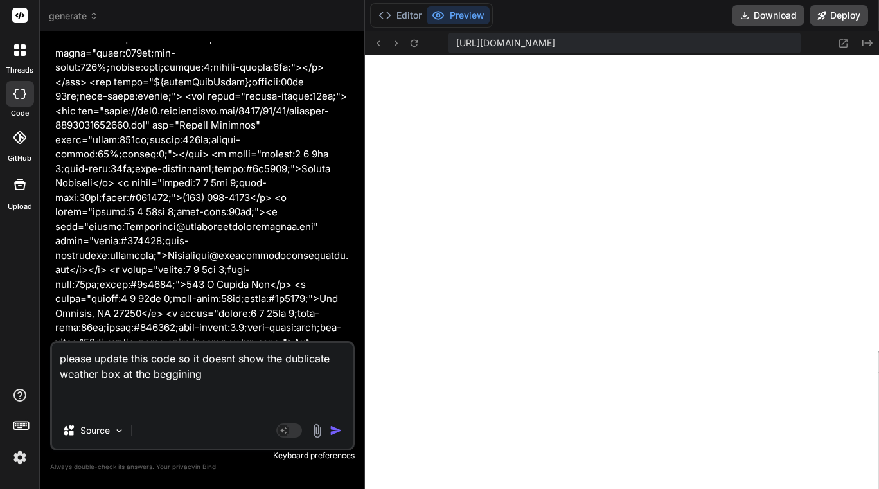
paste textarea "export const code = async (inputs) => { // This step assembles the final data p…"
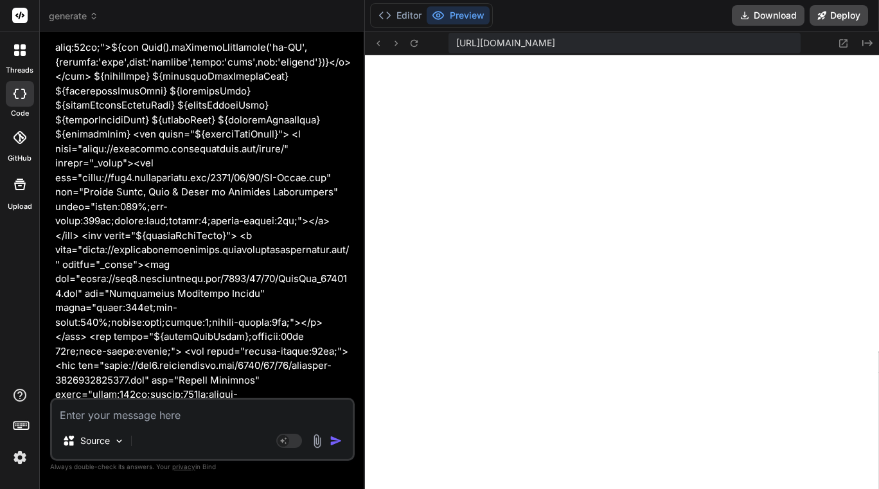
scroll to position [31481, 0]
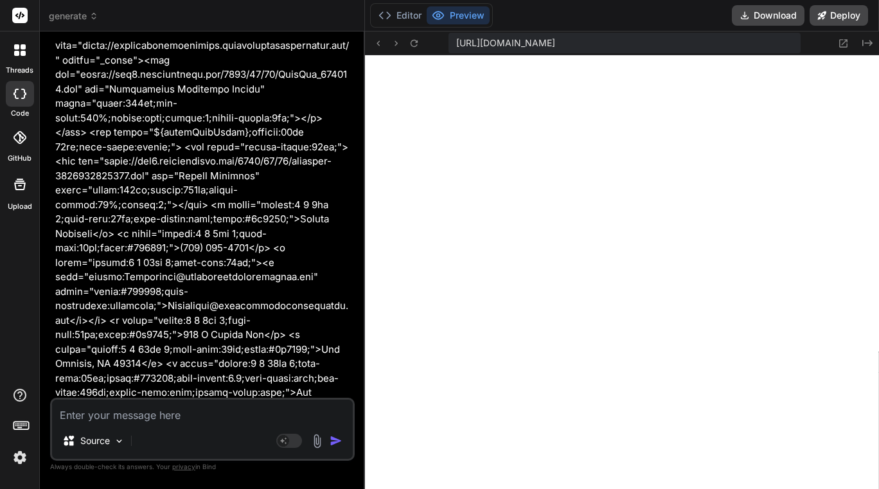
click at [151, 416] on textarea at bounding box center [202, 410] width 301 height 23
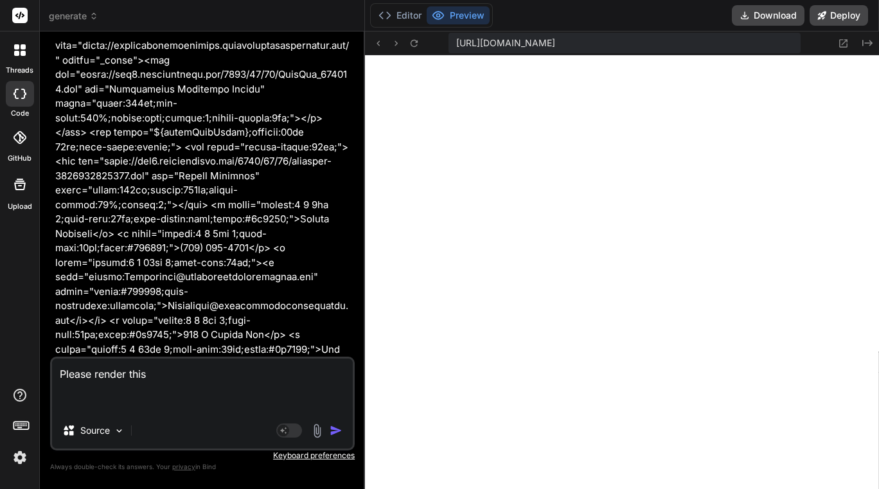
paste textarea "export const code = async (inputs) => { // This step assembles the final data p…"
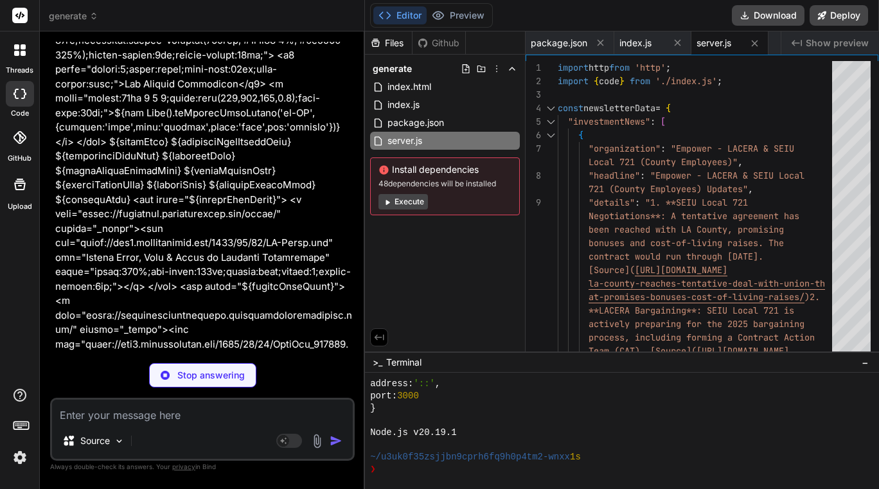
scroll to position [36496, 0]
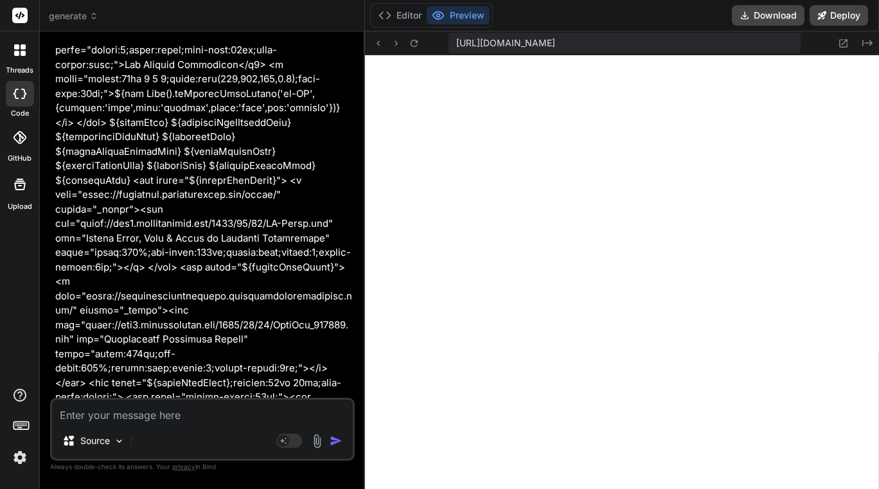
click at [143, 412] on textarea at bounding box center [202, 410] width 301 height 23
paste textarea "export const code = async (inputs) => { // This step assembles the final data p…"
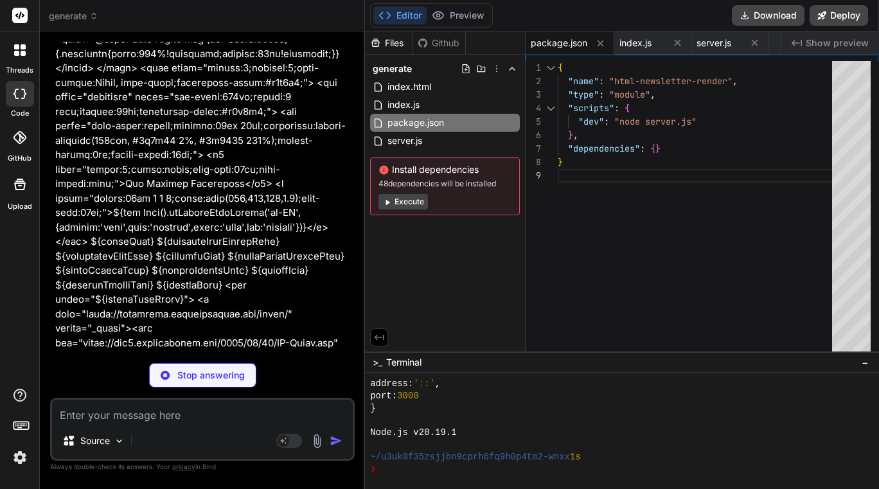
scroll to position [41588, 0]
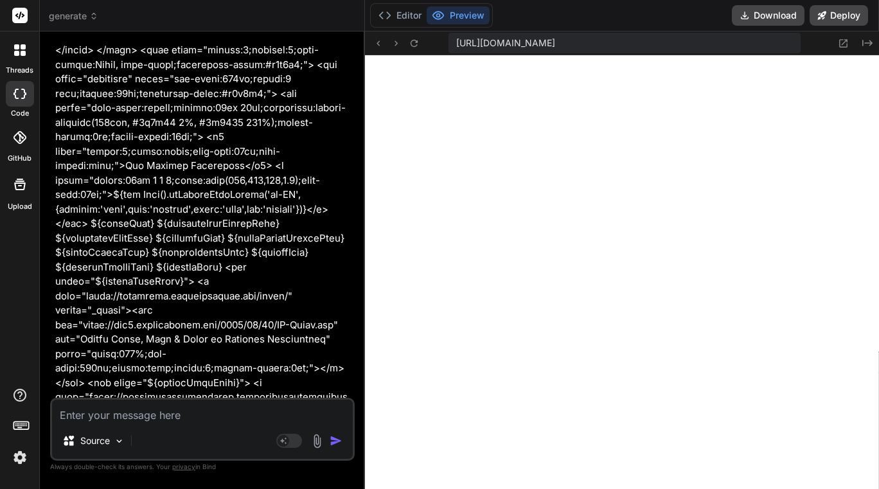
click at [146, 411] on textarea at bounding box center [202, 410] width 301 height 23
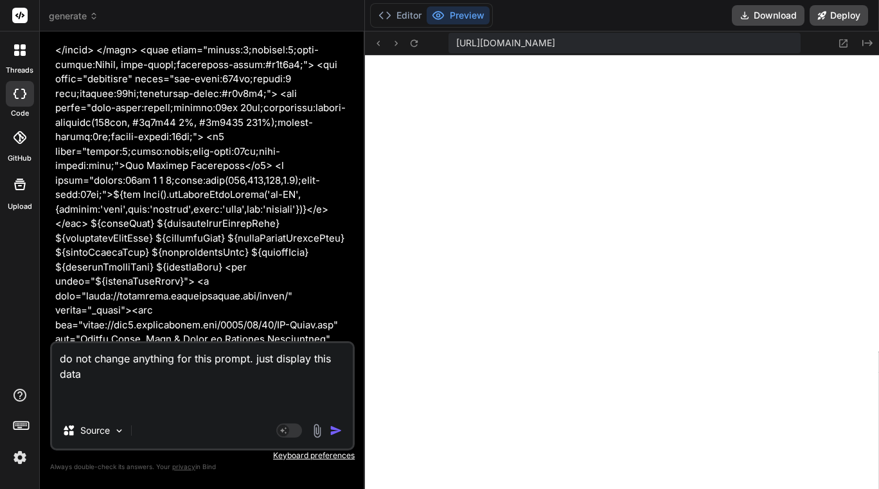
paste textarea "export const code = async (inputs) => { // This step assembles the final data p…"
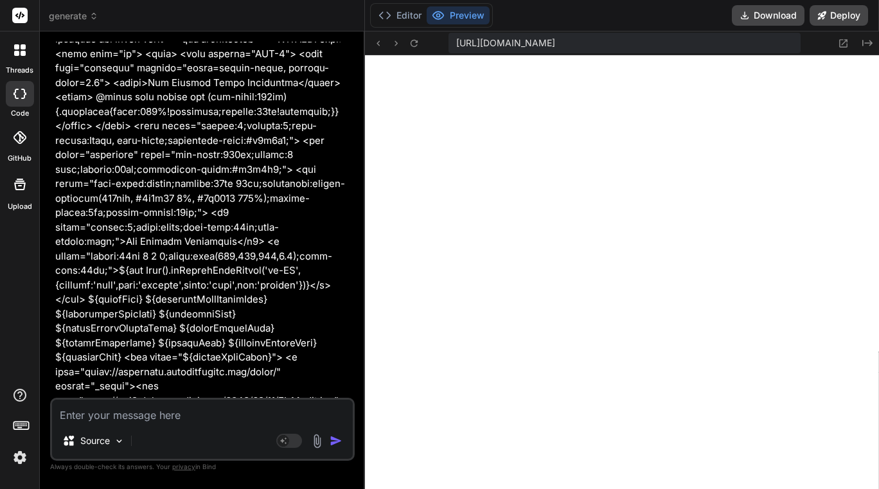
scroll to position [46786, 0]
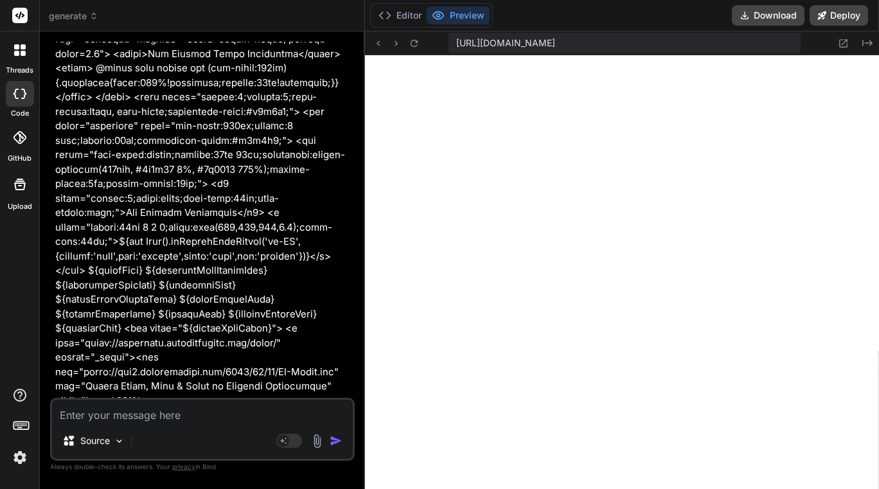
click at [182, 411] on textarea at bounding box center [202, 410] width 301 height 23
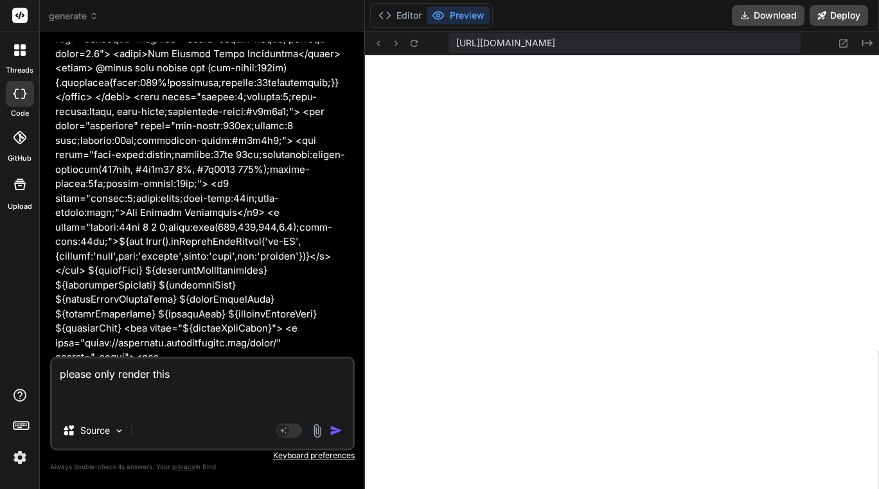
paste textarea "<!-- Original code likely had 8 weather boxes, with the first one being a 'curr…"
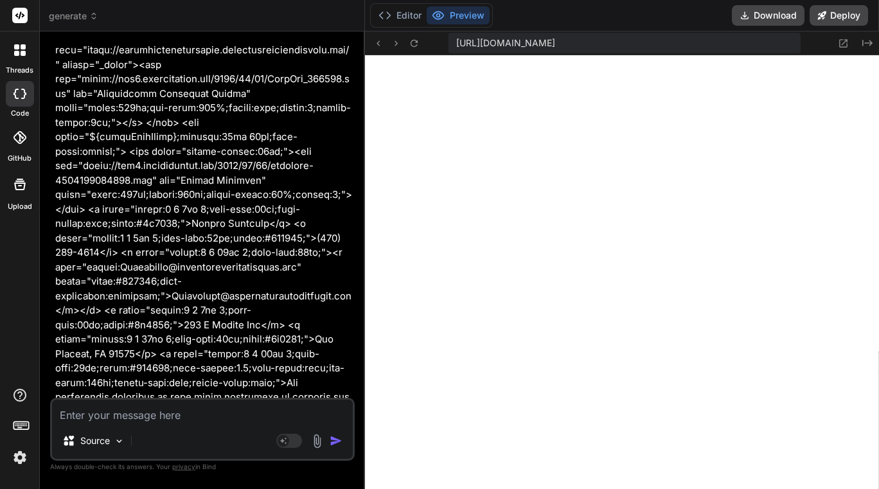
scroll to position [0, 64]
click at [145, 415] on textarea at bounding box center [202, 410] width 301 height 23
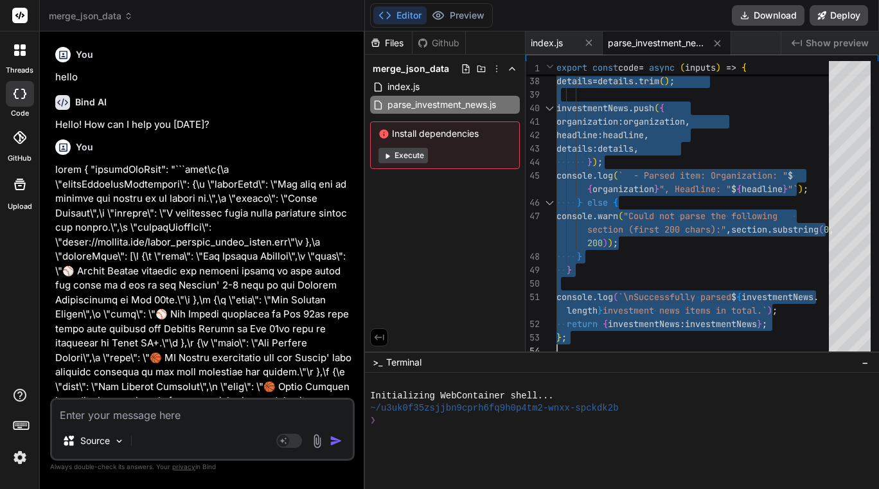
scroll to position [115244, 0]
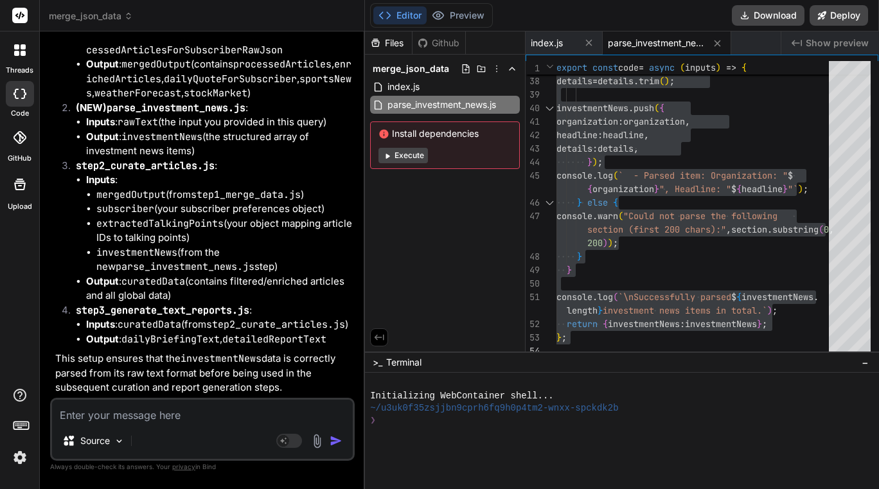
click at [143, 413] on textarea at bounding box center [202, 410] width 301 height 23
type textarea "p"
type textarea "x"
type textarea "pl"
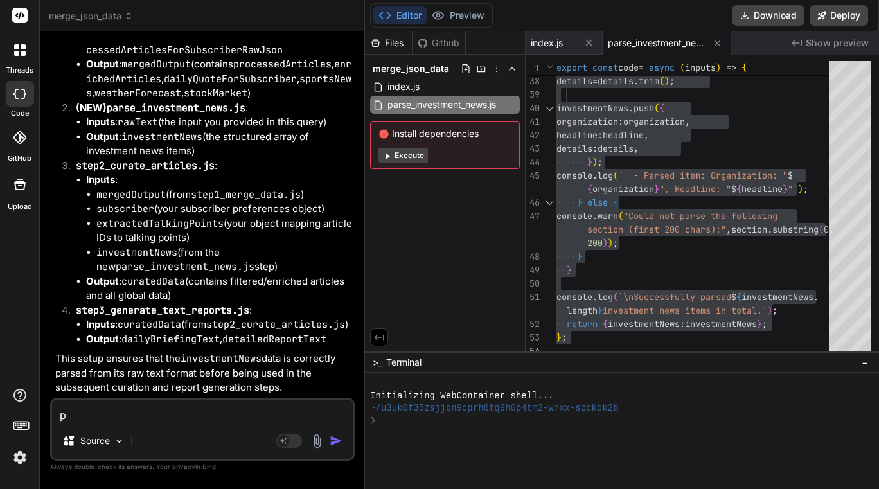
type textarea "x"
type textarea "ple"
type textarea "x"
type textarea "plea"
type textarea "x"
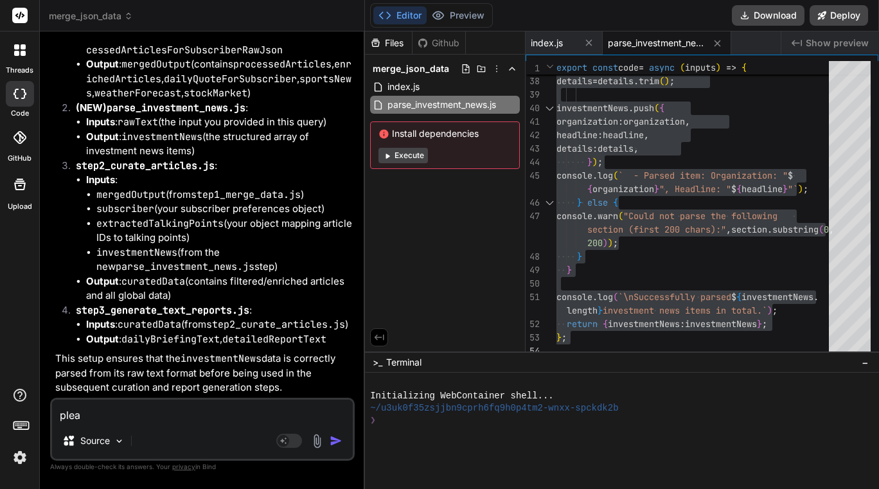
type textarea "pleas"
type textarea "x"
type textarea "please"
type textarea "x"
type textarea "please"
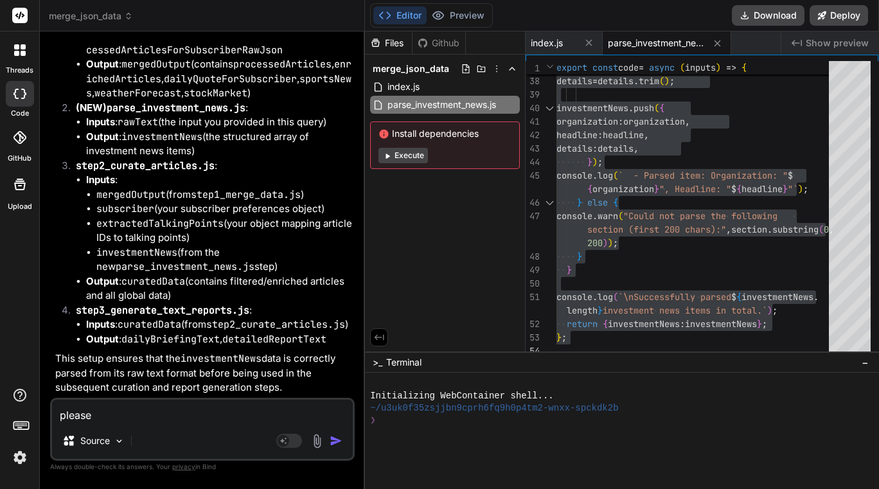
type textarea "x"
type textarea "please o"
type textarea "x"
type textarea "please on"
type textarea "x"
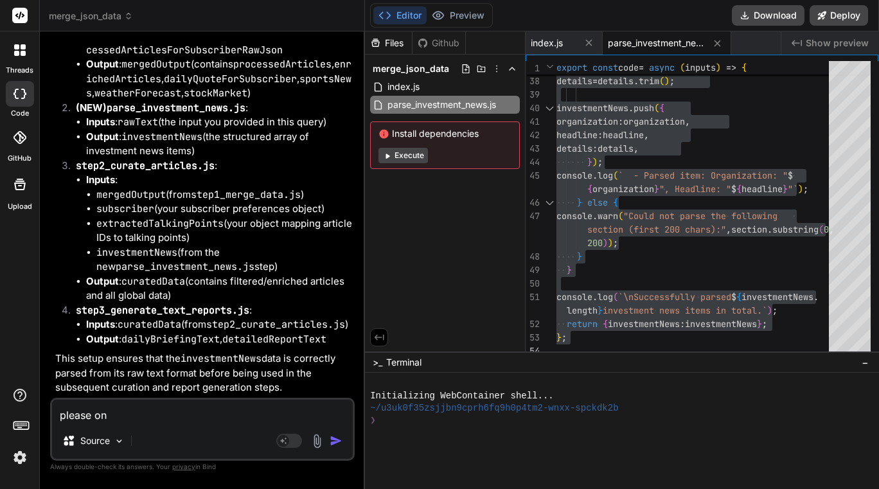
type textarea "please onl"
type textarea "x"
type textarea "please only"
type textarea "x"
type textarea "please only"
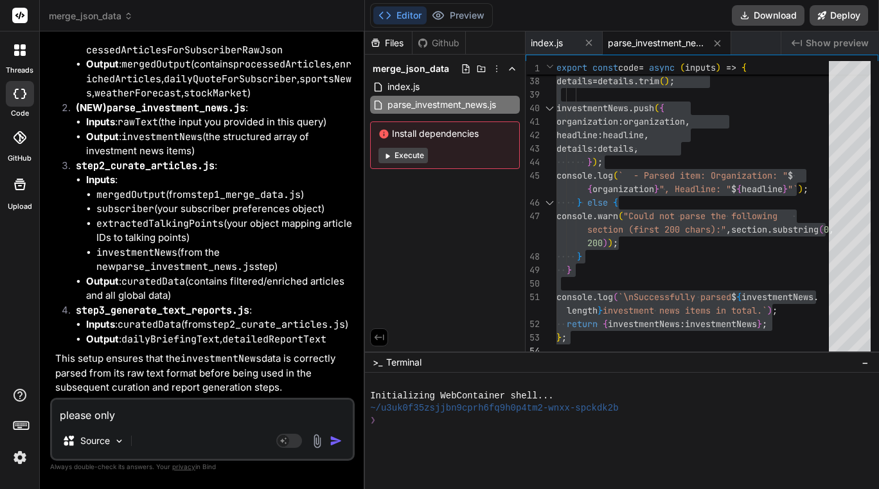
type textarea "x"
type textarea "please only r"
type textarea "x"
type textarea "please only re"
type textarea "x"
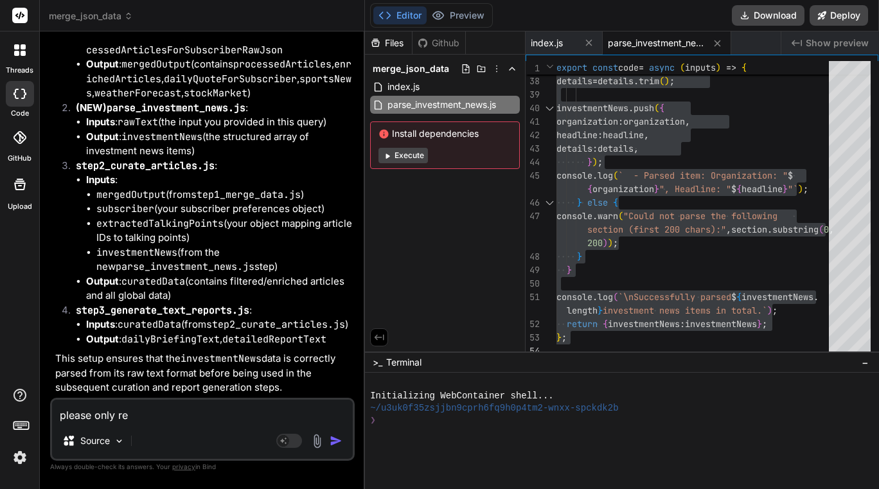
type textarea "please only ren"
type textarea "x"
type textarea "please only rend"
type textarea "x"
type textarea "please only rende"
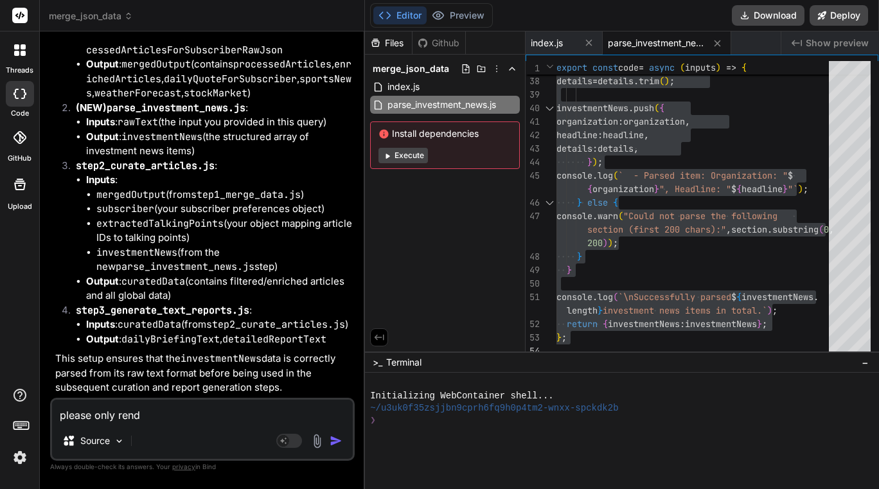
type textarea "x"
type textarea "please only render"
type textarea "x"
type textarea "please only render"
type textarea "x"
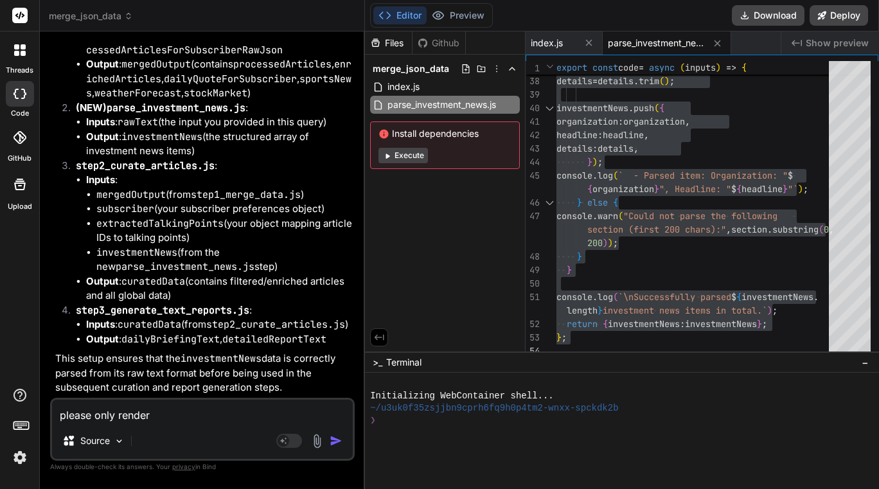
type textarea "please only render t"
type textarea "x"
type textarea "please only render th"
type textarea "x"
type textarea "please only render thi"
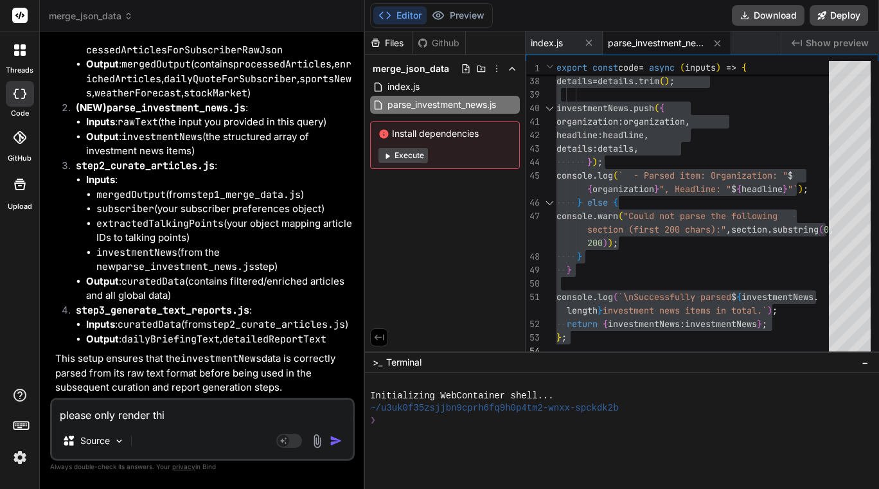
type textarea "x"
type textarea "please only render this"
type textarea "x"
type textarea "please only render this"
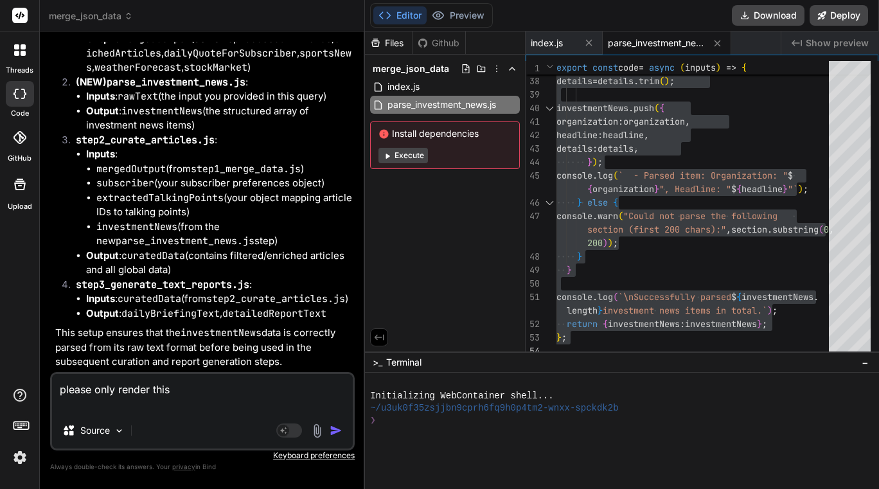
type textarea "x"
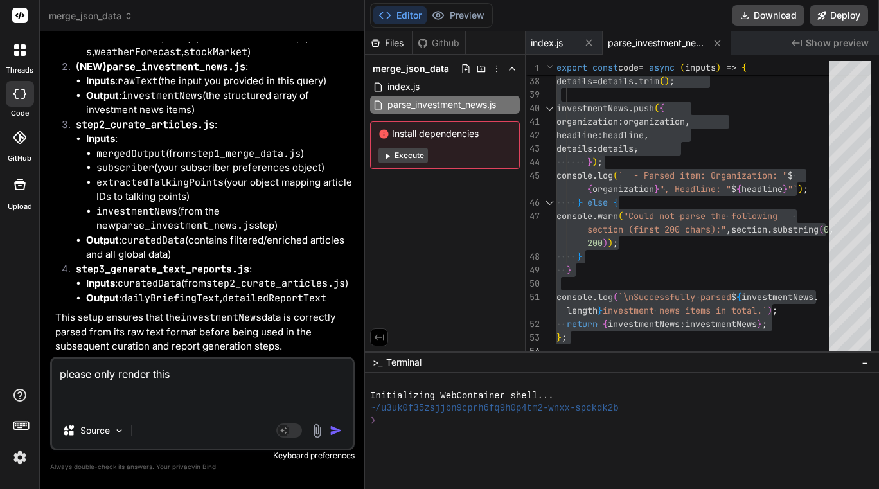
paste textarea "export const code = async (inputs) => { // This step assembles the final data p…"
type textarea "please only render this export const code = async (inputs) => { // This step as…"
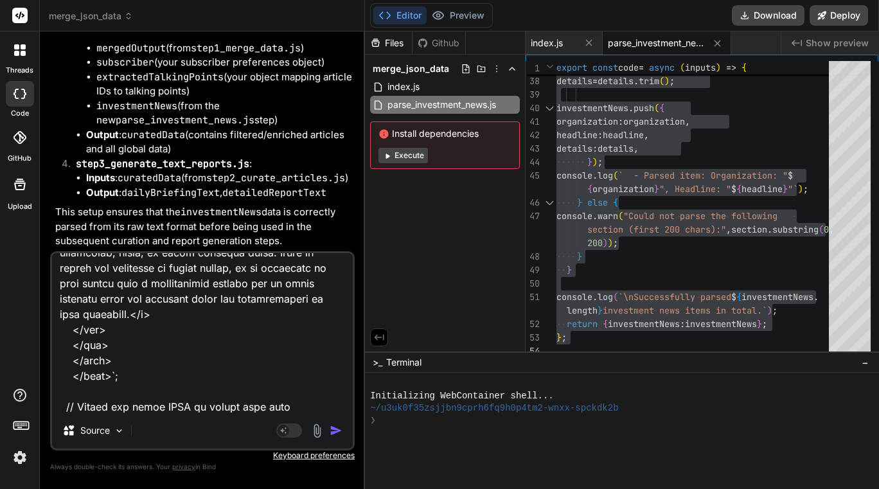
scroll to position [7553, 0]
type textarea "x"
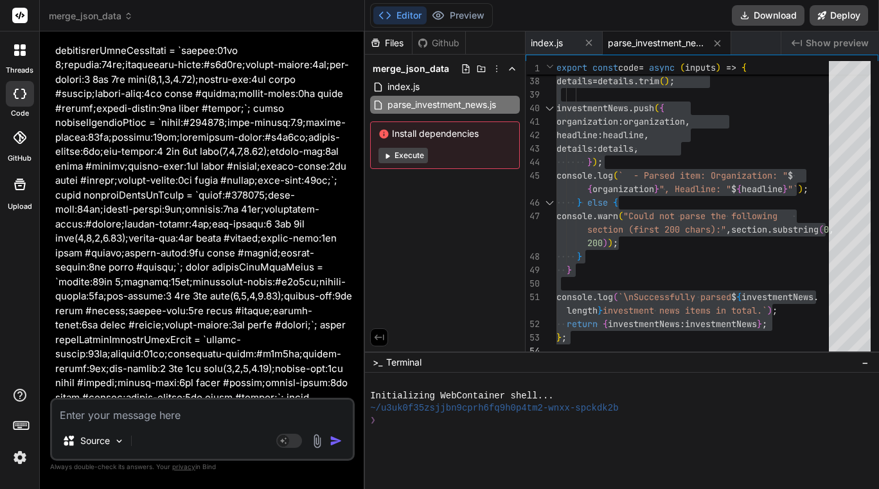
scroll to position [115654, 0]
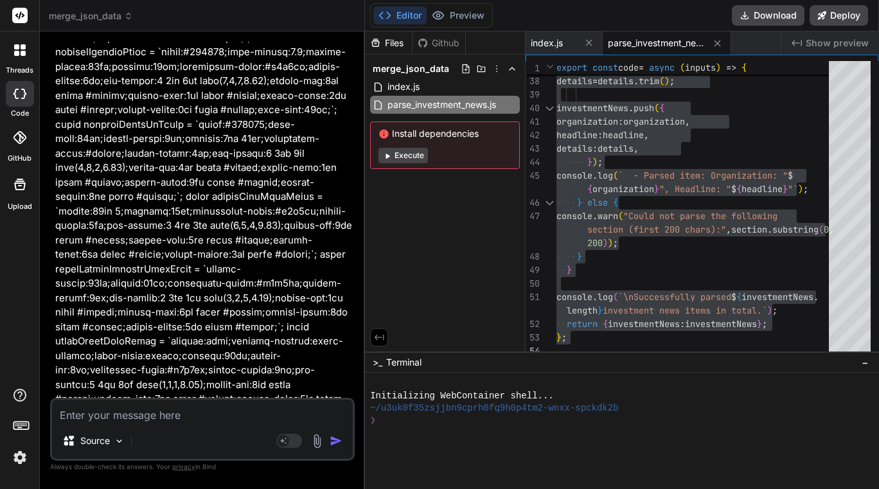
type textarea "x"
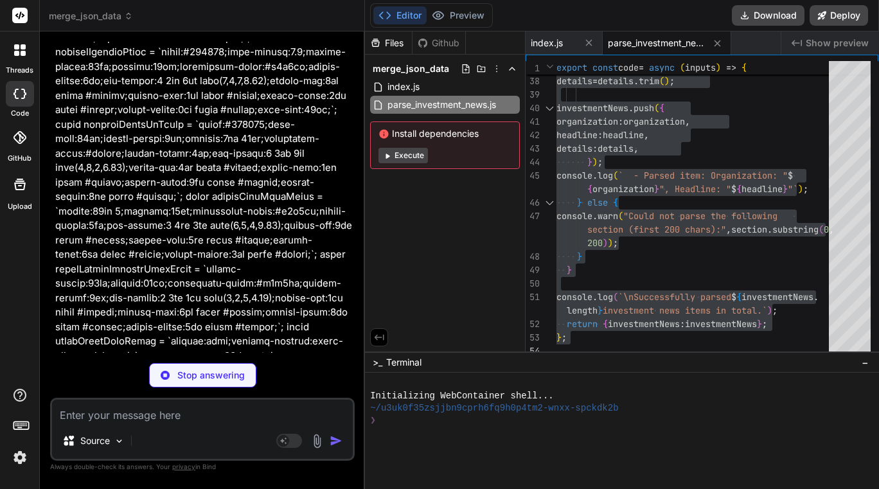
type textarea "{ "name": "html-newsletter-render", "type": "module", "scripts": { "dev": "node…"
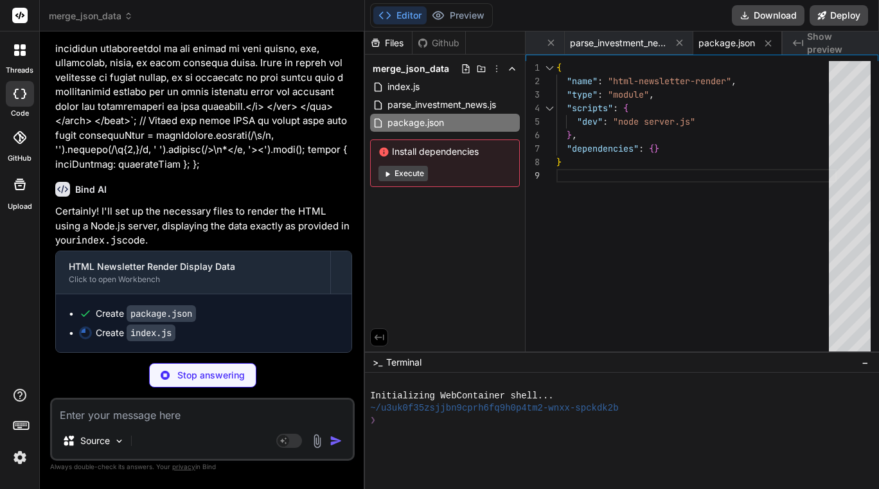
scroll to position [120191, 0]
type textarea "x"
type textarea "// Minify the final HTML to reduce file size const minifiedHtml = htmlContent.r…"
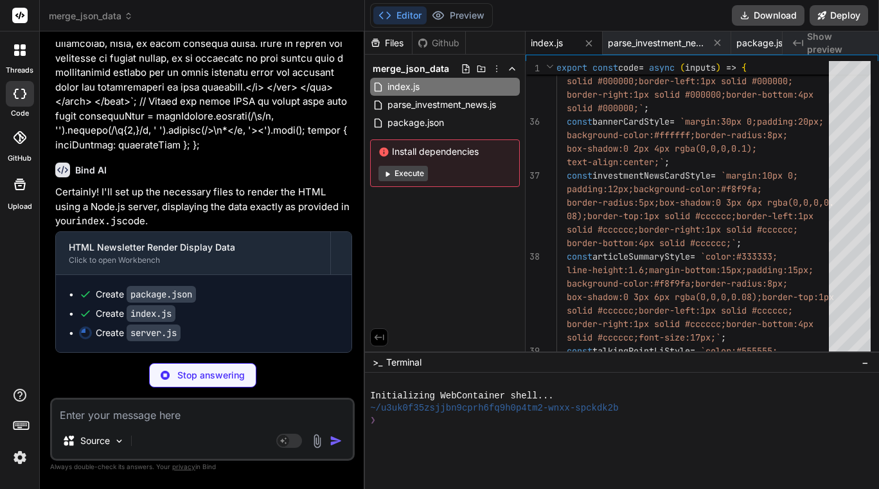
type textarea "x"
type textarea "{PORT}`); });"
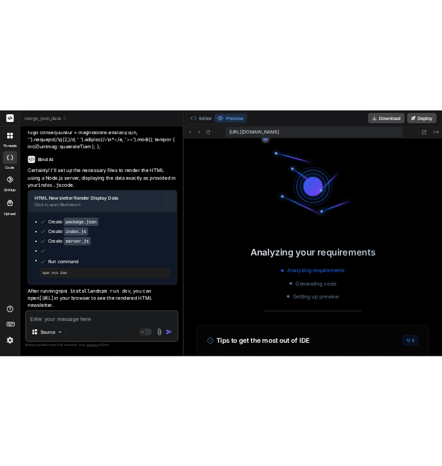
scroll to position [73, 0]
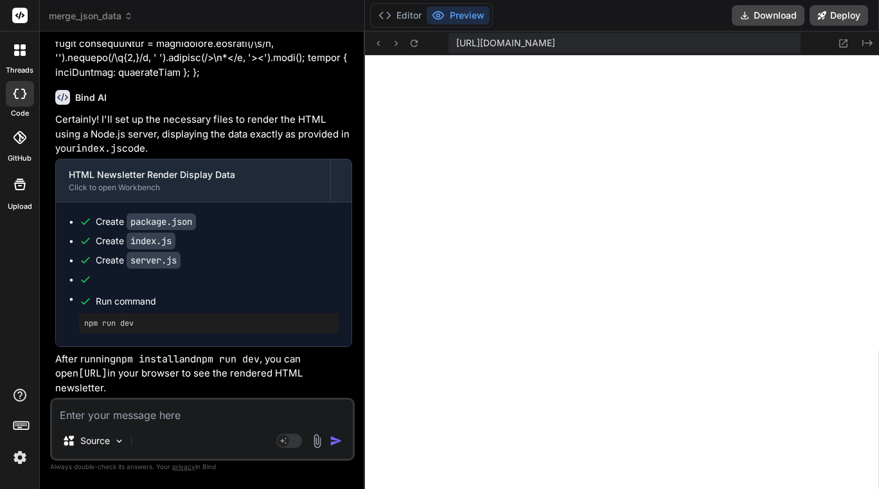
type textarea "x"
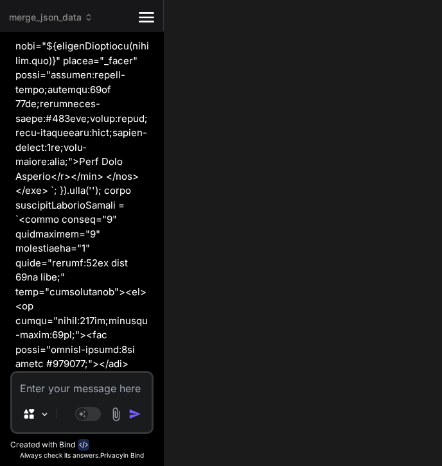
type textarea "{PORT}`); });"
type textarea "x"
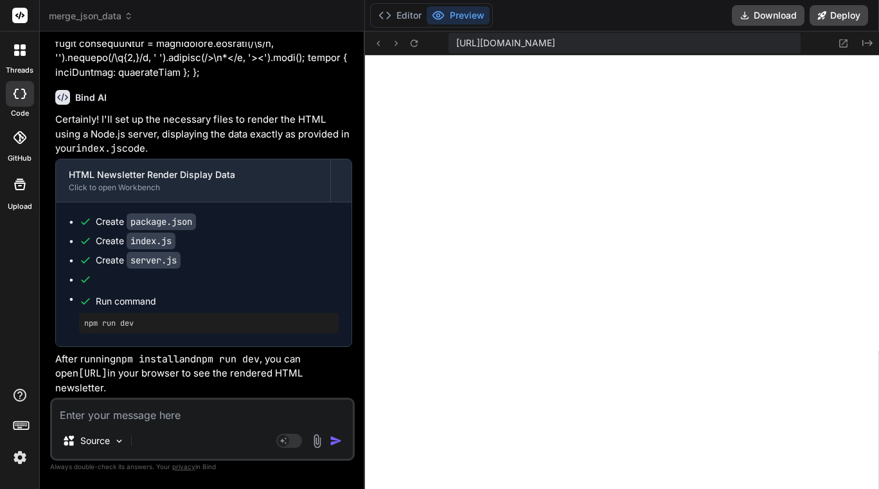
scroll to position [120191, 0]
type textarea "p"
type textarea "x"
type textarea "pl"
type textarea "x"
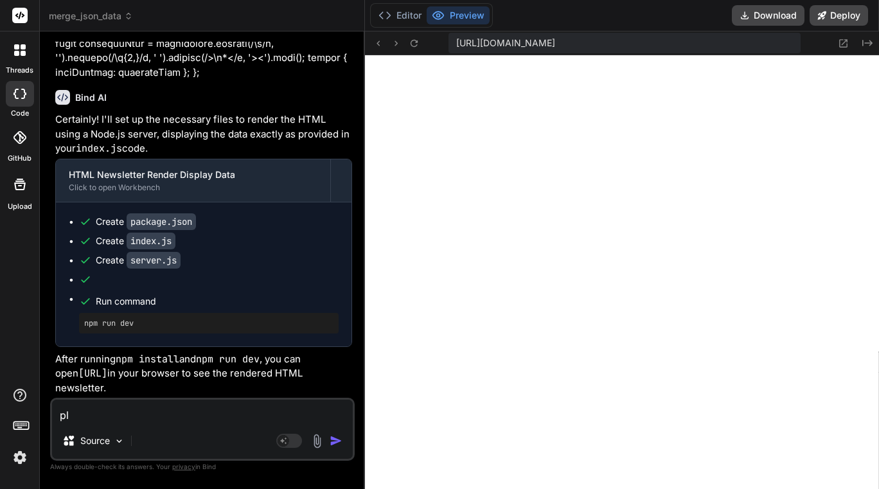
type textarea "ple"
type textarea "x"
type textarea "plea"
type textarea "x"
type textarea "pleas"
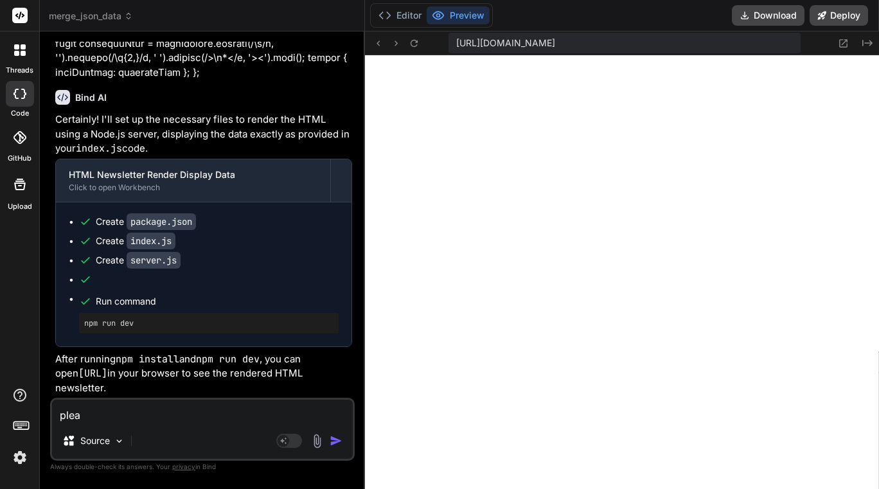
type textarea "x"
type textarea "please"
type textarea "x"
type textarea "please"
type textarea "x"
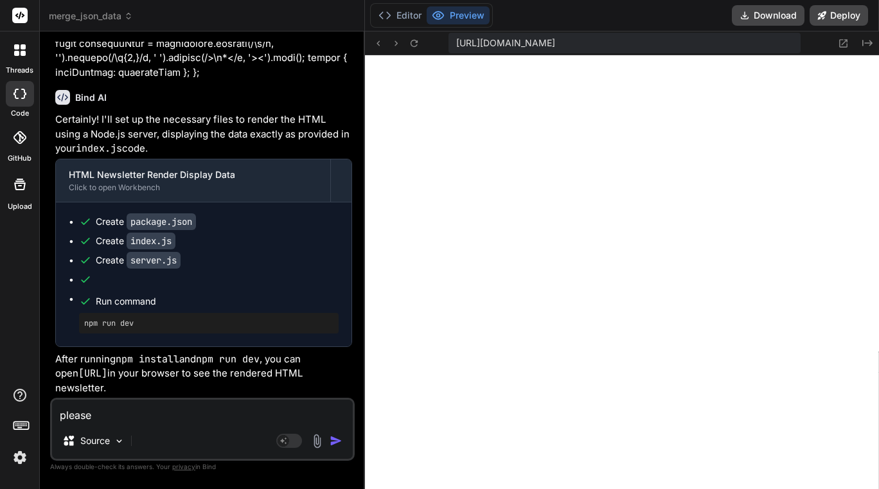
type textarea "please o"
type textarea "x"
type textarea "please on"
type textarea "x"
type textarea "please onl"
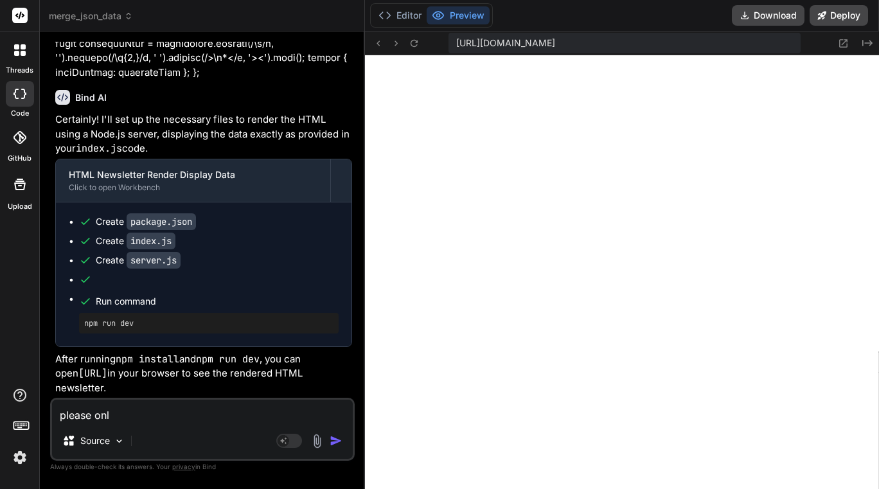
type textarea "x"
type textarea "please only"
type textarea "x"
type textarea "please only"
type textarea "x"
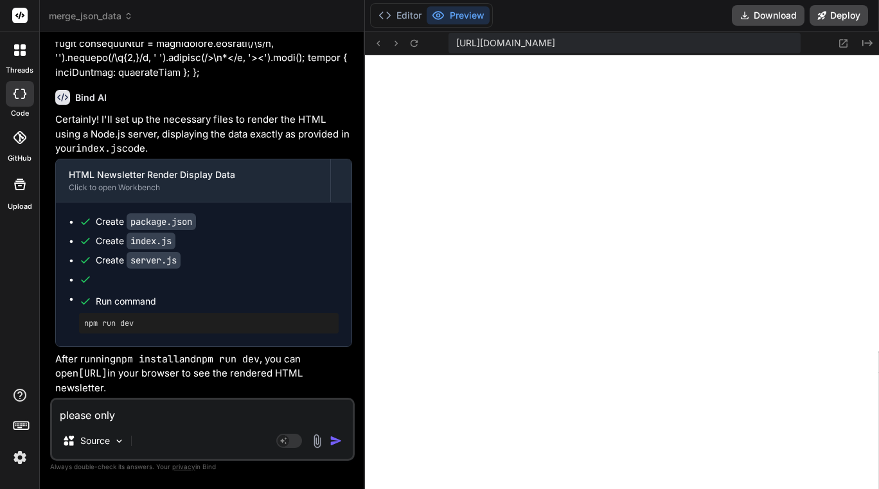
type textarea "please only r"
type textarea "x"
type textarea "please only re"
type textarea "x"
type textarea "please only ren"
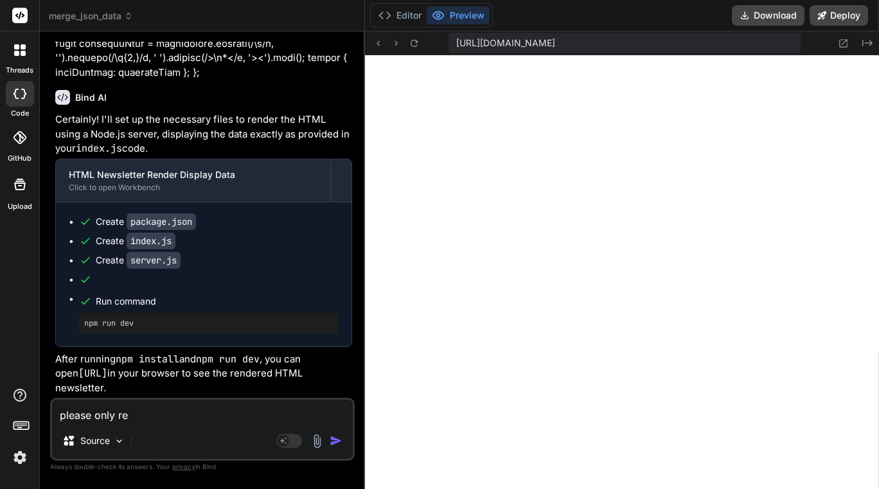
type textarea "x"
type textarea "please only rend"
type textarea "x"
type textarea "please only rende"
type textarea "x"
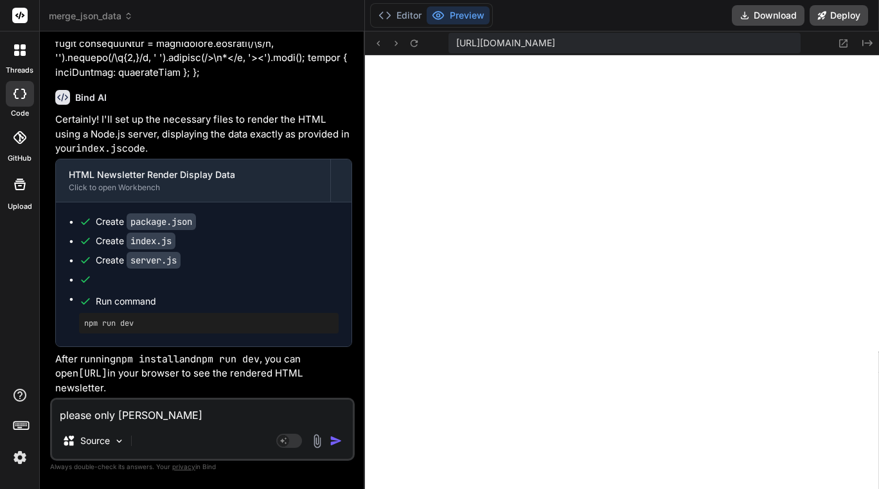
type textarea "please only render"
type textarea "x"
type textarea "please only render"
type textarea "x"
type textarea "please only render t"
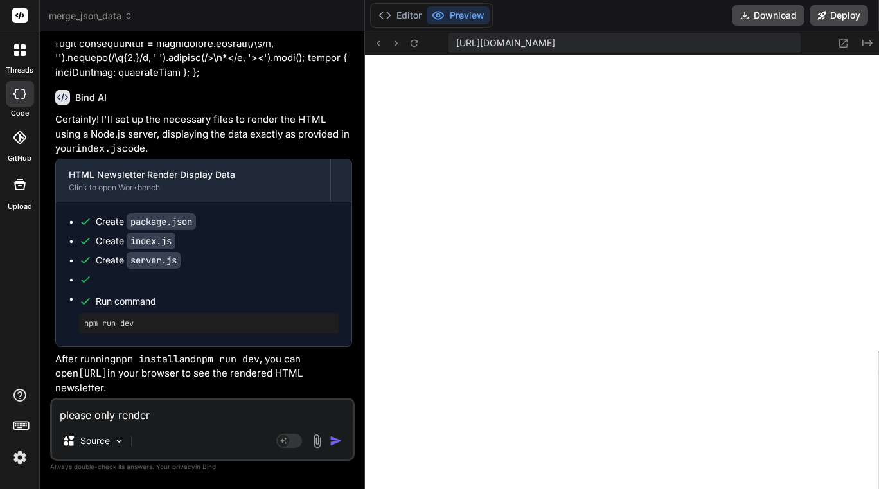
type textarea "x"
type textarea "please only render th"
type textarea "x"
type textarea "please only render thi"
type textarea "x"
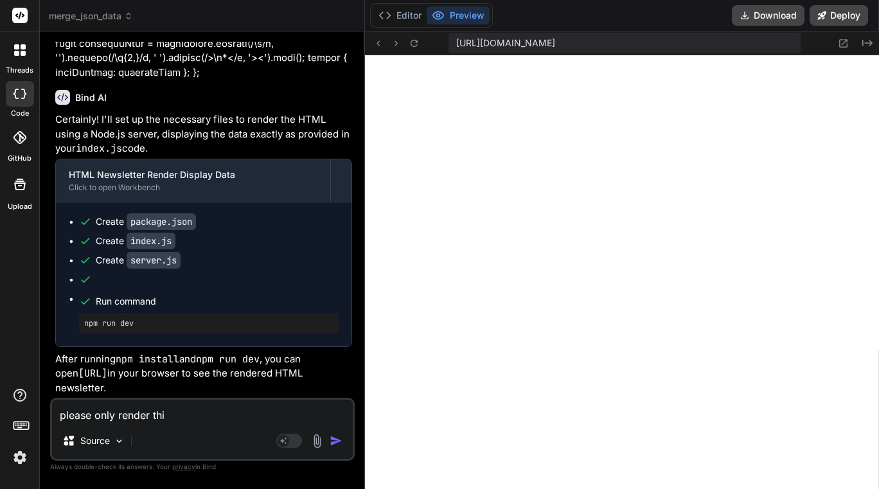
type textarea "please only render this"
type textarea "x"
type textarea "please only render this"
type textarea "x"
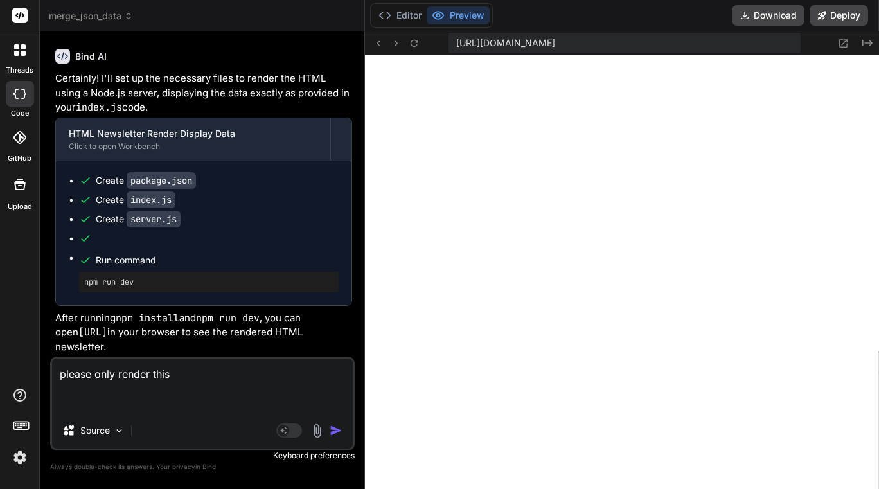
paste textarea "export const code = async (inputs) => { // This step assembles the final data p…"
type textarea "please only render this export const code = async (inputs) => { // This step as…"
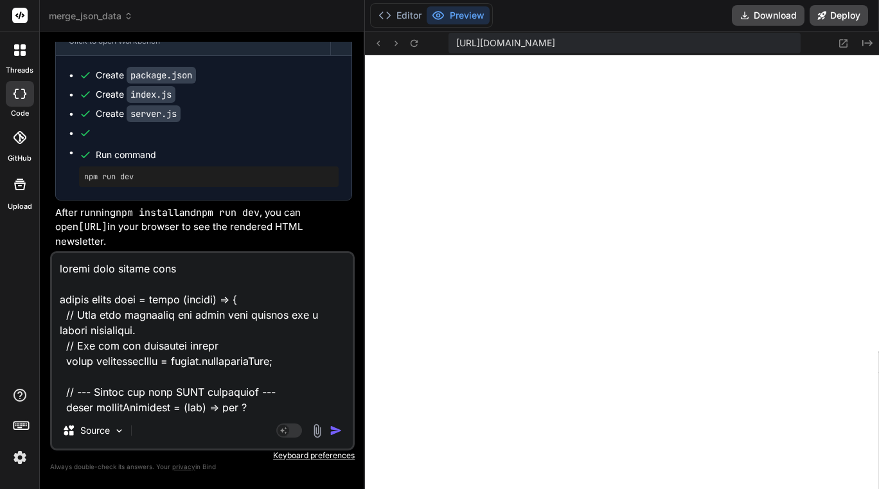
scroll to position [7676, 0]
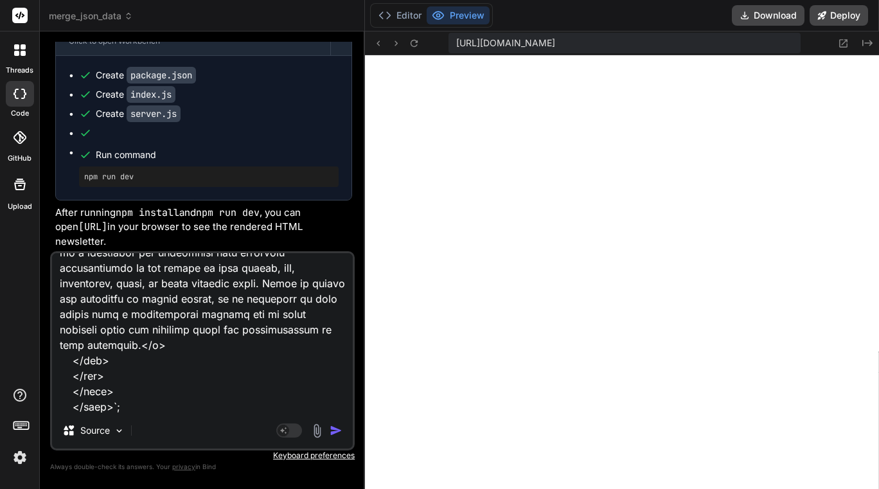
type textarea "x"
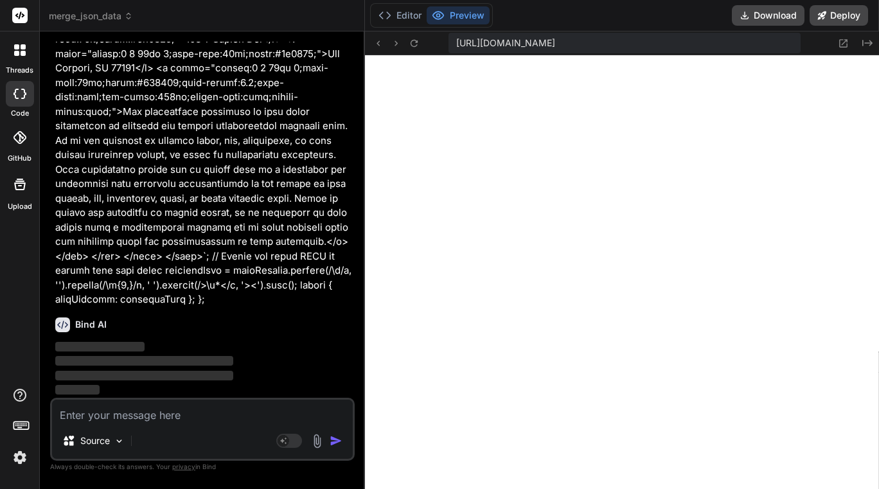
scroll to position [125126, 0]
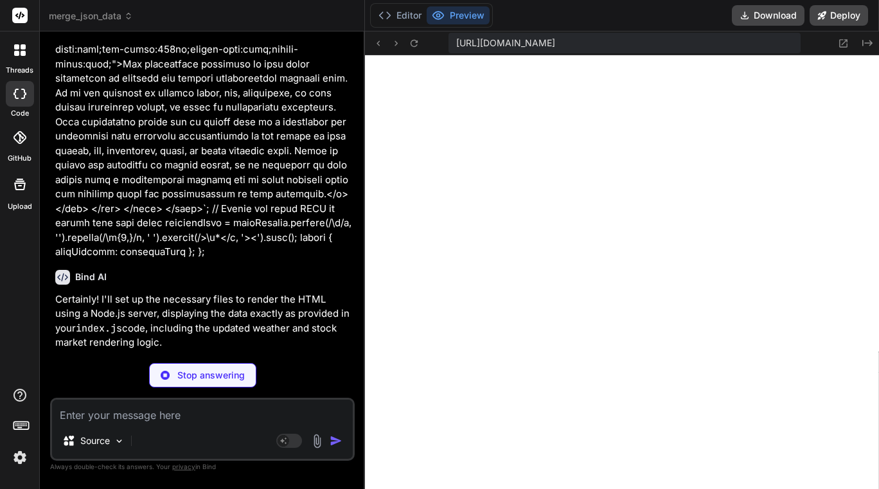
type textarea "x"
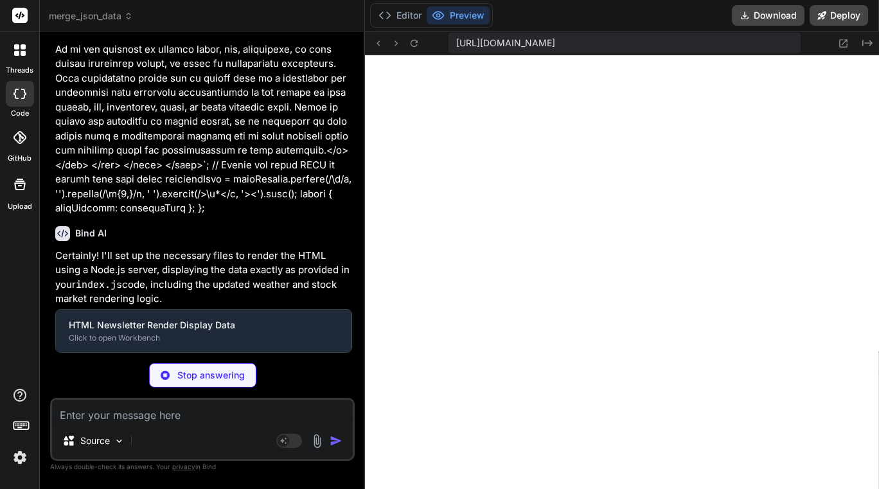
type textarea "{ "name": "html-newsletter-render", "type": "module", "scripts": { "dev": "node…"
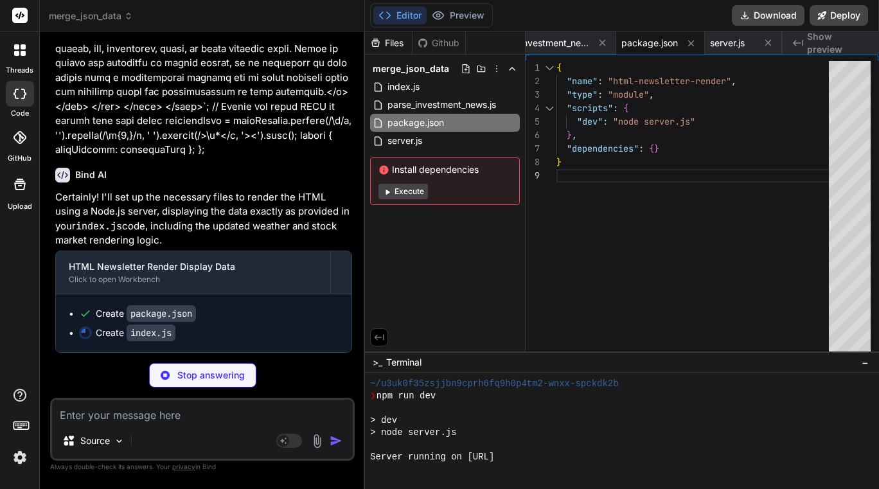
type textarea "x"
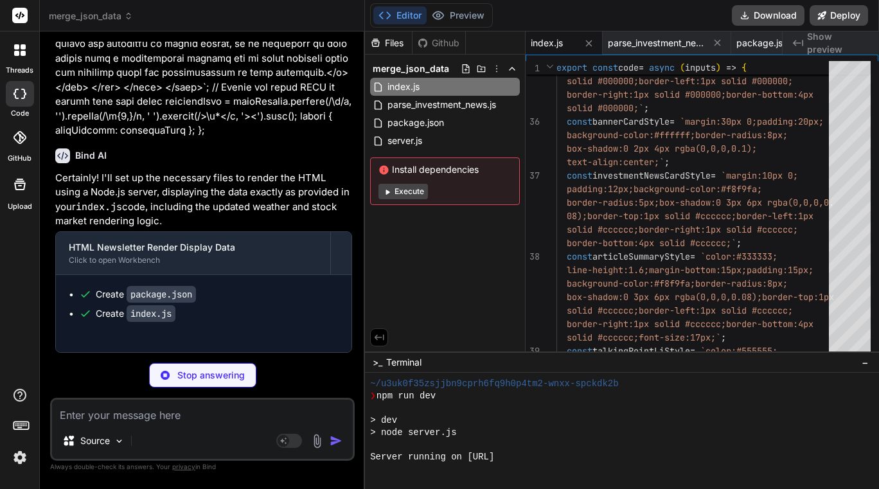
type textarea "x"
type textarea "{PORT}`); });"
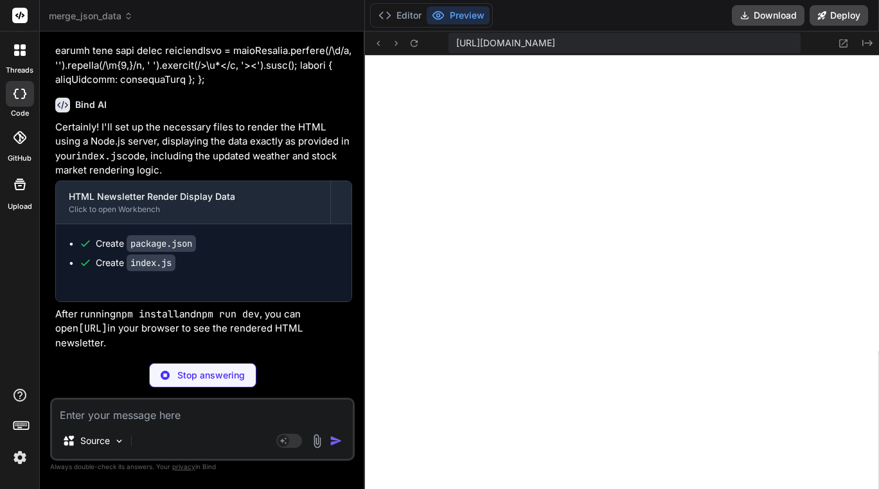
type textarea "x"
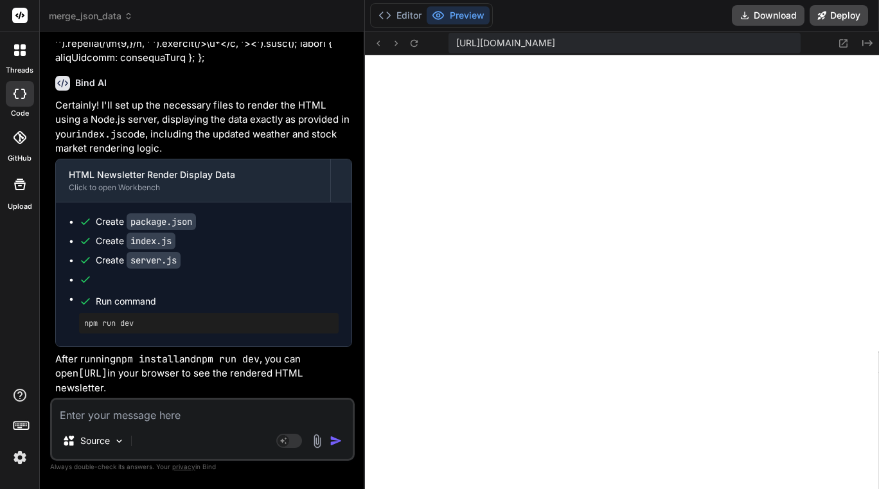
scroll to position [125369, 0]
click at [179, 412] on textarea at bounding box center [202, 410] width 301 height 23
paste textarea "export const code = async (inputs) => { // This step assembles the final data p…"
type textarea "export const code = async (inputs) => { // This step assembles the final data p…"
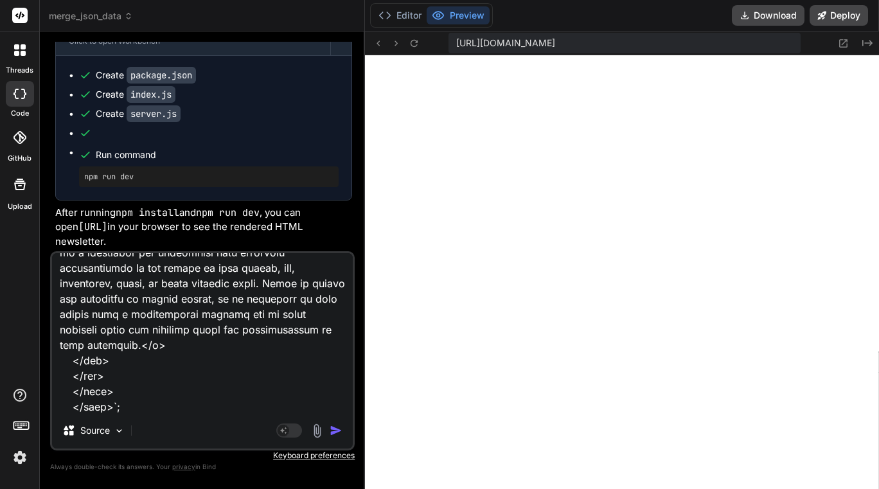
scroll to position [7645, 0]
type textarea "x"
type textarea "export const code = async (inputs) => { // This step assembles the final data p…"
type textarea "x"
type textarea "export const code = async (inputs) => { // This step assembles the final data p…"
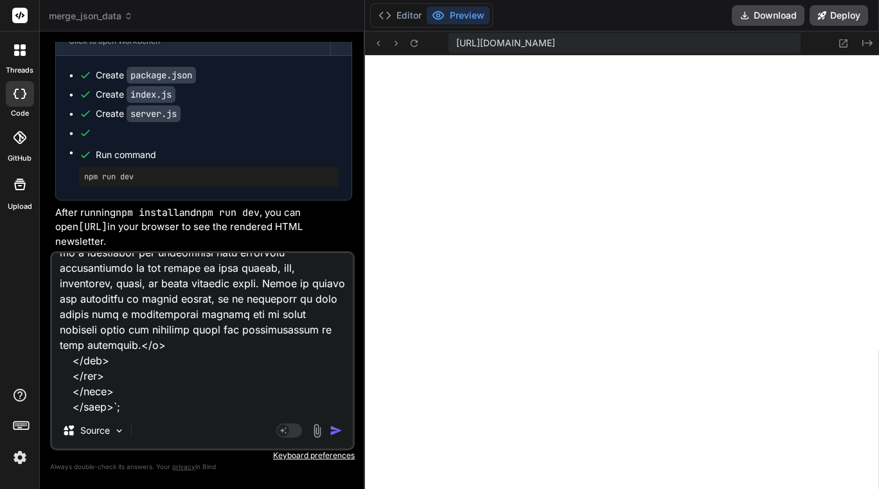
type textarea "x"
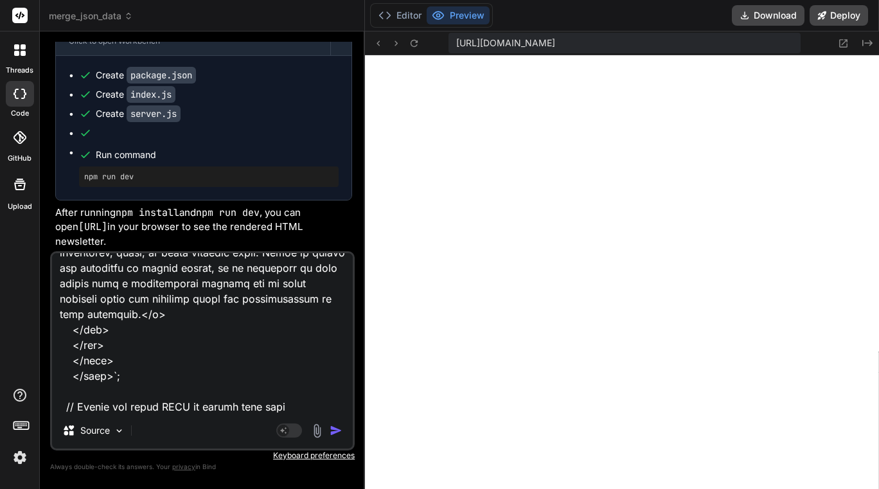
type textarea "export const code = async (inputs) => { // This step assembles the final data p…"
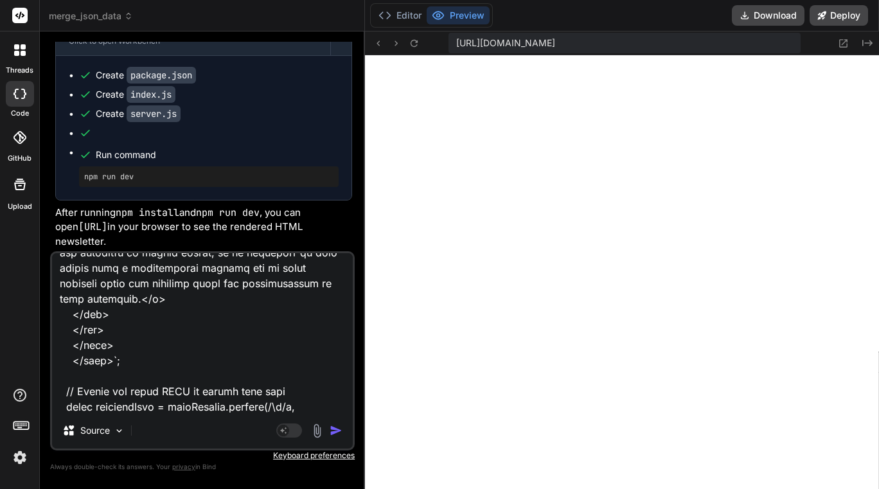
type textarea "x"
type textarea "export const code = async (inputs) => { // This step assembles the final data p…"
type textarea "x"
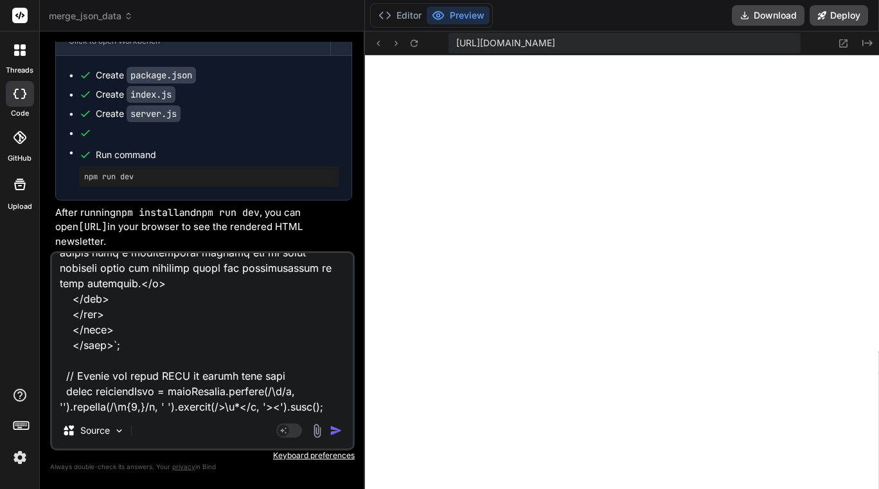
type textarea "export const code = async (inputs) => { // This step assembles the final data p…"
type textarea "x"
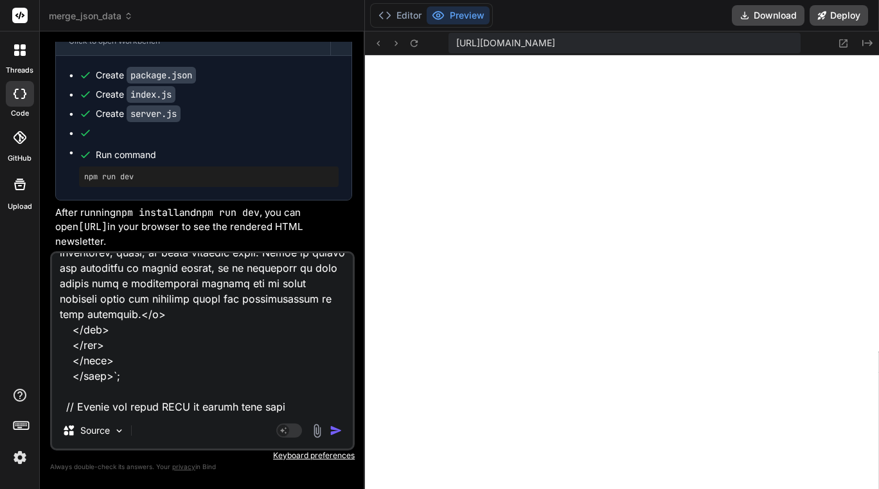
type textarea "export const code = async (inputs) => { // This step assembles the final data p…"
type textarea "x"
type textarea "export const code = async (inputs) => { // This step assembles the final data p…"
type textarea "x"
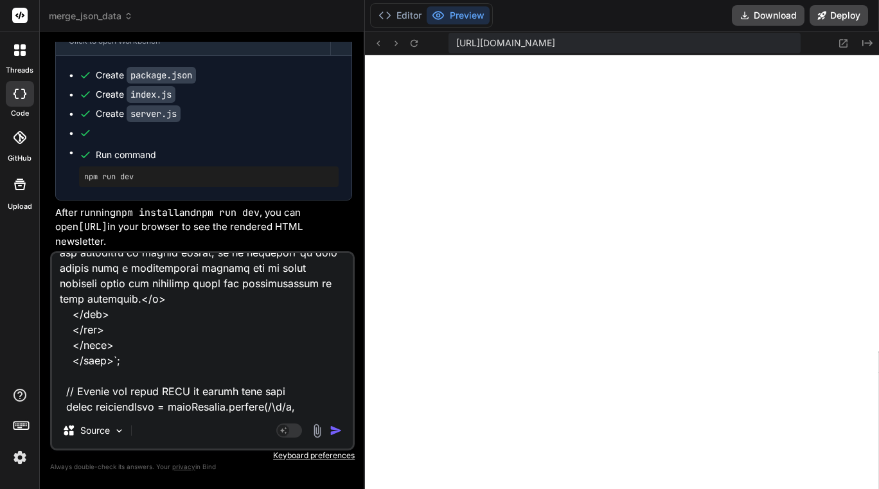
type textarea "export const code = async (inputs) => { // This step assembles the final data p…"
type textarea "x"
type textarea "export const code = async (inputs) => { // This step assembles the final data p…"
type textarea "x"
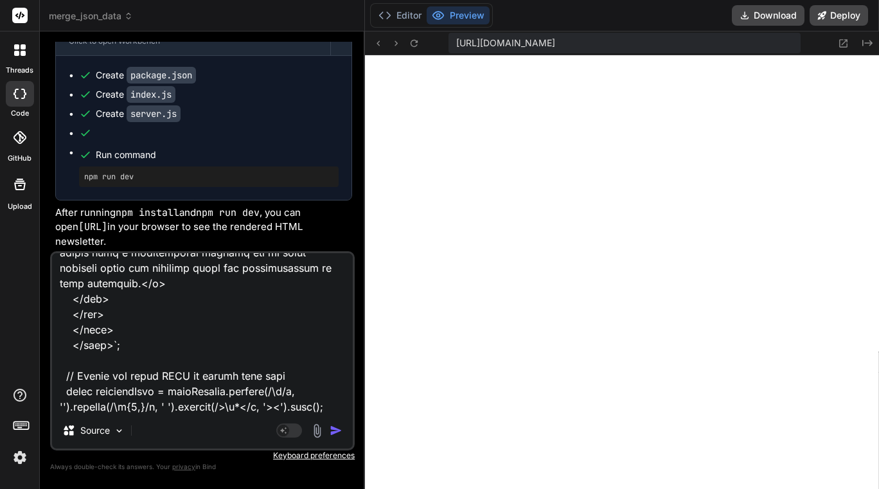
type textarea "export const code = async (inputs) => { // This step assembles the final data p…"
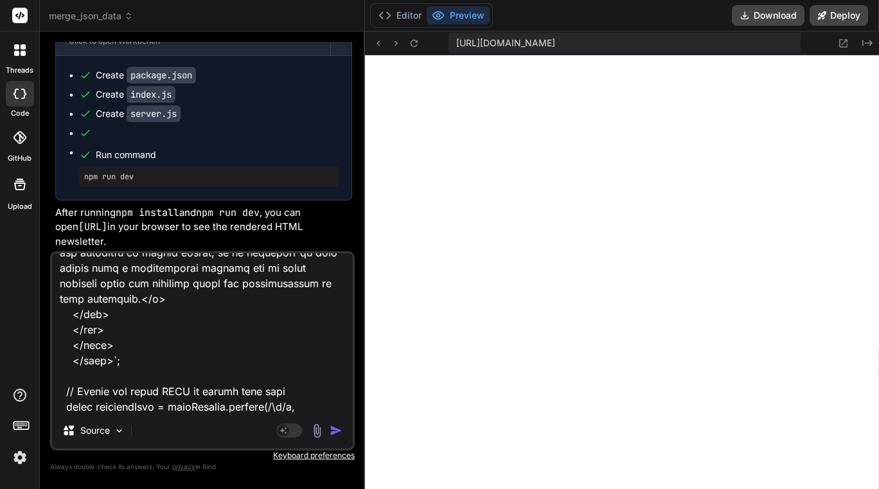
type textarea "x"
type textarea "export const code = async (inputs) => { // This step assembles the final data p…"
type textarea "x"
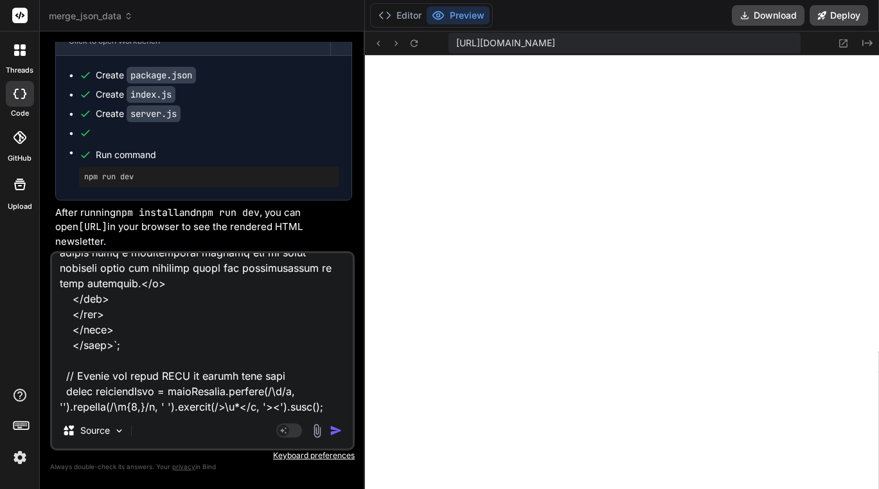
type textarea "export const code = async (inputs) => { // This step assembles the final data p…"
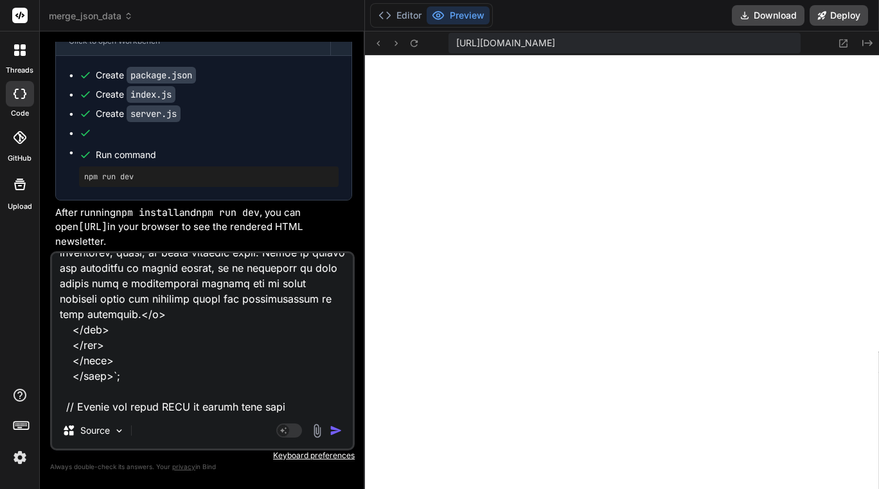
type textarea "x"
type textarea "export const code = async (inputs) => { // This step assembles the final data p…"
type textarea "x"
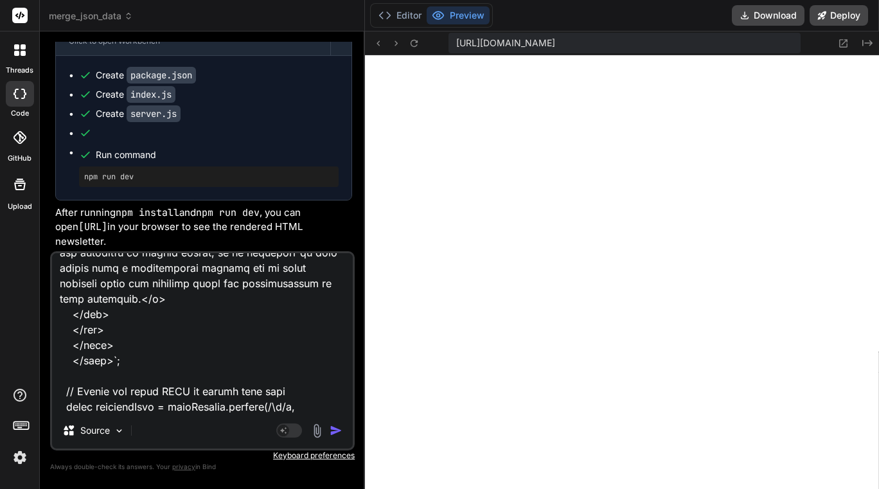
type textarea "export const code = async (inputs) => { // This step assembles the final data p…"
type textarea "x"
type textarea "export const code = async (inputs) => { // This step assembles the final data p…"
type textarea "x"
type textarea "export const code = async (inputs) => { // This step assembles the final data p…"
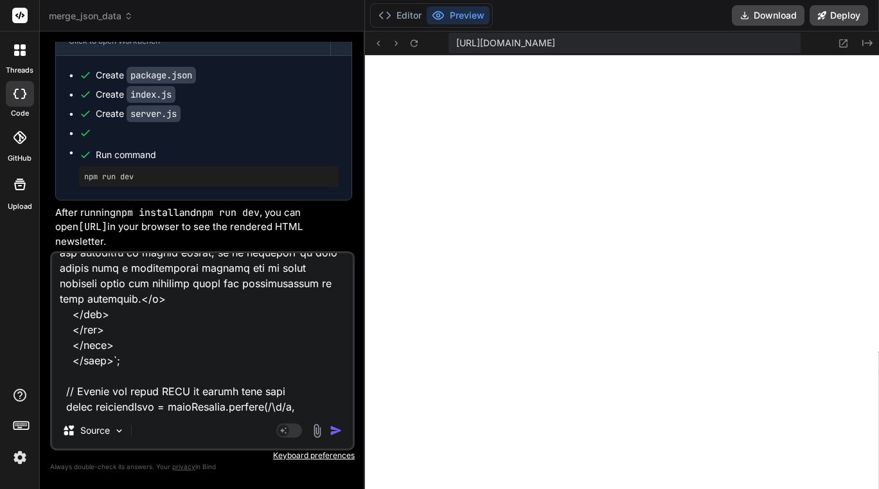
type textarea "x"
type textarea "export const code = async (inputs) => { // This step assembles the final data p…"
type textarea "x"
type textarea "export const code = async (inputs) => { // This step assembles the final data p…"
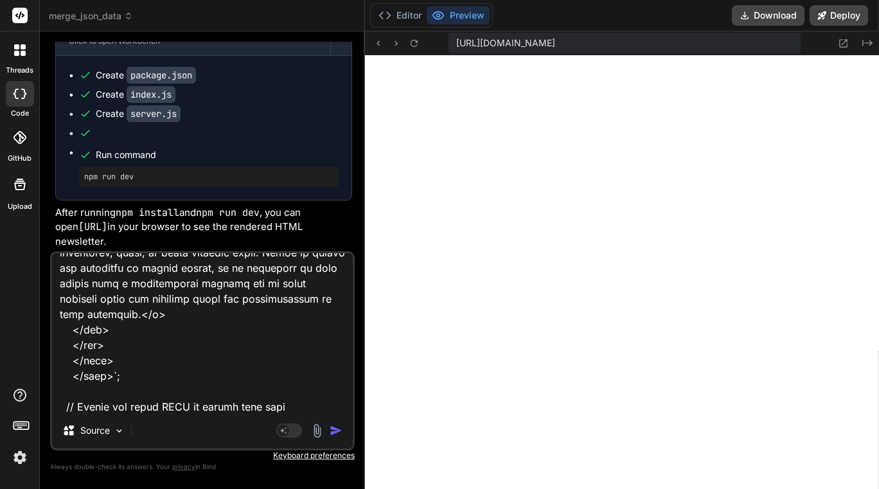
type textarea "x"
type textarea "export const code = async (inputs) => { // This step assembles the final data p…"
type textarea "x"
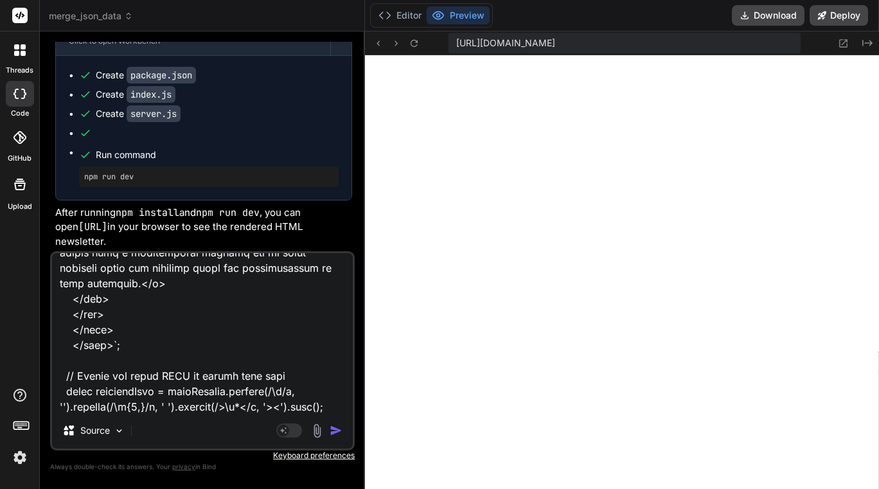
type textarea "export const code = async (inputs) => { // This step assembles the final data p…"
type textarea "x"
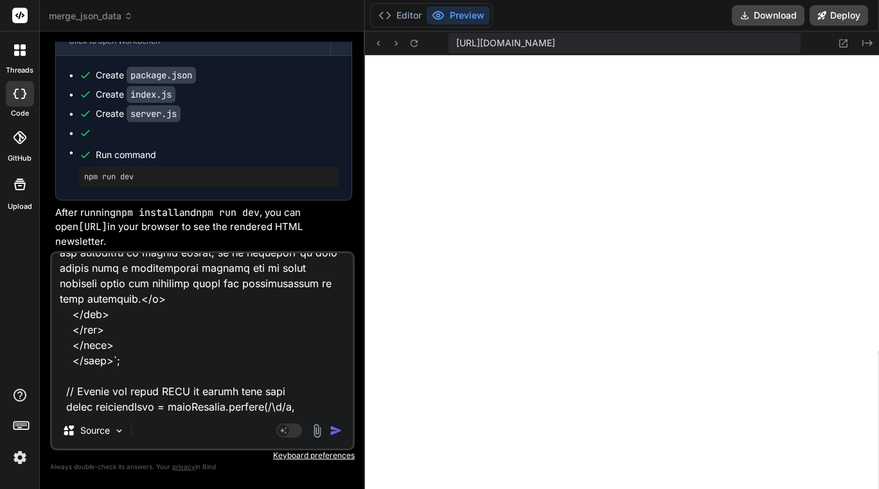
type textarea "export const code = async (inputs) => { // This step assembles the final data p…"
type textarea "x"
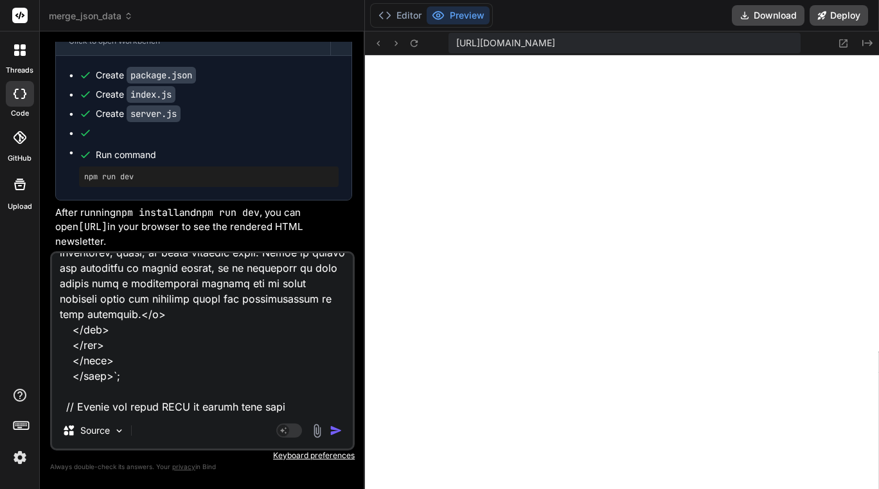
type textarea "export const code = async (inputs) => { // This step assembles the final data p…"
type textarea "x"
type textarea "export const code = async (inputs) => { // This step assembles the final data p…"
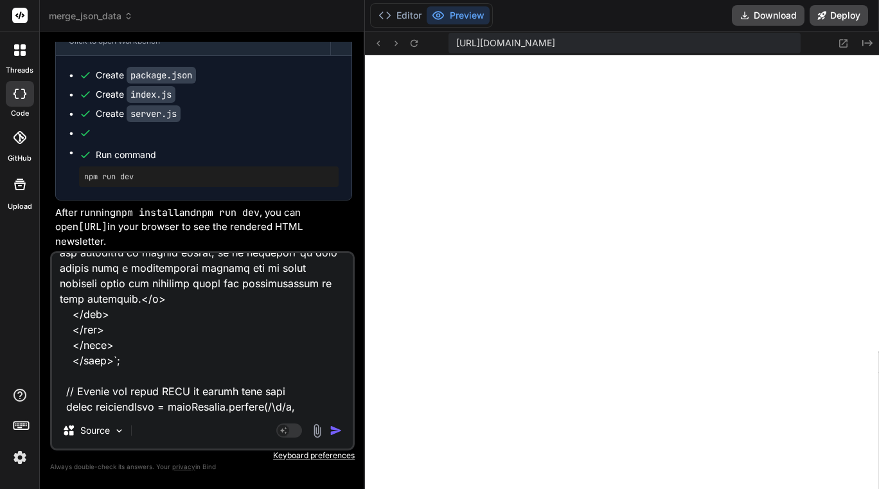
type textarea "x"
type textarea "export const code = async (inputs) => { // This step assembles the final data p…"
type textarea "x"
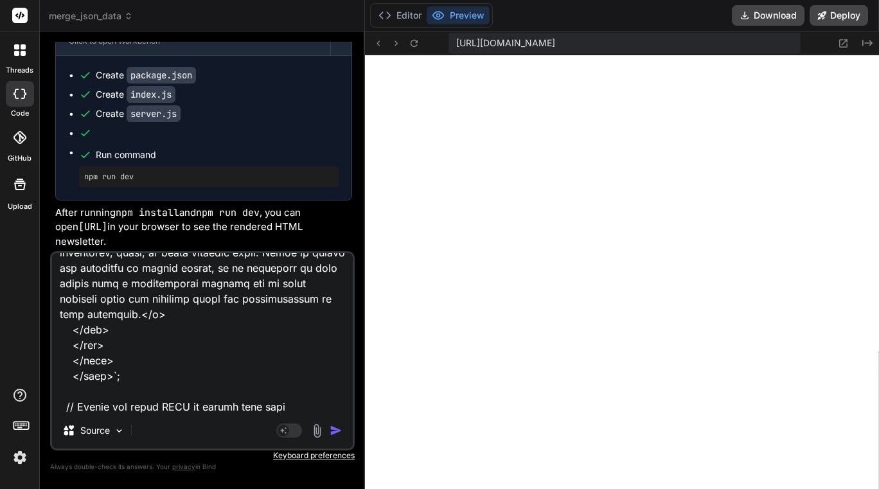
type textarea "export const code = async (inputs) => { // This step assembles the final data p…"
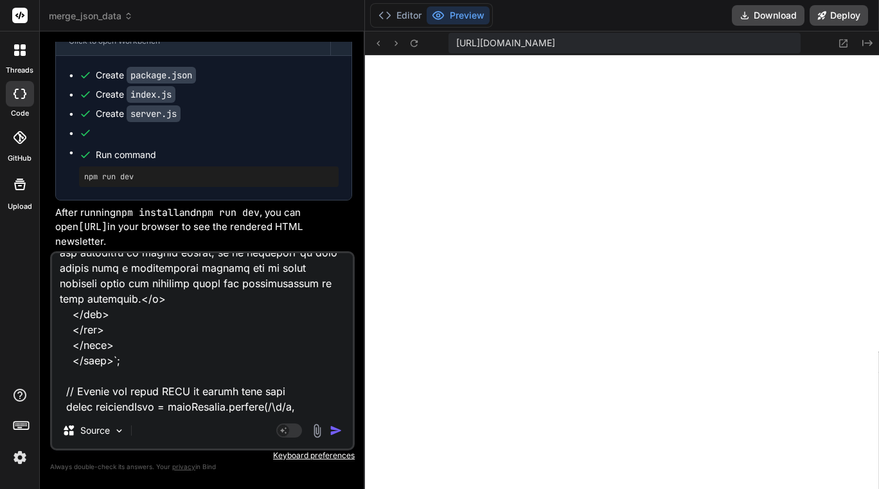
type textarea "x"
type textarea "export const code = async (inputs) => { // This step assembles the final data p…"
type textarea "x"
type textarea "export const code = async (inputs) => { // This step assembles the final data p…"
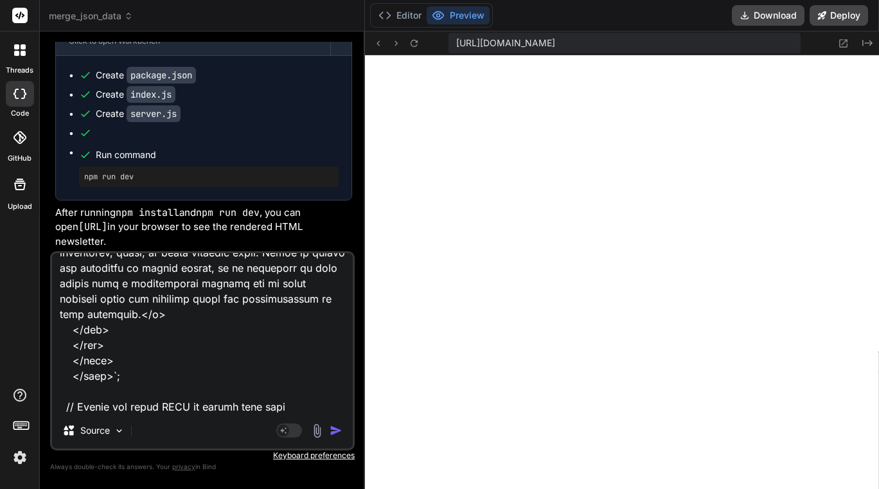
type textarea "x"
type textarea "export const code = async (inputs) => { // This step assembles the final data p…"
type textarea "x"
type textarea "export const code = async (inputs) => { // This step assembles the final data p…"
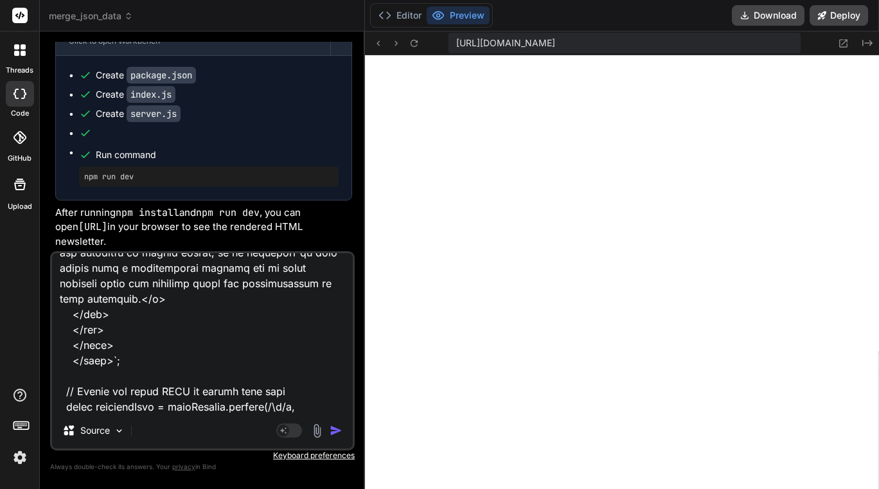
type textarea "x"
type textarea "export const code = async (inputs) => { // This step assembles the final data p…"
type textarea "x"
type textarea "export const code = async (inputs) => { // This step assembles the final data p…"
type textarea "x"
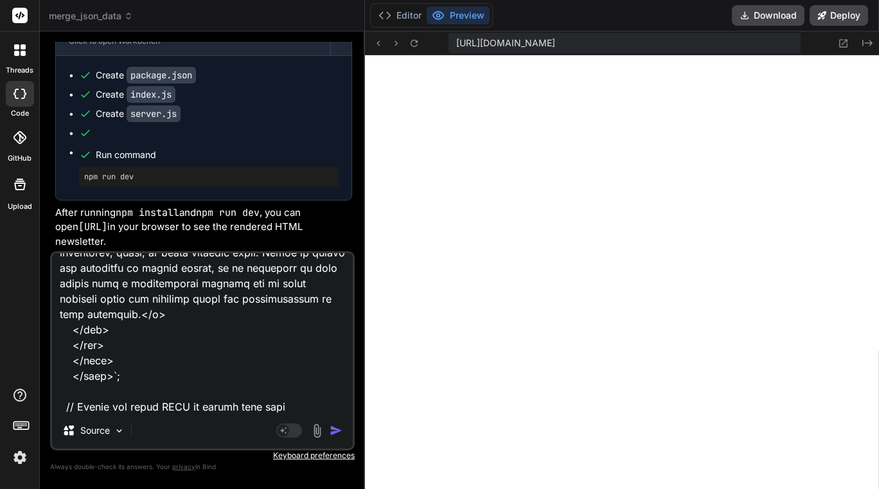
type textarea "export const code = async (inputs) => { // This step assembles the final data p…"
type textarea "x"
type textarea "export const code = async (inputs) => { // This step assembles the final data p…"
type textarea "x"
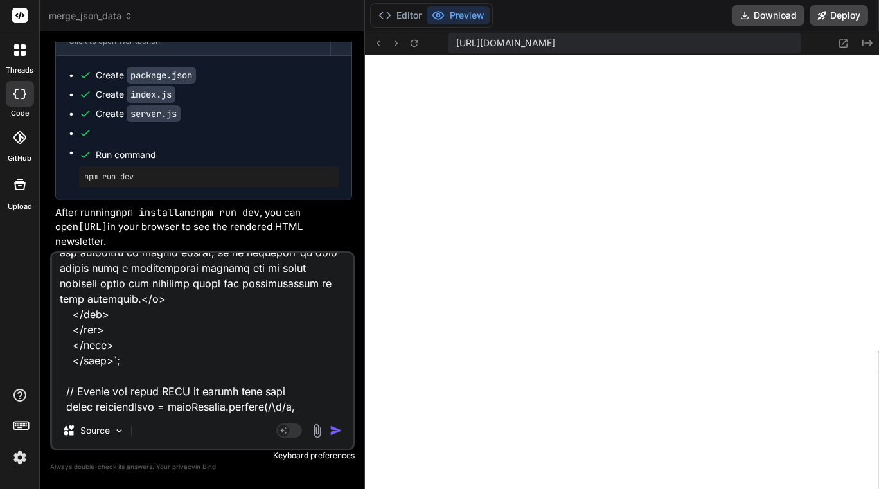
type textarea "export const code = async (inputs) => { // This step assembles the final data p…"
type textarea "x"
type textarea "export const code = async (inputs) => { // This step assembles the final data p…"
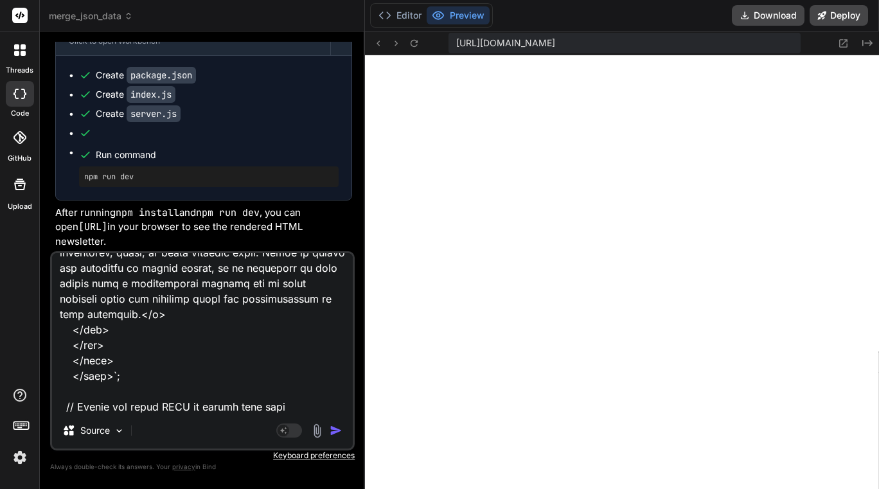
type textarea "x"
type textarea "export const code = async (inputs) => { // This step assembles the final data p…"
type textarea "x"
type textarea "export const code = async (inputs) => { // This step assembles the final data p…"
type textarea "x"
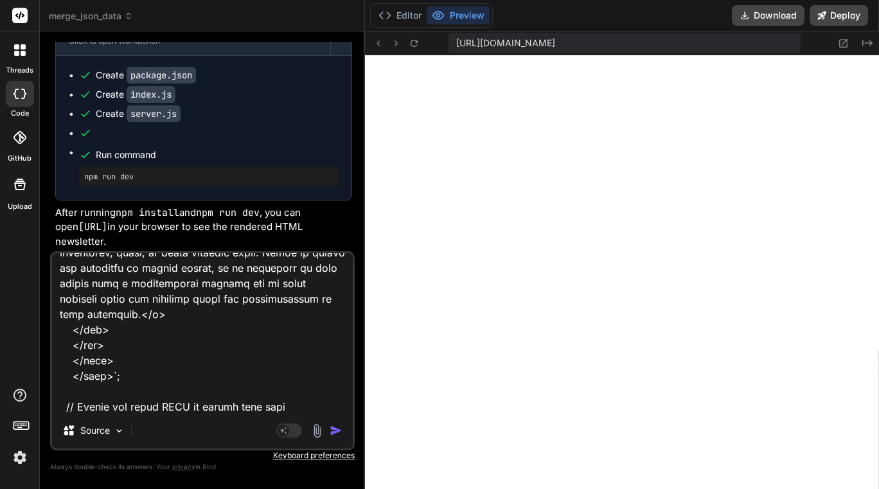
type textarea "export const code = async (inputs) => { // This step assembles the final data p…"
type textarea "x"
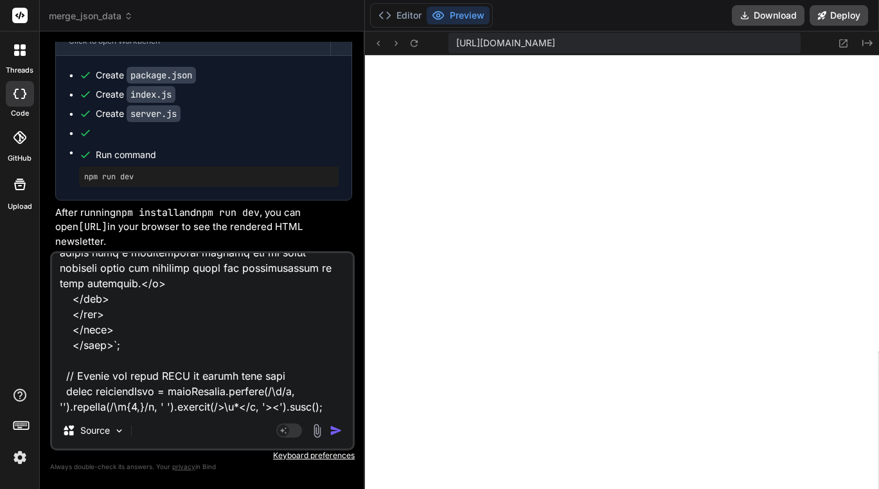
type textarea "export const code = async (inputs) => { // This step assembles the final data p…"
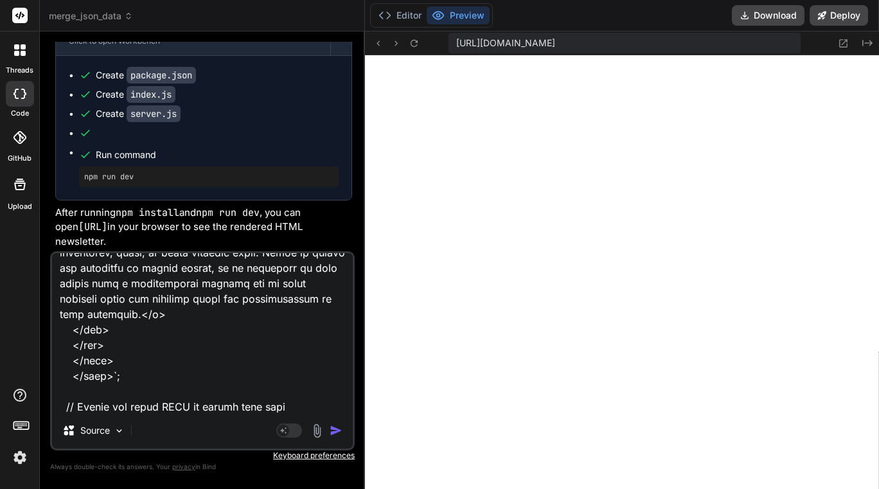
type textarea "x"
type textarea "export const code = async (inputs) => { // This step assembles the final data p…"
type textarea "x"
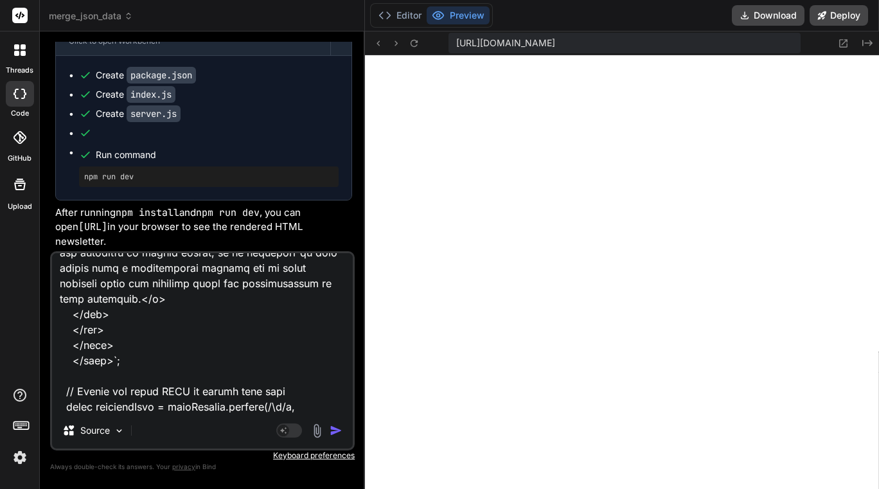
click at [333, 430] on img "button" at bounding box center [335, 430] width 13 height 13
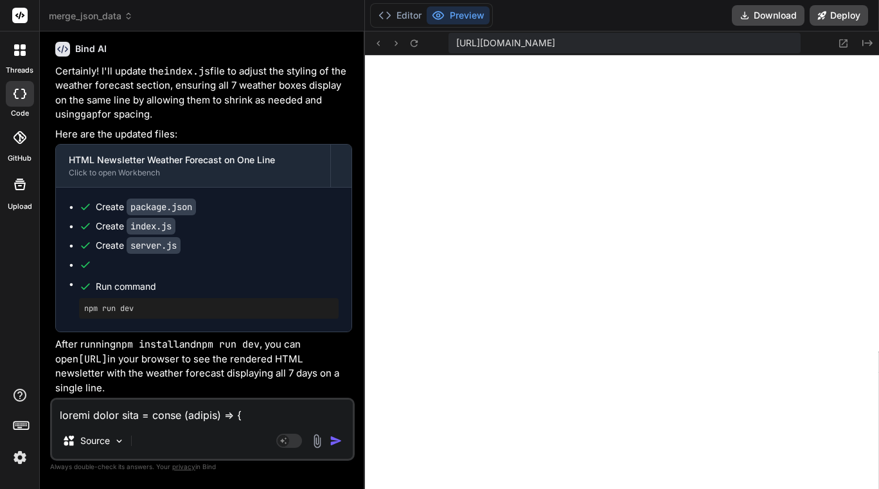
scroll to position [130517, 0]
click at [405, 13] on button "Editor" at bounding box center [399, 15] width 53 height 18
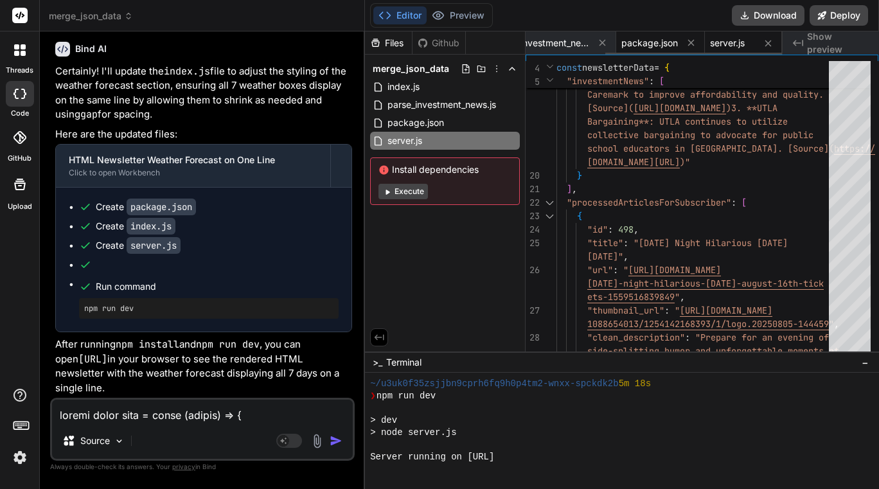
click at [651, 46] on span "package.json" at bounding box center [649, 43] width 57 height 13
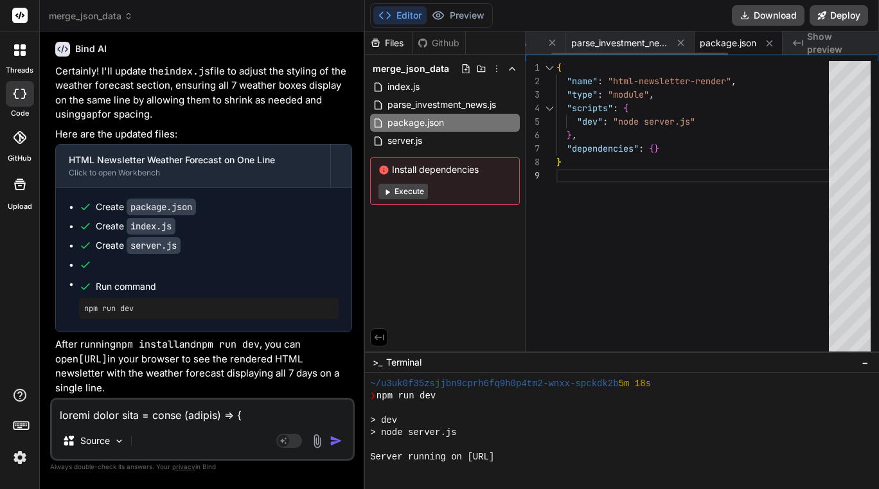
scroll to position [0, 115]
click at [721, 39] on span "server.js" at bounding box center [727, 43] width 35 height 13
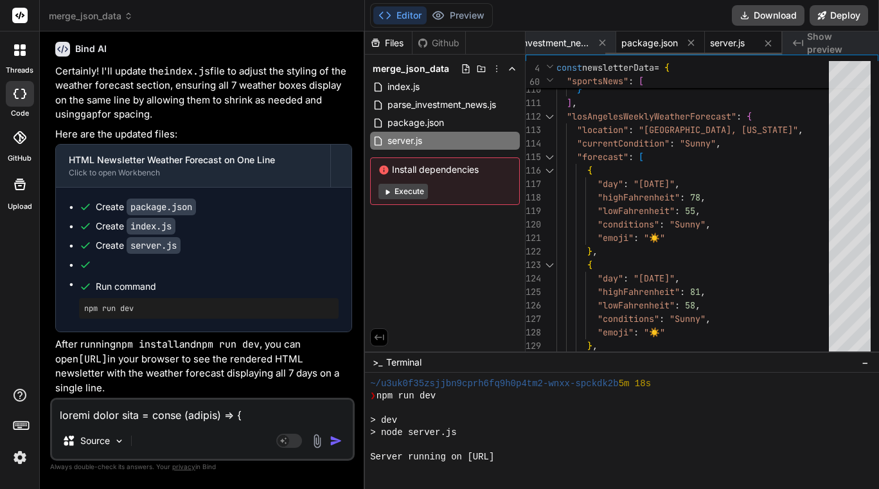
click at [647, 37] on span "package.json" at bounding box center [649, 43] width 57 height 13
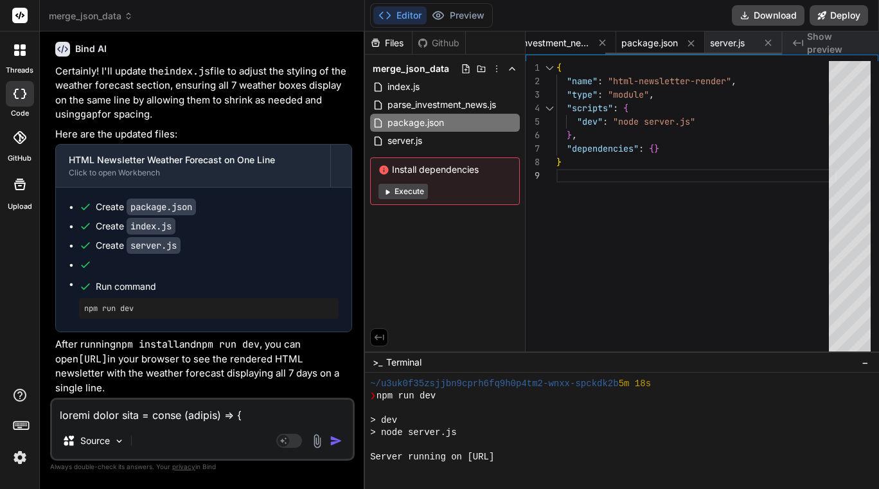
click at [568, 34] on div "parse_investment_news.js" at bounding box center [551, 42] width 128 height 23
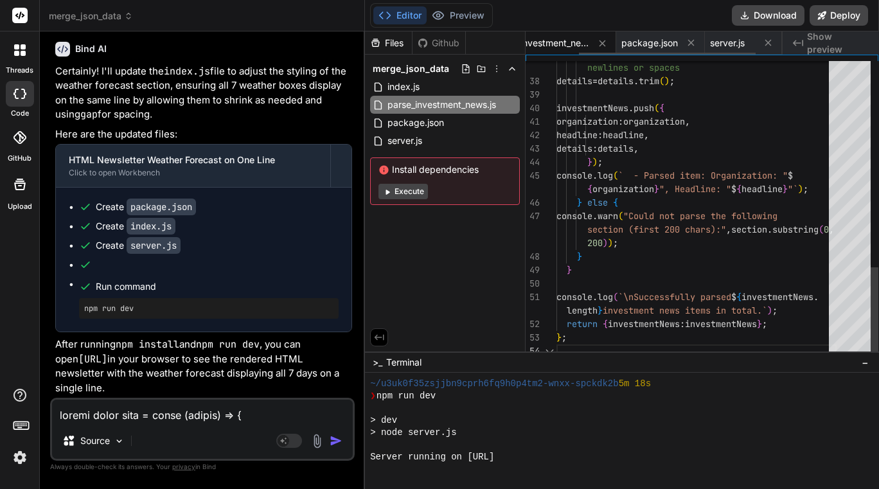
scroll to position [0, 77]
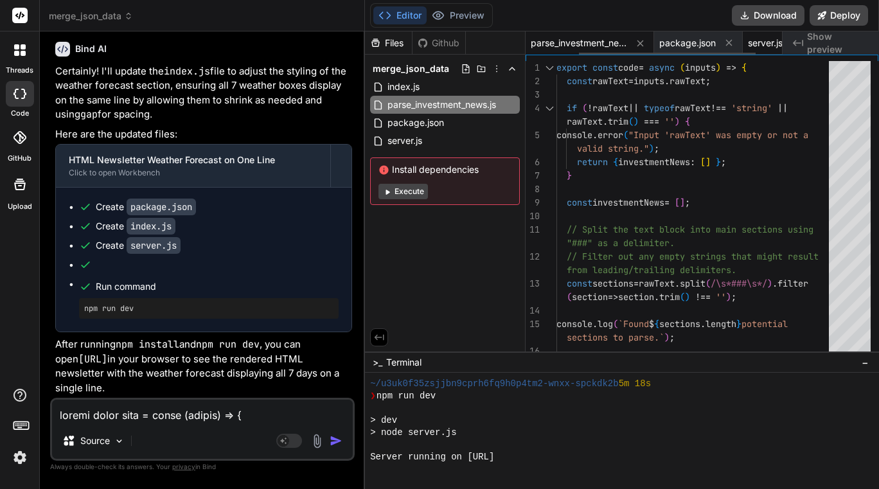
click at [758, 38] on span "server.js" at bounding box center [765, 43] width 35 height 13
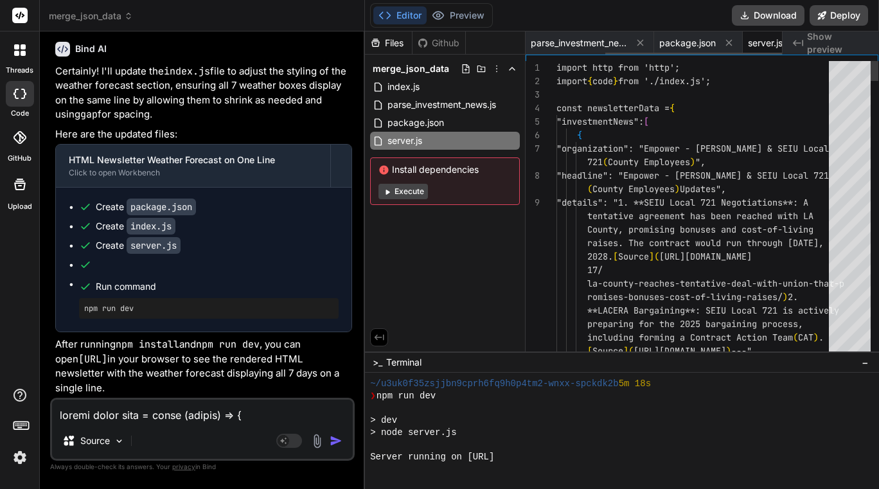
scroll to position [0, 115]
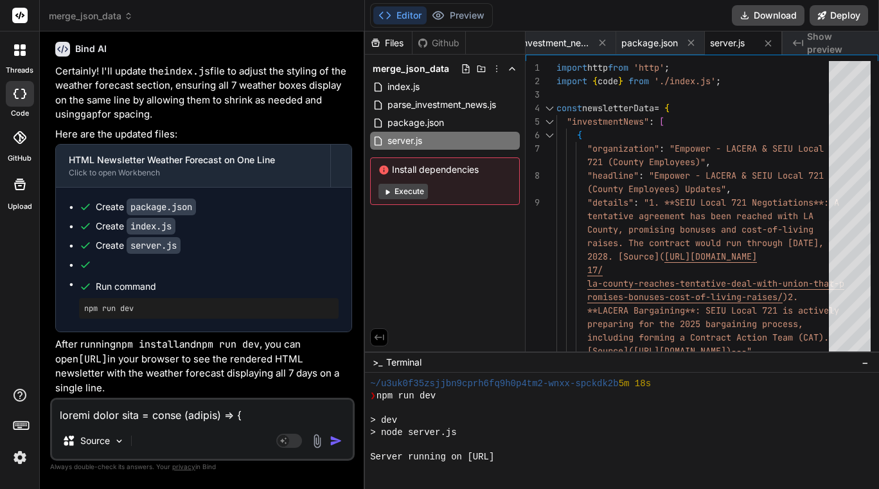
click at [160, 230] on code "index.js" at bounding box center [151, 226] width 49 height 17
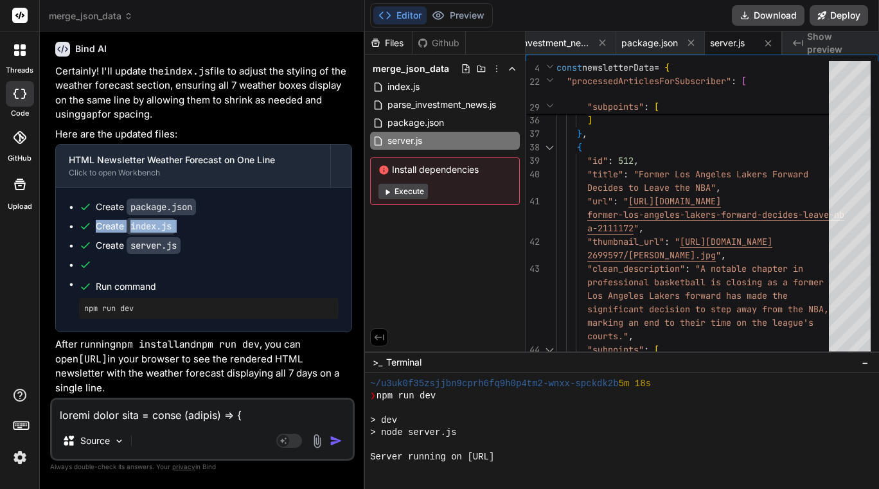
click at [151, 417] on textarea at bounding box center [202, 410] width 301 height 23
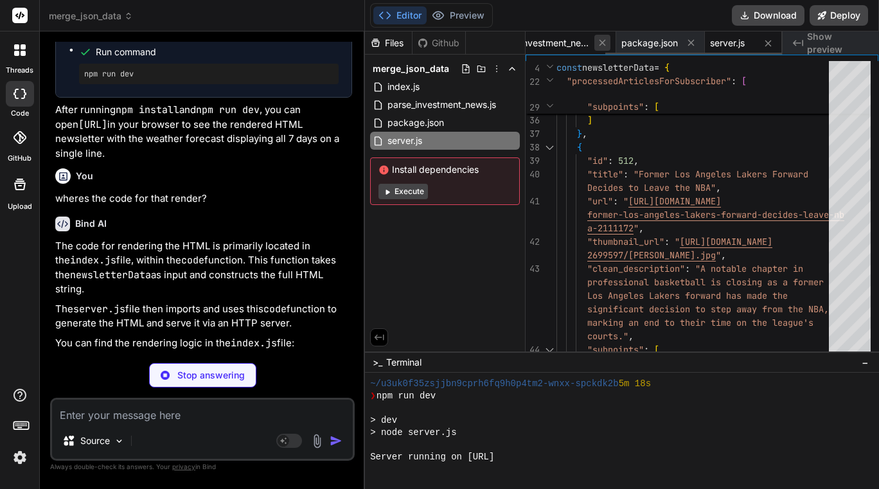
scroll to position [130650, 0]
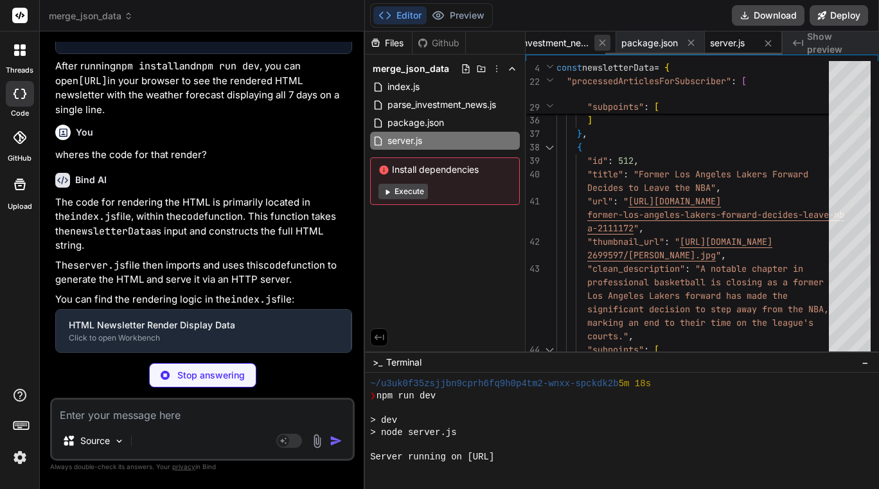
click at [603, 38] on icon at bounding box center [602, 42] width 11 height 11
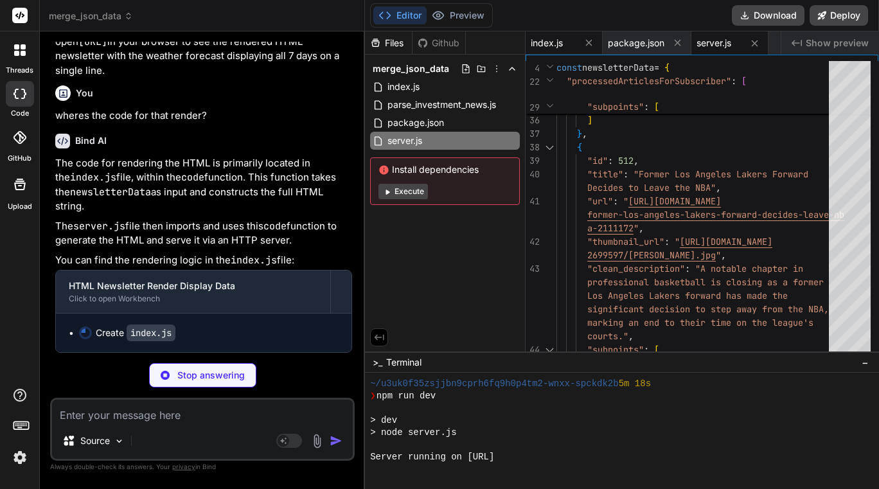
click at [563, 44] on span "index.js" at bounding box center [546, 43] width 32 height 13
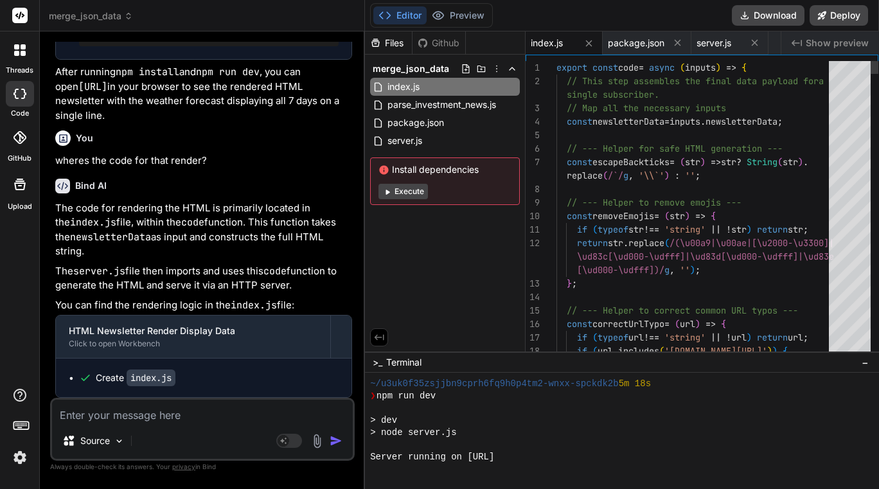
scroll to position [130775, 0]
